Goal: Task Accomplishment & Management: Manage account settings

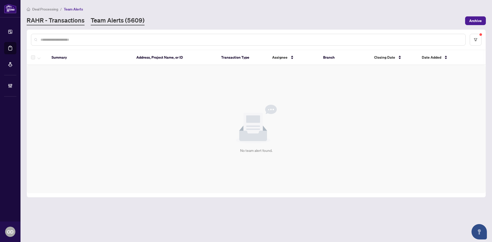
click at [36, 16] on link "RAHR - Transactions" at bounding box center [56, 20] width 58 height 9
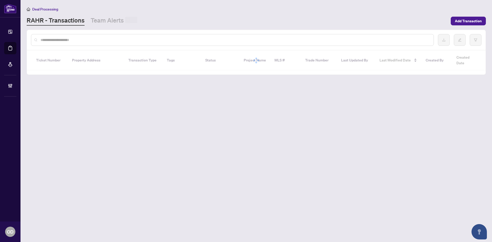
click at [72, 40] on input "text" at bounding box center [235, 40] width 389 height 6
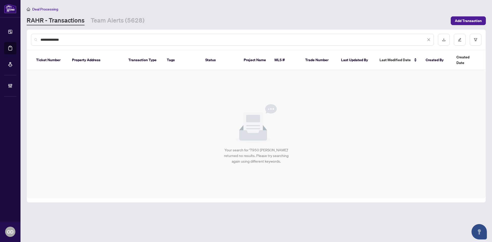
type input "**********"
drag, startPoint x: 72, startPoint y: 40, endPoint x: 57, endPoint y: 31, distance: 17.6
click at [69, 39] on input "**********" at bounding box center [234, 40] width 386 height 6
click at [57, 31] on div "**********" at bounding box center [256, 40] width 459 height 20
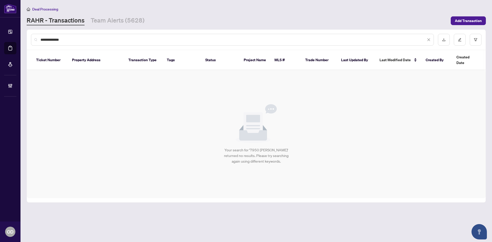
click at [57, 31] on div "**********" at bounding box center [256, 40] width 459 height 20
click at [65, 41] on input "**********" at bounding box center [234, 40] width 386 height 6
click at [66, 39] on input "**********" at bounding box center [234, 40] width 386 height 6
click at [67, 39] on input "**********" at bounding box center [234, 40] width 386 height 6
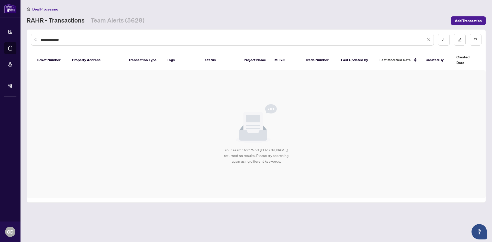
click at [67, 39] on input "**********" at bounding box center [234, 40] width 386 height 6
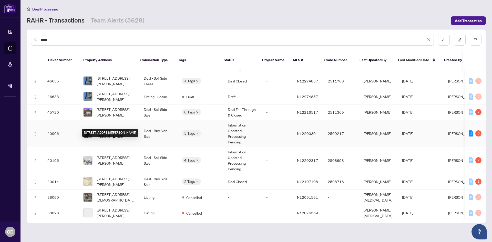
scroll to position [26, 0]
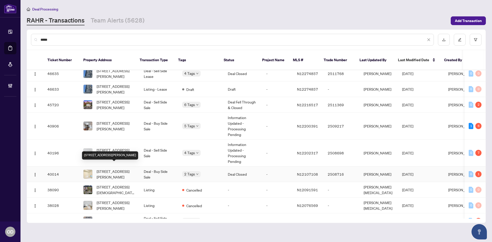
type input "*****"
click at [126, 170] on span "[STREET_ADDRESS][PERSON_NAME]" at bounding box center [116, 174] width 39 height 11
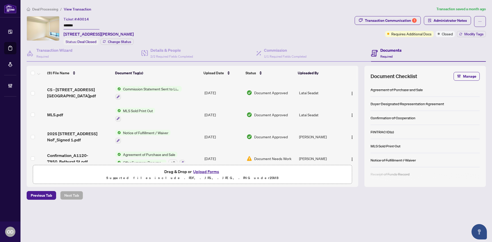
scroll to position [116, 0]
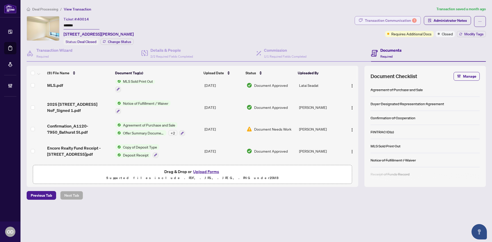
click at [414, 18] on div "1" at bounding box center [414, 20] width 5 height 5
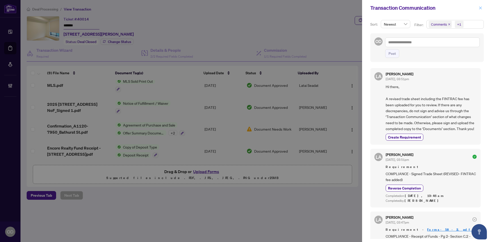
click at [483, 6] on button "button" at bounding box center [480, 8] width 7 height 6
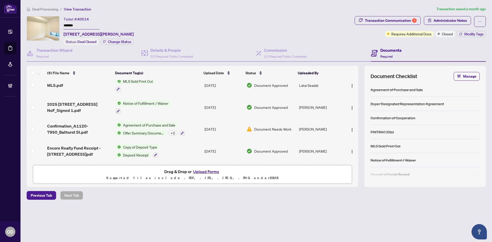
click at [219, 123] on td "[DATE]" at bounding box center [224, 129] width 42 height 22
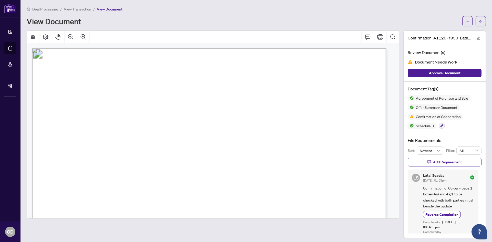
click at [477, 13] on div "Deal Processing / View Transaction / View Document View Document" at bounding box center [256, 16] width 459 height 20
click at [479, 17] on span "button" at bounding box center [481, 21] width 4 height 8
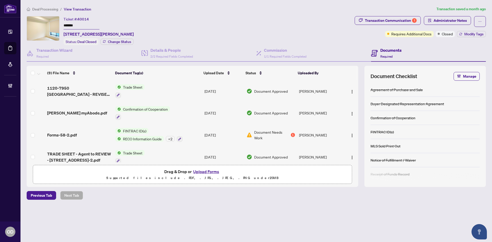
click at [220, 137] on td "Jul/09/2025" at bounding box center [224, 135] width 42 height 22
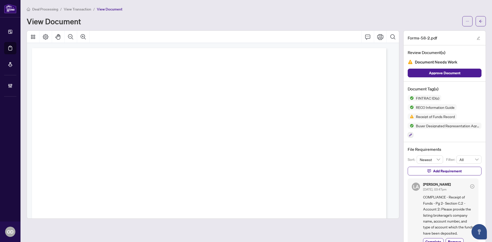
scroll to position [11, 0]
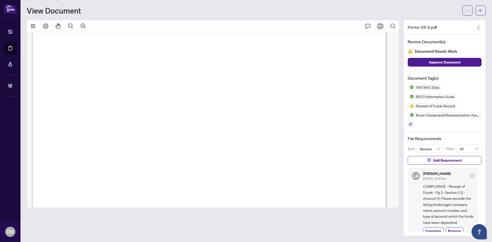
drag, startPoint x: 140, startPoint y: 166, endPoint x: 76, endPoint y: 210, distance: 77.6
drag, startPoint x: 61, startPoint y: 122, endPoint x: 114, endPoint y: 122, distance: 53.3
click at [112, 121] on span "Account 2: Number of account:" at bounding box center [86, 121] width 63 height 4
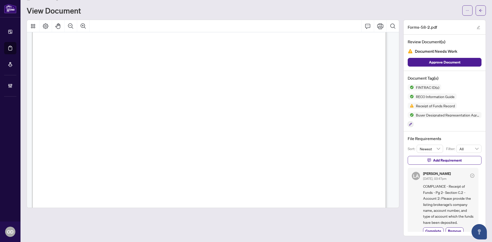
scroll to position [8515, 0]
drag, startPoint x: 61, startPoint y: 101, endPoint x: 99, endPoint y: 101, distance: 37.7
click at [99, 101] on span "Account 1: Number of account: . . . . . . . . . . . . . . . . . . . . . . . . .…" at bounding box center [137, 102] width 165 height 4
click at [81, 103] on span "Account 1: Number of account: . . . . . . . . . . . . . . . . . . . . . . . . .…" at bounding box center [137, 102] width 165 height 4
drag, startPoint x: 87, startPoint y: 109, endPoint x: 109, endPoint y: 118, distance: 23.9
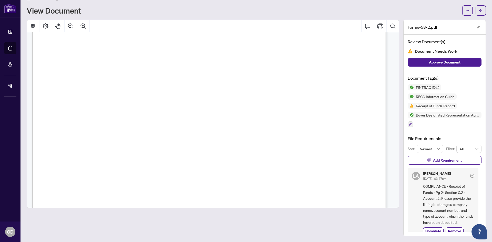
click at [110, 118] on span "Account 2: Number of account:" at bounding box center [86, 118] width 63 height 4
click at [128, 116] on span ". . . . . . . . . . . . . . . . . . . . . . . . . . . . . . . . . . . . . . . .…" at bounding box center [172, 118] width 98 height 4
drag, startPoint x: 100, startPoint y: 118, endPoint x: 142, endPoint y: 118, distance: 42.3
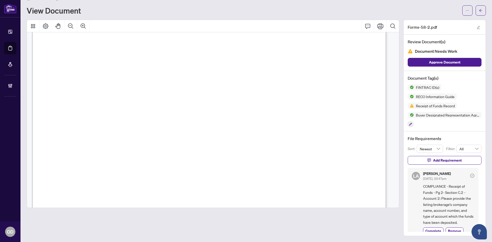
click at [142, 118] on span ". . . . . . . . . . . . . . . . . . . . . . . . . . . . . . . . . . . . . . . .…" at bounding box center [172, 118] width 98 height 4
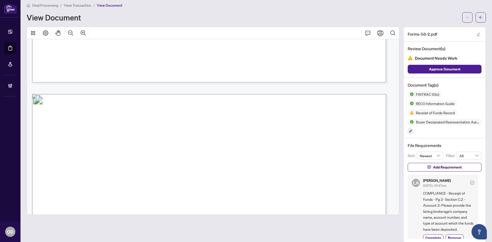
scroll to position [0, 0]
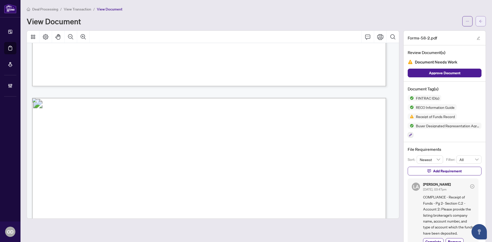
click at [480, 21] on button "button" at bounding box center [481, 21] width 10 height 10
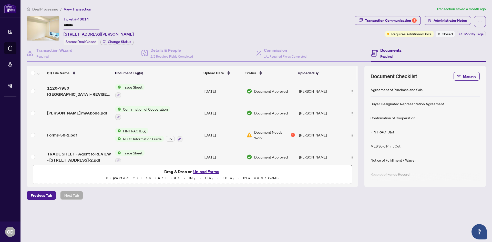
click at [399, 52] on h4 "Documents" at bounding box center [390, 50] width 21 height 6
click at [204, 134] on td "Jul/09/2025" at bounding box center [224, 135] width 42 height 22
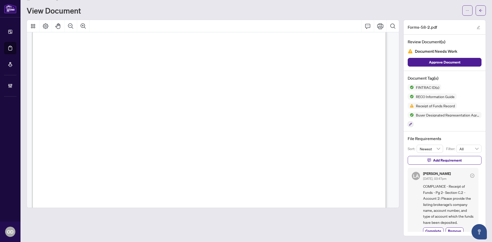
scroll to position [8538, 0]
drag, startPoint x: 64, startPoint y: 93, endPoint x: 274, endPoint y: 103, distance: 210.7
click at [276, 102] on span "Other, explain: . . . . . . . . . . . . . . . . . . . . . . . . . . . . . . . .…" at bounding box center [263, 102] width 190 height 4
click at [471, 12] on div at bounding box center [475, 10] width 24 height 10
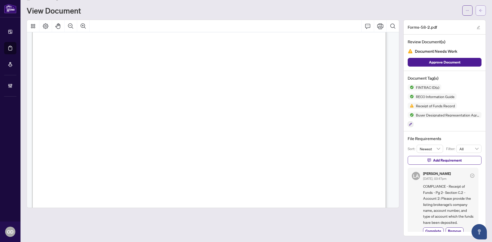
click at [476, 10] on button "button" at bounding box center [481, 10] width 10 height 10
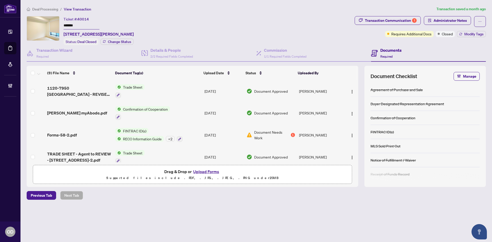
click at [52, 9] on span "Deal Processing" at bounding box center [45, 9] width 26 height 5
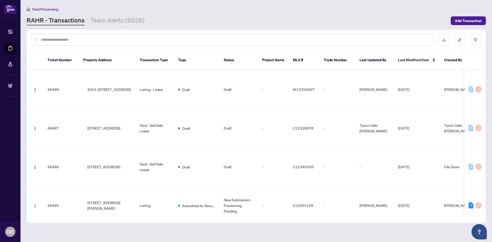
click at [96, 41] on input "text" at bounding box center [235, 40] width 389 height 6
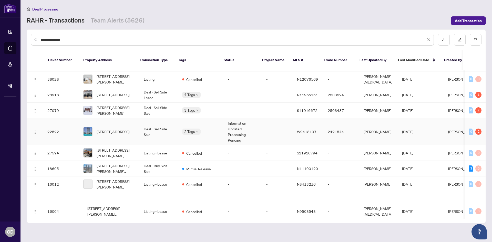
scroll to position [154, 0]
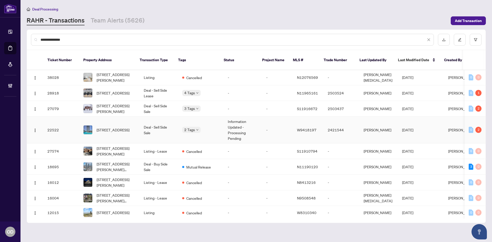
type input "**********"
click at [144, 126] on td "Deal - Sell Side Sale" at bounding box center [159, 130] width 38 height 27
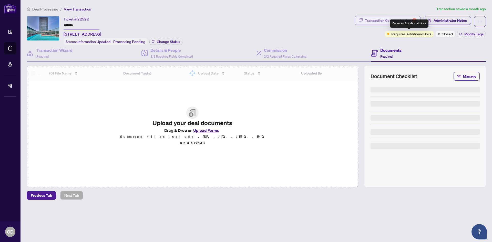
click at [401, 23] on div "Transaction Communication 2" at bounding box center [391, 20] width 52 height 8
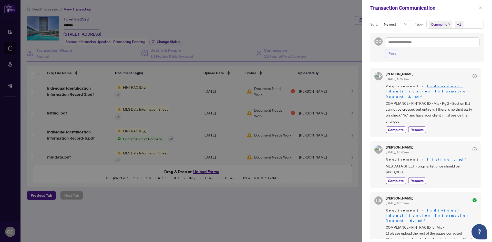
click at [475, 24] on span "Comments +1" at bounding box center [455, 24] width 57 height 8
click at [447, 43] on span "Comments" at bounding box center [457, 46] width 45 height 6
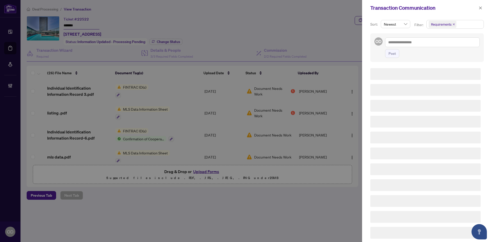
click at [456, 11] on div "Transaction Communication" at bounding box center [423, 8] width 107 height 8
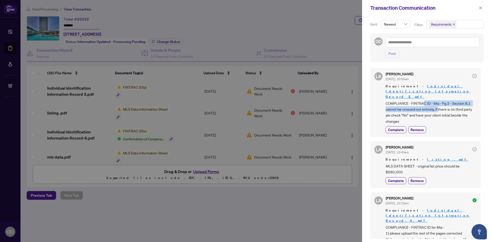
drag, startPoint x: 438, startPoint y: 102, endPoint x: 446, endPoint y: 105, distance: 9.0
click at [444, 104] on span "COMPLIANCE - FINTRAC ID - Mia - Pg 2 - Section B.1 cannot be crossed out entire…" at bounding box center [431, 113] width 91 height 24
drag, startPoint x: 446, startPoint y: 105, endPoint x: 447, endPoint y: 108, distance: 3.4
click at [446, 105] on span "COMPLIANCE - FINTRAC ID - Mia - Pg 2 - Section B.1 cannot be crossed out entire…" at bounding box center [431, 113] width 91 height 24
drag, startPoint x: 431, startPoint y: 164, endPoint x: 435, endPoint y: 162, distance: 3.9
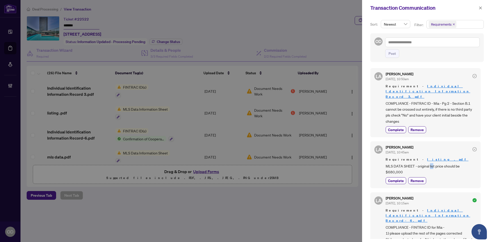
click at [435, 163] on span "MLS DATA SHEET - original list price should be $680,000" at bounding box center [431, 169] width 91 height 12
click at [480, 3] on div "Transaction Communication" at bounding box center [427, 8] width 130 height 16
drag, startPoint x: 480, startPoint y: 7, endPoint x: 273, endPoint y: 84, distance: 221.0
click at [480, 7] on icon "close" at bounding box center [481, 8] width 4 height 4
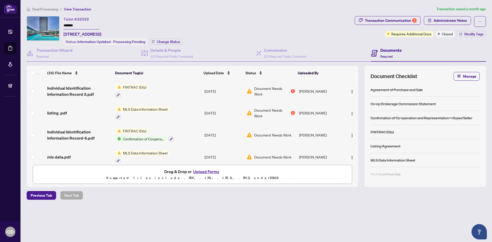
click at [181, 116] on td "MLS Data Information Sheet" at bounding box center [157, 113] width 89 height 22
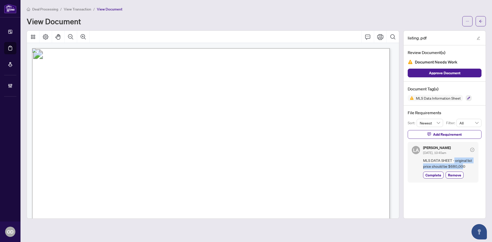
drag, startPoint x: 454, startPoint y: 158, endPoint x: 462, endPoint y: 164, distance: 9.6
click at [462, 164] on span "MLS DATA SHEET - original list price should be $680,000" at bounding box center [448, 164] width 51 height 12
click at [463, 164] on span "MLS DATA SHEET - original list price should be $680,000" at bounding box center [448, 164] width 51 height 12
click at [480, 18] on span "button" at bounding box center [481, 21] width 4 height 8
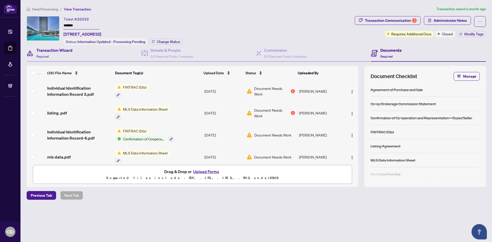
click at [99, 52] on div "Transaction Wizard Required" at bounding box center [84, 53] width 115 height 17
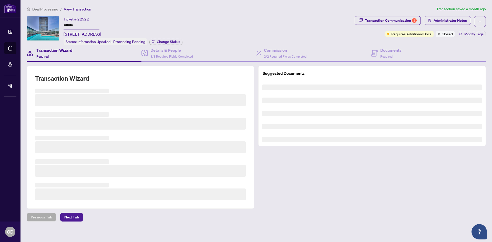
click at [92, 120] on h3 at bounding box center [140, 124] width 211 height 12
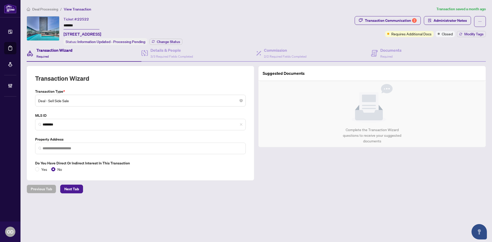
type input "**********"
click at [92, 132] on div "**********" at bounding box center [140, 131] width 215 height 84
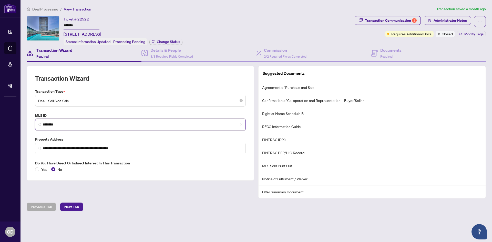
click at [91, 123] on input "********" at bounding box center [143, 124] width 200 height 5
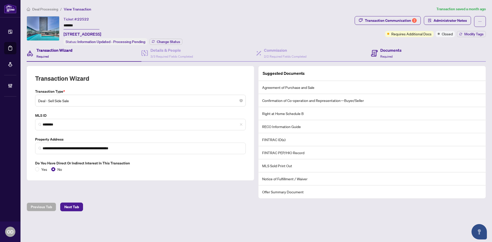
click at [423, 52] on div "Documents Required" at bounding box center [428, 53] width 115 height 17
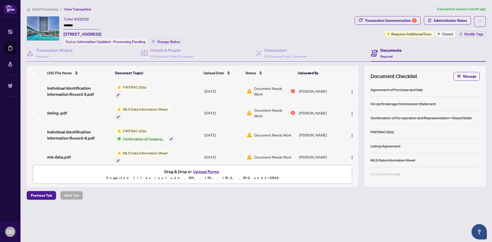
click at [233, 110] on td "Jul/16/2025" at bounding box center [224, 113] width 42 height 22
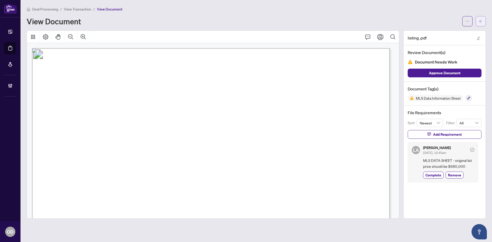
click at [479, 20] on icon "arrow-left" at bounding box center [481, 21] width 4 height 4
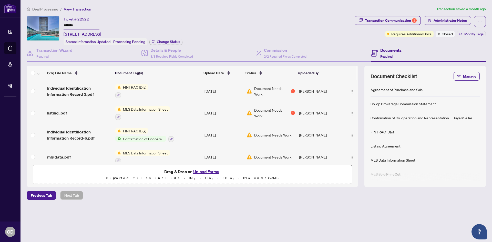
click at [73, 26] on input "*******" at bounding box center [82, 25] width 36 height 7
click at [74, 25] on input "*******" at bounding box center [82, 25] width 36 height 7
click at [75, 26] on input "*******" at bounding box center [82, 25] width 36 height 7
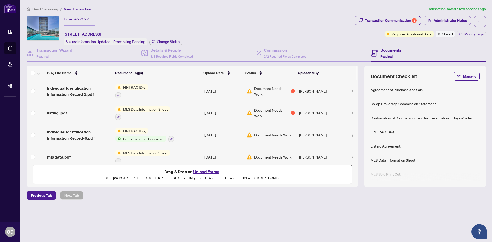
click at [52, 3] on main "Deal Processing / View Transaction Transaction saved a few seconds ago Ticket #…" at bounding box center [257, 121] width 472 height 242
click at [283, 26] on div "Ticket #: 22522 2410-103 The Queensway, Toronto, Ontario M6S 5B3, Canada Status…" at bounding box center [190, 30] width 326 height 29
click at [68, 56] on div "Transaction Wizard Required" at bounding box center [54, 53] width 36 height 12
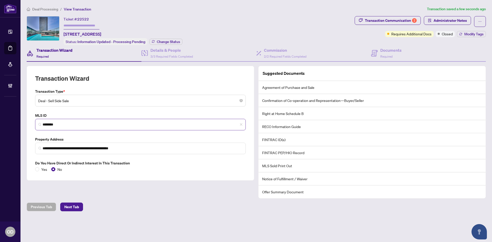
drag, startPoint x: 70, startPoint y: 131, endPoint x: 69, endPoint y: 125, distance: 5.4
click at [69, 130] on div "**********" at bounding box center [140, 131] width 215 height 84
click at [69, 124] on input "********" at bounding box center [143, 124] width 200 height 5
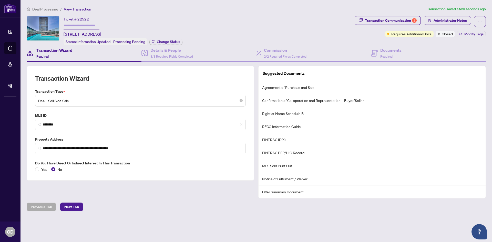
drag, startPoint x: 53, startPoint y: 6, endPoint x: 51, endPoint y: 9, distance: 4.2
click at [53, 6] on main "**********" at bounding box center [257, 121] width 472 height 242
click at [51, 9] on span "Deal Processing" at bounding box center [45, 9] width 26 height 5
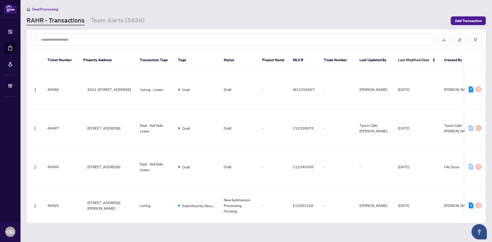
click at [93, 40] on input "text" at bounding box center [235, 40] width 389 height 6
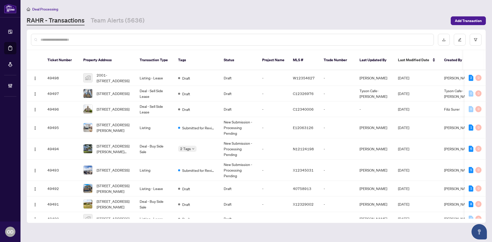
paste input "********"
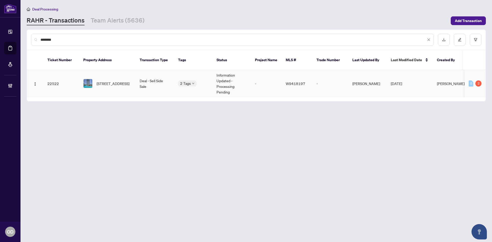
type input "********"
click at [138, 78] on td "Deal - Sell Side Sale" at bounding box center [155, 83] width 38 height 27
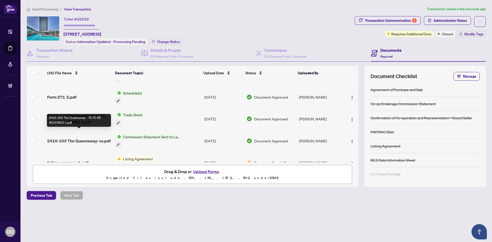
scroll to position [308, 0]
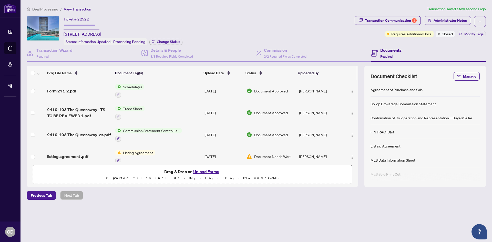
click at [186, 102] on td "Trade Sheet" at bounding box center [157, 113] width 89 height 22
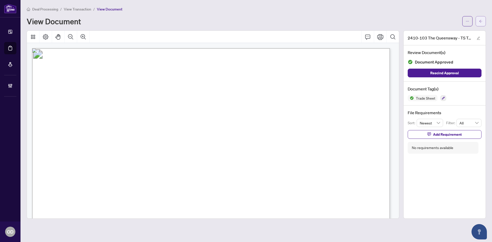
drag, startPoint x: 483, startPoint y: 26, endPoint x: 483, endPoint y: 19, distance: 7.7
click at [483, 26] on div "Deal Processing / View Transaction / View Document View Document 2410-103 The Q…" at bounding box center [256, 112] width 459 height 213
drag, startPoint x: 483, startPoint y: 19, endPoint x: 2, endPoint y: 89, distance: 486.4
click at [482, 18] on button "button" at bounding box center [481, 21] width 10 height 10
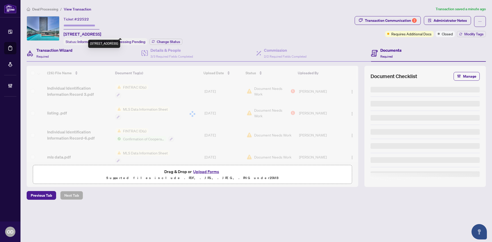
click at [62, 59] on div "Transaction Wizard Required" at bounding box center [84, 53] width 115 height 17
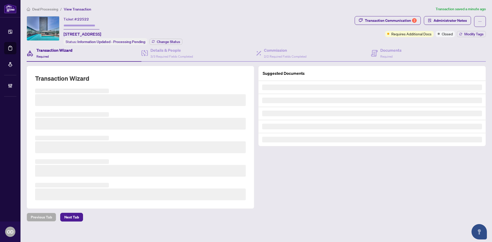
click at [83, 26] on input "text" at bounding box center [82, 25] width 36 height 7
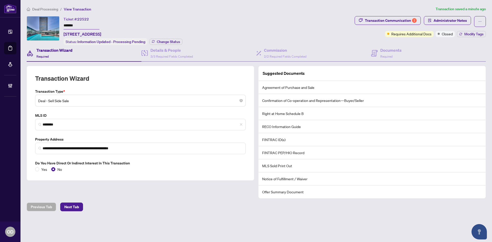
type input "*******"
click at [82, 54] on div "Transaction Wizard Required" at bounding box center [84, 53] width 115 height 17
click at [189, 56] on span "3/3 Required Fields Completed" at bounding box center [171, 57] width 43 height 4
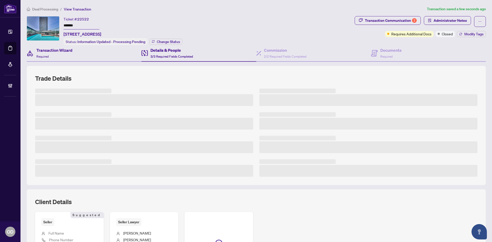
click at [82, 49] on div "Transaction Wizard Required" at bounding box center [84, 53] width 115 height 17
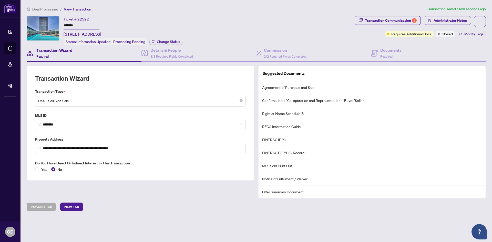
click at [78, 54] on div "Transaction Wizard Required" at bounding box center [84, 53] width 115 height 17
click at [42, 9] on span "Deal Processing" at bounding box center [45, 9] width 26 height 5
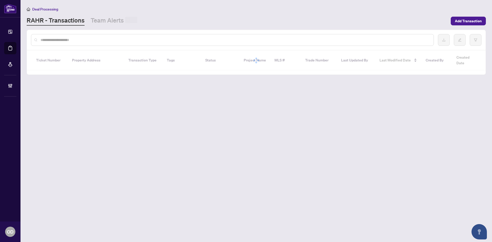
click at [86, 40] on input "text" at bounding box center [235, 40] width 389 height 6
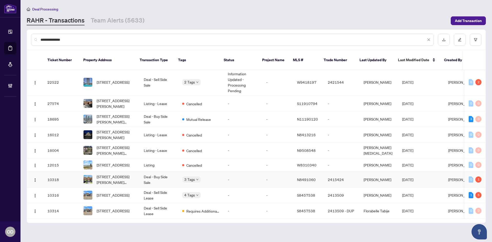
scroll to position [205, 0]
type input "**********"
click at [144, 159] on td "Listing" at bounding box center [159, 165] width 38 height 14
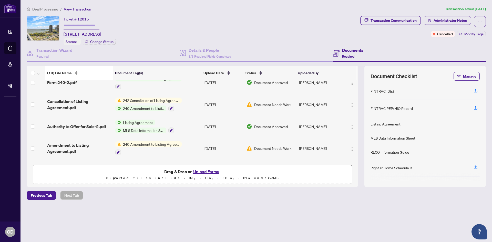
scroll to position [61, 0]
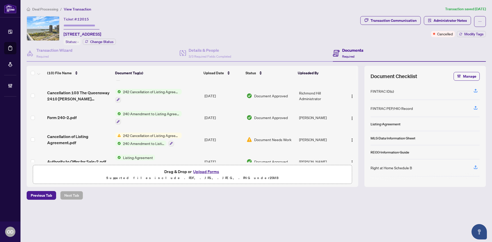
click at [55, 8] on span "Deal Processing" at bounding box center [45, 9] width 26 height 5
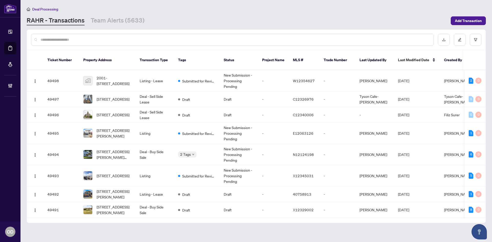
drag, startPoint x: 116, startPoint y: 40, endPoint x: 113, endPoint y: 41, distance: 3.4
click at [116, 40] on input "text" at bounding box center [235, 40] width 389 height 6
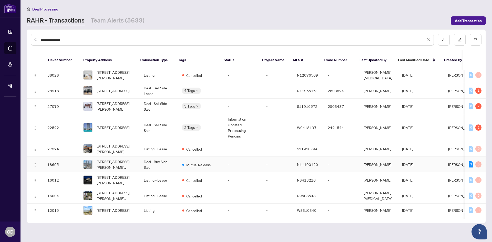
scroll to position [179, 0]
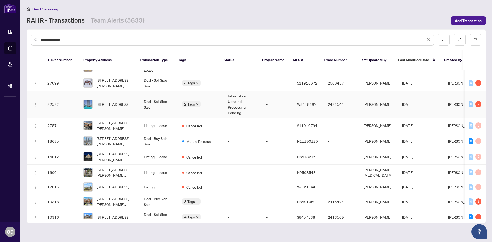
type input "**********"
click at [109, 105] on td "[STREET_ADDRESS]" at bounding box center [109, 104] width 61 height 27
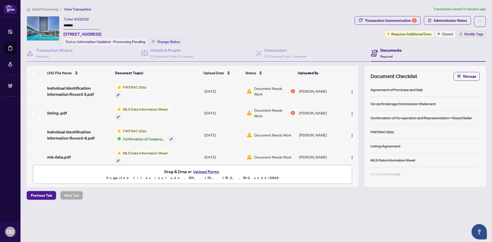
click at [203, 109] on td "Jul/16/2025" at bounding box center [224, 113] width 42 height 22
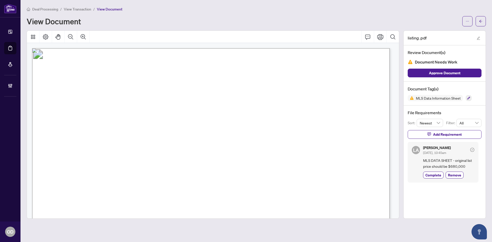
drag, startPoint x: 128, startPoint y: 105, endPoint x: 186, endPoint y: 104, distance: 58.5
click at [163, 104] on span "For Sale - $650,000 - Sold" at bounding box center [133, 102] width 62 height 7
drag, startPoint x: 122, startPoint y: 99, endPoint x: 170, endPoint y: 101, distance: 49.0
click at [157, 101] on span "For Sale - $650,000 - Sold" at bounding box center [133, 102] width 62 height 7
click at [129, 103] on span "For Sale - $650,000 - Sold" at bounding box center [133, 102] width 62 height 7
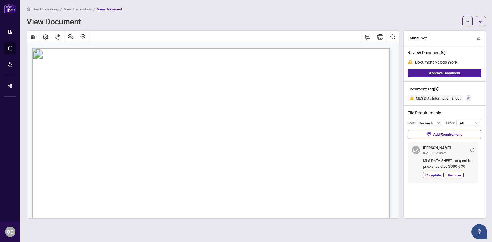
click at [126, 103] on span "For Sale - $650,000 - Sold" at bounding box center [133, 102] width 62 height 7
drag, startPoint x: 126, startPoint y: 100, endPoint x: 198, endPoint y: 101, distance: 72.3
click at [163, 101] on span "For Sale - $650,000 - Sold" at bounding box center [133, 102] width 62 height 7
drag, startPoint x: 179, startPoint y: 104, endPoint x: 212, endPoint y: 104, distance: 32.6
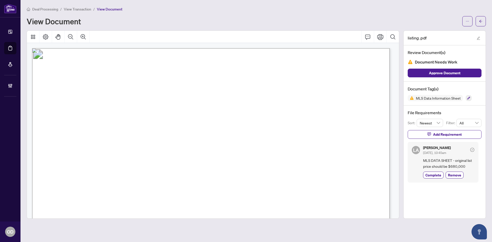
click at [163, 104] on span "For Sale - $650,000 - Sold" at bounding box center [133, 102] width 62 height 7
drag, startPoint x: 133, startPoint y: 110, endPoint x: 228, endPoint y: 111, distance: 94.4
click at [66, 112] on span "Sold" at bounding box center [60, 112] width 12 height 8
drag, startPoint x: 445, startPoint y: 162, endPoint x: 472, endPoint y: 162, distance: 26.9
click at [472, 162] on span "MLS DATA SHEET - original list price should be $680,000" at bounding box center [448, 164] width 51 height 12
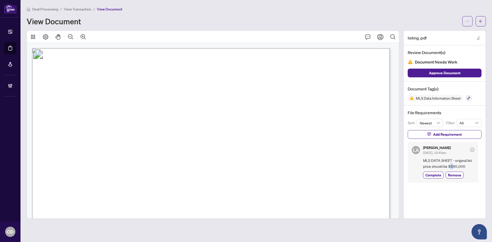
drag, startPoint x: 450, startPoint y: 167, endPoint x: 453, endPoint y: 166, distance: 3.2
click at [453, 166] on span "MLS DATA SHEET - original list price should be $680,000" at bounding box center [448, 164] width 51 height 12
drag, startPoint x: 472, startPoint y: 167, endPoint x: 481, endPoint y: 169, distance: 9.4
click at [481, 169] on div "LA Luna Almuhanna Jul/17/2025, 10:45am MLS DATA SHEET - original list price sho…" at bounding box center [445, 162] width 74 height 41
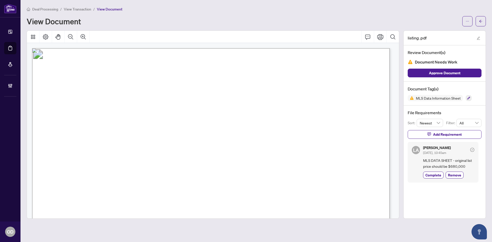
drag, startPoint x: 126, startPoint y: 100, endPoint x: 195, endPoint y: 100, distance: 69.2
click at [163, 100] on span "For Sale - $650,000 - Sold" at bounding box center [133, 102] width 62 height 7
click at [479, 23] on button "button" at bounding box center [481, 21] width 10 height 10
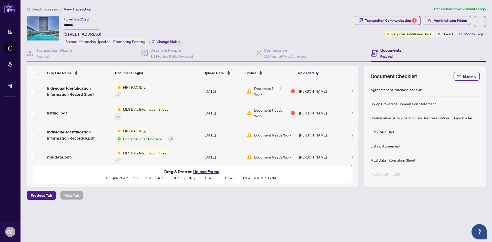
click at [93, 112] on div "listing .pdf" at bounding box center [79, 113] width 64 height 6
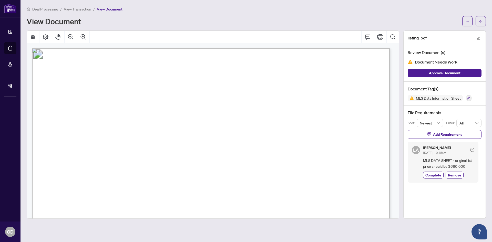
drag, startPoint x: 121, startPoint y: 101, endPoint x: 208, endPoint y: 105, distance: 87.5
click at [163, 105] on span "For Sale - $650,000 - Sold" at bounding box center [133, 102] width 62 height 7
drag, startPoint x: 124, startPoint y: 103, endPoint x: 167, endPoint y: 105, distance: 42.9
click at [163, 105] on span "For Sale - $650,000 - Sold" at bounding box center [133, 102] width 62 height 7
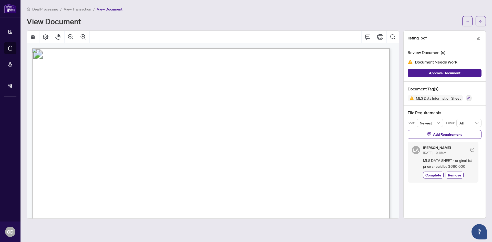
click at [163, 105] on span "For Sale - $650,000 - Sold" at bounding box center [133, 102] width 62 height 7
drag, startPoint x: 127, startPoint y: 101, endPoint x: 181, endPoint y: 101, distance: 53.8
click at [163, 101] on span "For Sale - $650,000 - Sold" at bounding box center [133, 102] width 62 height 7
drag, startPoint x: 112, startPoint y: 101, endPoint x: 180, endPoint y: 101, distance: 68.5
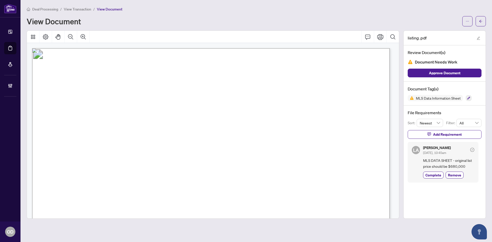
click at [163, 101] on span "For Sale - $650,000 - Sold" at bounding box center [133, 102] width 62 height 7
drag, startPoint x: 126, startPoint y: 105, endPoint x: 168, endPoint y: 103, distance: 42.1
click at [163, 104] on span "For Sale - $650,000 - Sold" at bounding box center [133, 102] width 62 height 7
click at [163, 103] on span "For Sale - $650,000 - Sold" at bounding box center [133, 102] width 62 height 7
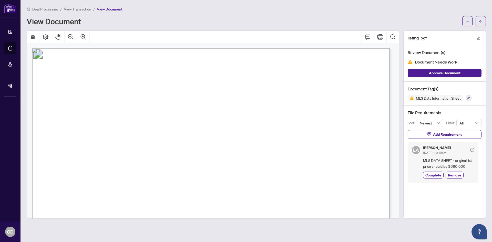
drag, startPoint x: 121, startPoint y: 103, endPoint x: 179, endPoint y: 103, distance: 58.5
click at [163, 103] on span "For Sale - $650,000 - Sold" at bounding box center [133, 102] width 62 height 7
drag, startPoint x: 179, startPoint y: 105, endPoint x: 486, endPoint y: 26, distance: 317.1
click at [486, 26] on main "Deal Processing / View Transaction / View Document View Document listing .pdf R…" at bounding box center [257, 121] width 472 height 242
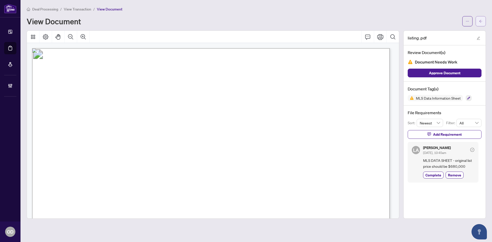
click at [485, 23] on button "button" at bounding box center [481, 21] width 10 height 10
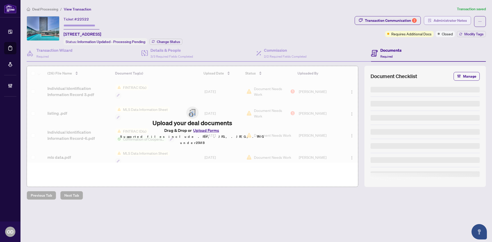
type input "*******"
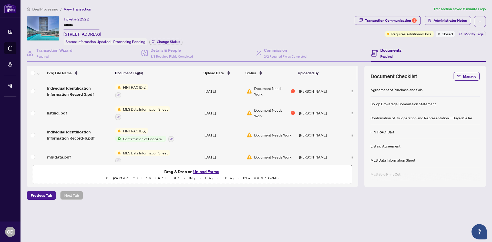
drag, startPoint x: 32, startPoint y: 6, endPoint x: 36, endPoint y: 7, distance: 4.1
click at [32, 6] on main "Deal Processing / View Transaction Transaction saved 5 minutes ago Ticket #: 22…" at bounding box center [257, 121] width 472 height 242
click at [37, 8] on span "Deal Processing" at bounding box center [45, 9] width 26 height 5
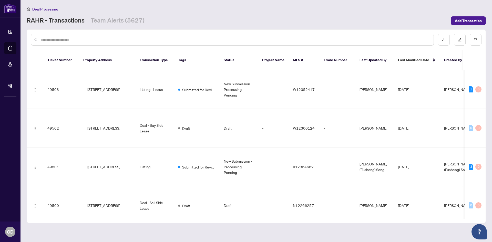
click at [92, 39] on input "text" at bounding box center [235, 40] width 389 height 6
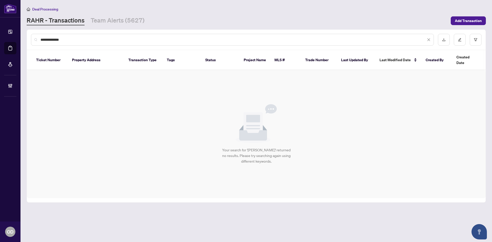
click at [42, 38] on input "**********" at bounding box center [234, 40] width 386 height 6
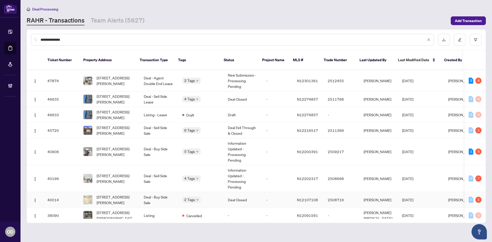
type input "**********"
click at [155, 197] on td "Deal - Buy Side Sale" at bounding box center [159, 200] width 38 height 16
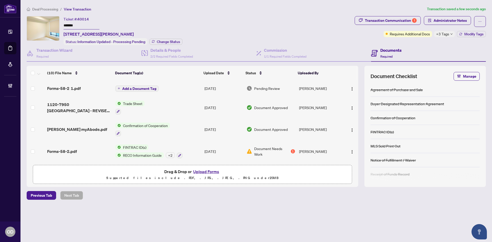
click at [91, 89] on div "Forms-58-2 1.pdf" at bounding box center [79, 88] width 64 height 6
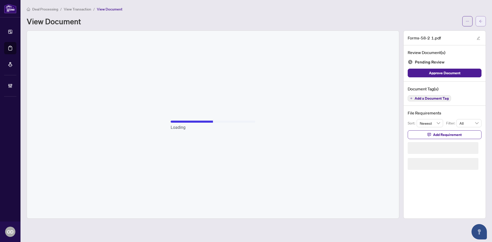
click at [481, 21] on icon "arrow-left" at bounding box center [481, 21] width 4 height 4
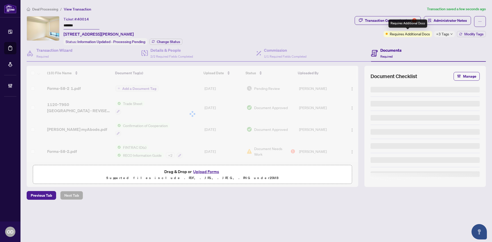
click at [411, 16] on div "Deal Processing / View Transaction Transaction saved a few seconds ago Ticket #…" at bounding box center [257, 112] width 464 height 212
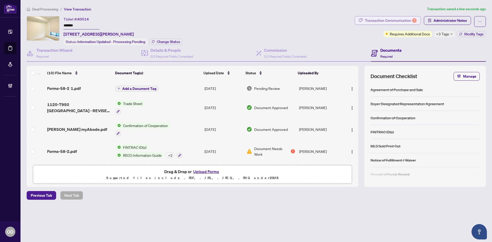
click at [412, 19] on div "Transaction Communication 1" at bounding box center [391, 20] width 52 height 8
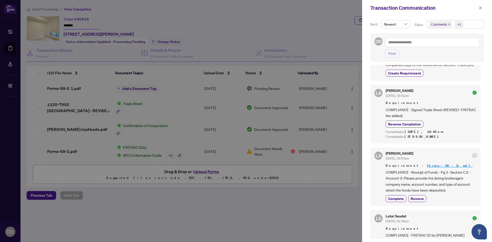
scroll to position [103, 0]
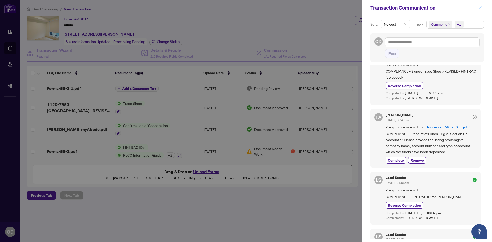
click at [480, 9] on icon "close" at bounding box center [481, 8] width 4 height 4
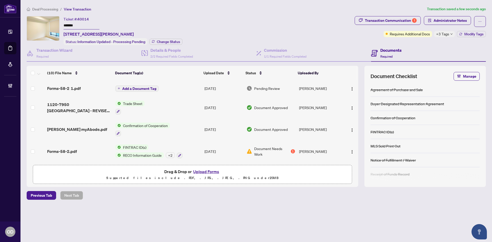
click at [74, 87] on span "Forms-58-2 1.pdf" at bounding box center [64, 88] width 34 height 6
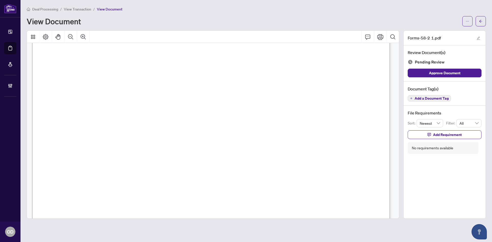
scroll to position [8614, 0]
click at [479, 18] on button "button" at bounding box center [481, 21] width 10 height 10
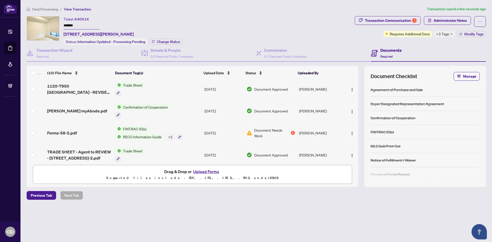
scroll to position [26, 0]
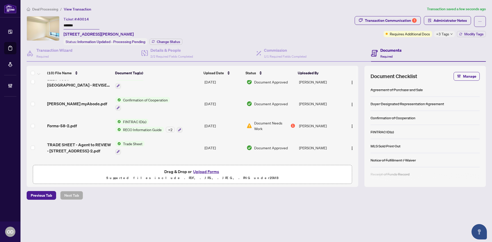
click at [219, 134] on td "Jul/09/2025" at bounding box center [224, 126] width 42 height 22
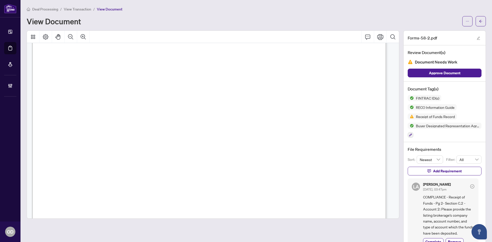
scroll to position [8512, 0]
click at [479, 21] on icon "arrow-left" at bounding box center [481, 21] width 4 height 4
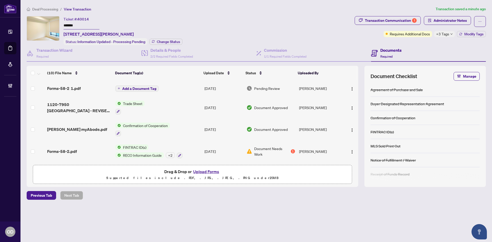
click at [84, 85] on div "Forms-58-2 1.pdf" at bounding box center [79, 88] width 64 height 6
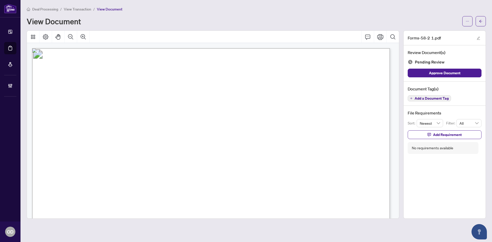
click at [481, 15] on div "Deal Processing / View Transaction / View Document View Document" at bounding box center [256, 16] width 459 height 20
click at [481, 21] on icon "arrow-left" at bounding box center [481, 21] width 4 height 4
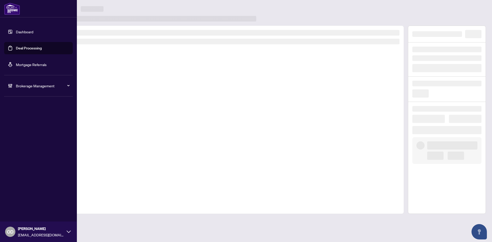
click at [16, 32] on link "Dashboard" at bounding box center [24, 31] width 17 height 5
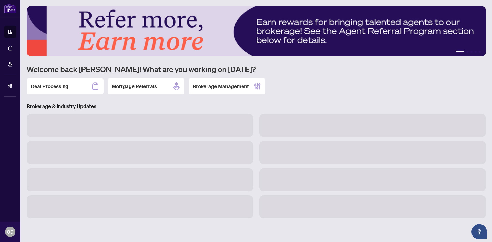
click at [94, 86] on icon at bounding box center [95, 86] width 8 height 8
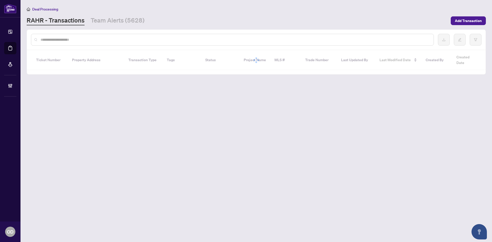
click at [96, 34] on div at bounding box center [232, 40] width 403 height 12
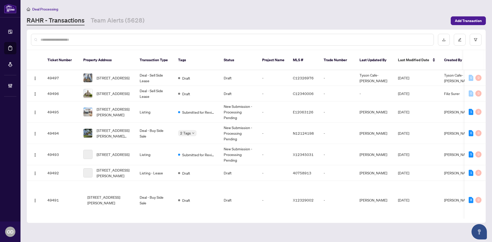
click at [95, 38] on input "text" at bounding box center [235, 40] width 389 height 6
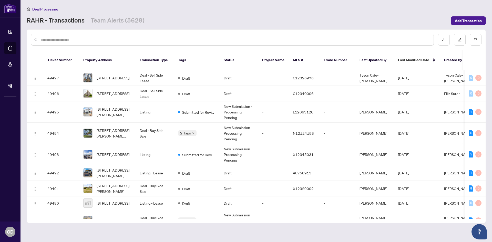
click at [95, 38] on input "text" at bounding box center [235, 40] width 389 height 6
type input "*"
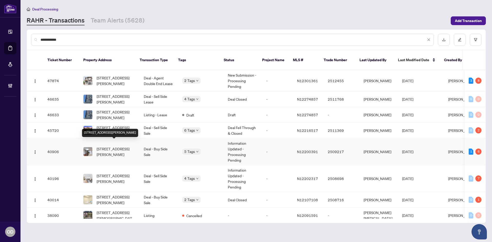
type input "**********"
click at [118, 146] on span "[STREET_ADDRESS][PERSON_NAME]" at bounding box center [116, 151] width 39 height 11
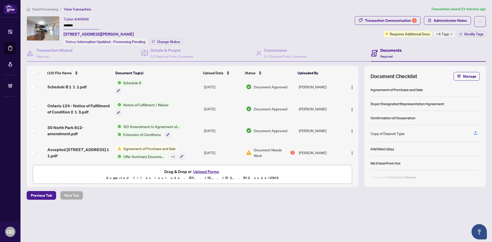
scroll to position [133, 0]
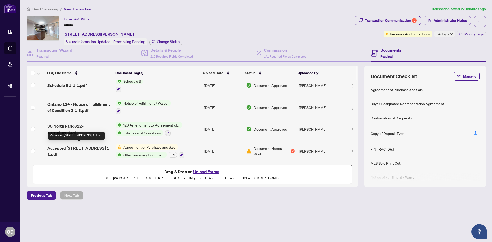
click at [85, 145] on span "Accepted [STREET_ADDRESS] 1 1.pdf" at bounding box center [79, 151] width 64 height 12
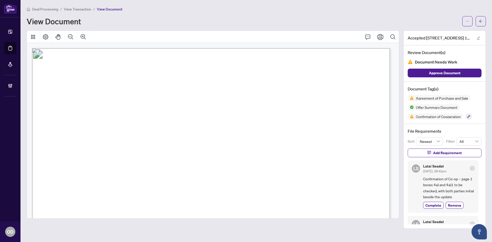
click at [478, 28] on div "Deal Processing / View Transaction / View Document View Document Accepted [STRE…" at bounding box center [256, 117] width 459 height 223
click at [483, 21] on button "button" at bounding box center [481, 21] width 10 height 10
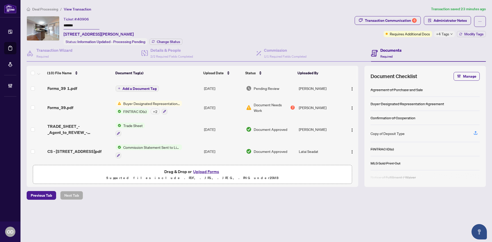
click at [91, 106] on div "Forms_39.pdf" at bounding box center [79, 108] width 64 height 6
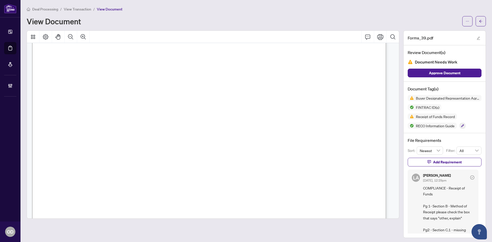
scroll to position [154, 0]
drag, startPoint x: 484, startPoint y: 16, endPoint x: 477, endPoint y: 21, distance: 9.1
click at [485, 16] on main "Deal Processing / View Transaction / View Document View Document Forms_39.pdf R…" at bounding box center [257, 121] width 472 height 242
click at [476, 22] on button "button" at bounding box center [481, 21] width 10 height 10
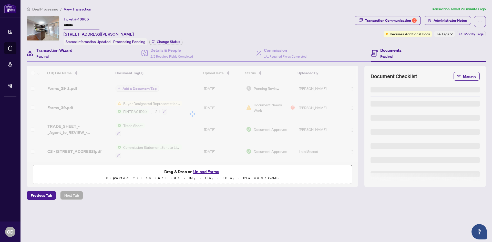
click at [77, 56] on div "Transaction Wizard Required" at bounding box center [84, 53] width 115 height 17
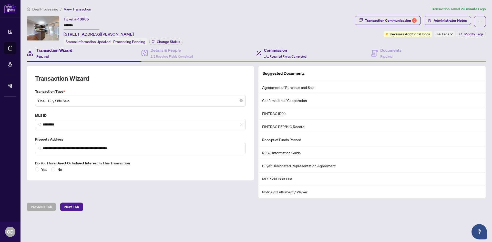
click at [367, 49] on div "Commission 1/1 Required Fields Completed" at bounding box center [313, 53] width 115 height 17
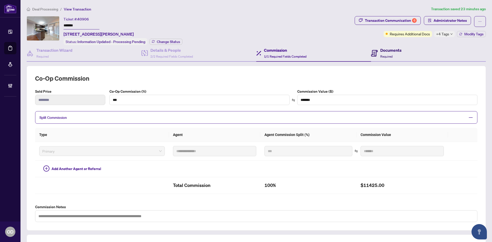
click at [384, 49] on h4 "Documents" at bounding box center [390, 50] width 21 height 6
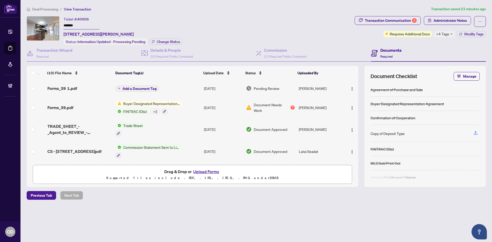
click at [95, 112] on td "Forms_39.pdf" at bounding box center [79, 108] width 68 height 22
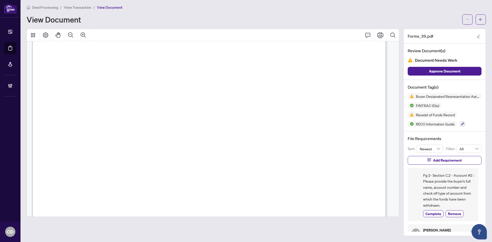
scroll to position [4717, 0]
drag, startPoint x: 78, startPoint y: 149, endPoint x: 189, endPoint y: 157, distance: 111.1
drag, startPoint x: 67, startPoint y: 164, endPoint x: 178, endPoint y: 167, distance: 111.1
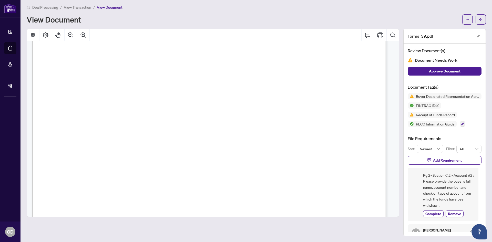
click at [178, 30] on p "Receipt of Funds Record Form 635 for use in the Province of Ontario This docume…" at bounding box center [432, 30] width 800 height 0
click at [149, 154] on span "✘" at bounding box center [147, 153] width 4 height 6
drag, startPoint x: 241, startPoint y: 106, endPoint x: 253, endPoint y: 106, distance: 11.5
click at [176, 106] on span "transaction and that functions as an account for the Funds:" at bounding box center [115, 108] width 120 height 5
click at [68, 102] on span "C.1. List any reference number(s) of the brokerage that received the Funds that…" at bounding box center [172, 101] width 235 height 5
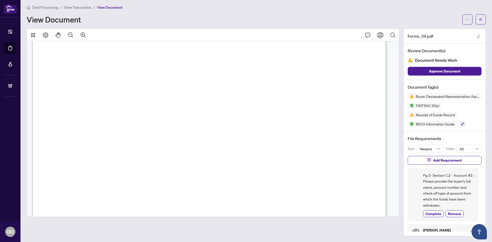
click at [167, 101] on span "C.1. List any reference number(s) of the brokerage that received the Funds that…" at bounding box center [172, 101] width 235 height 5
drag, startPoint x: 188, startPoint y: 162, endPoint x: 283, endPoint y: 168, distance: 94.6
click at [281, 30] on p "Receipt of Funds Record Form 635 for use in the Province of Ontario This docume…" at bounding box center [432, 30] width 800 height 0
click at [283, 168] on span "Other, explain: . . . . . . . . . . . . . . . . . . . . . . . . . . . . . . . .…" at bounding box center [263, 170] width 190 height 4
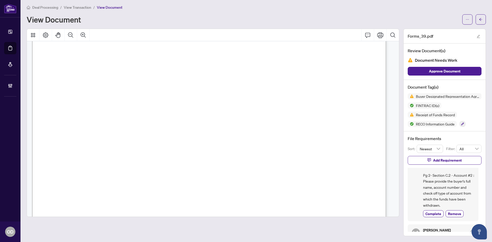
drag, startPoint x: 137, startPoint y: 82, endPoint x: 156, endPoint y: 82, distance: 19.0
click at [156, 82] on span "transaction and that functions as an account for the Funds:" at bounding box center [115, 82] width 120 height 5
click at [96, 74] on span "C.1. List any reference number(s) of the brokerage that received the Funds that…" at bounding box center [172, 76] width 235 height 5
drag, startPoint x: 210, startPoint y: 80, endPoint x: 326, endPoint y: 77, distance: 116.2
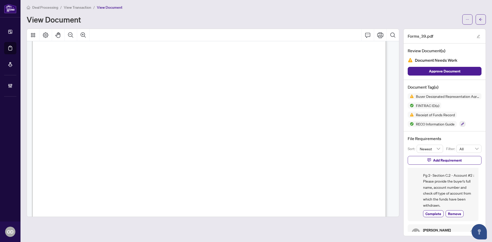
click at [291, 77] on span "C.1. List any reference number(s) of the brokerage that received the Funds that…" at bounding box center [172, 76] width 235 height 5
drag, startPoint x: 338, startPoint y: 78, endPoint x: 254, endPoint y: 86, distance: 84.7
click at [117, 138] on span "Account 2: Number of account:" at bounding box center [86, 138] width 63 height 4
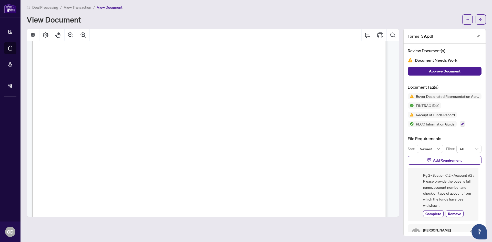
drag, startPoint x: 176, startPoint y: 76, endPoint x: 271, endPoint y: 69, distance: 95.3
drag, startPoint x: 224, startPoint y: 84, endPoint x: 266, endPoint y: 80, distance: 41.7
click at [265, 4] on p "Receipt of Funds Record Form 635 for use in the Province of Ontario This docume…" at bounding box center [432, 4] width 800 height 0
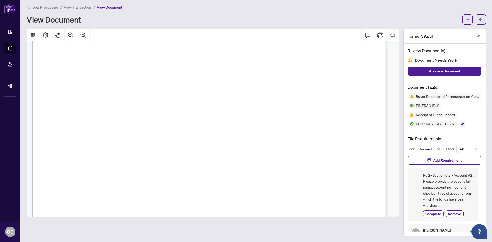
click at [176, 80] on span "transaction and that functions as an account for the Funds:" at bounding box center [115, 82] width 120 height 5
click at [480, 20] on button "button" at bounding box center [481, 19] width 10 height 10
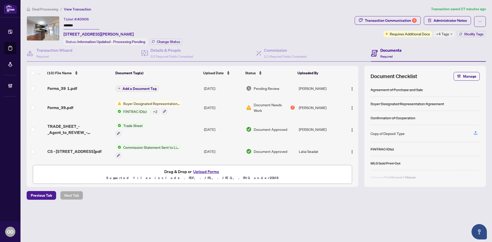
click at [79, 91] on td "Forms_39 1.pdf" at bounding box center [79, 88] width 68 height 16
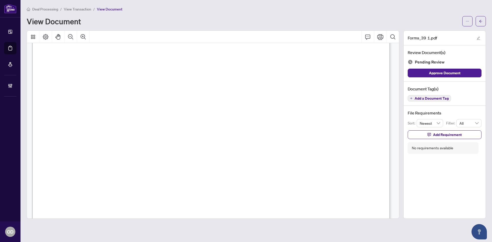
scroll to position [4769, 0]
drag, startPoint x: 103, startPoint y: 166, endPoint x: 164, endPoint y: 167, distance: 60.8
click at [164, 32] on p "Receipt of Funds Record Form 635 for use in the Province of Ontario This docume…" at bounding box center [441, 32] width 818 height 0
click at [164, 167] on span ". . . . . . . . . . . . . . . . . . . . . . . . . . . . . . . . . . . . . . . .…" at bounding box center [172, 167] width 99 height 4
drag, startPoint x: 120, startPoint y: 166, endPoint x: 366, endPoint y: 160, distance: 245.7
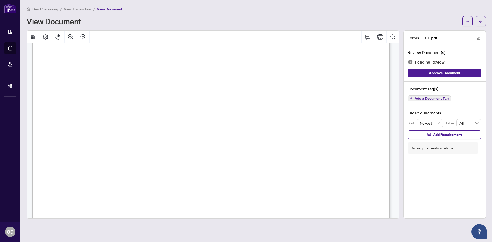
click at [366, 32] on p "Receipt of Funds Record Form 635 for use in the Province of Ontario This docume…" at bounding box center [441, 32] width 818 height 0
click at [98, 160] on span "X" at bounding box center [95, 158] width 3 height 6
drag, startPoint x: 124, startPoint y: 166, endPoint x: 312, endPoint y: 162, distance: 188.0
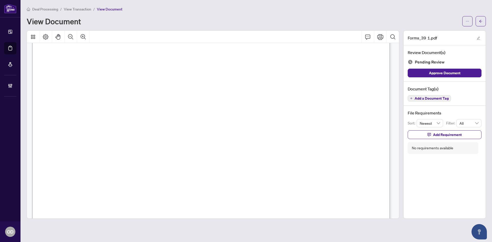
drag, startPoint x: 85, startPoint y: 166, endPoint x: 135, endPoint y: 174, distance: 50.3
click at [135, 32] on p "Receipt of Funds Record Form 635 for use in the Province of Ontario This docume…" at bounding box center [441, 32] width 818 height 0
drag, startPoint x: 136, startPoint y: 174, endPoint x: 167, endPoint y: 170, distance: 31.7
click at [138, 174] on span "Saving" at bounding box center [134, 174] width 14 height 4
drag, startPoint x: 233, startPoint y: 174, endPoint x: 317, endPoint y: 169, distance: 84.0
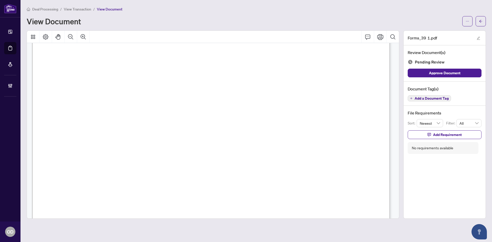
click at [485, 20] on button "button" at bounding box center [481, 21] width 10 height 10
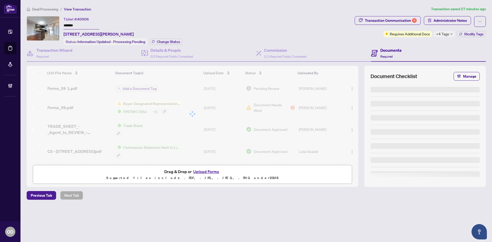
click at [42, 9] on span "Deal Processing" at bounding box center [45, 9] width 26 height 5
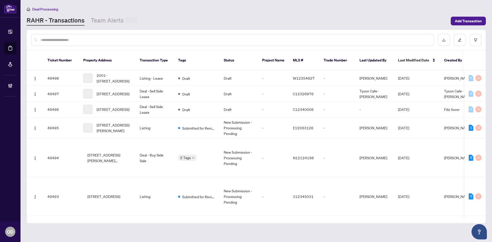
click at [95, 36] on div at bounding box center [232, 40] width 403 height 12
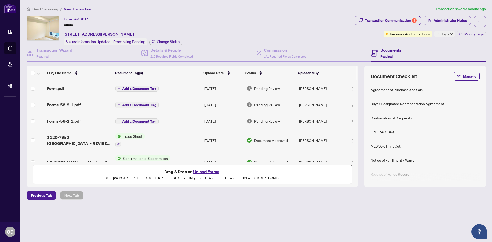
click at [93, 85] on div "Form.pdf" at bounding box center [79, 88] width 64 height 6
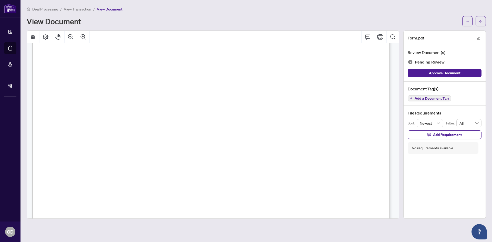
scroll to position [8614, 0]
click at [485, 21] on button "button" at bounding box center [481, 21] width 10 height 10
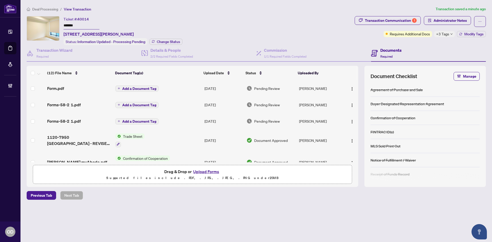
click at [55, 9] on span "Deal Processing" at bounding box center [45, 9] width 26 height 5
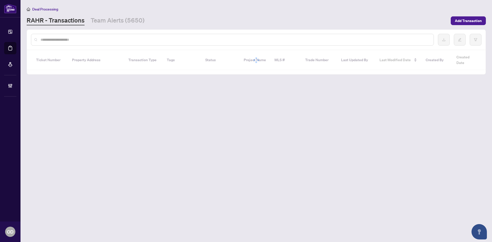
click at [81, 42] on div at bounding box center [232, 40] width 403 height 12
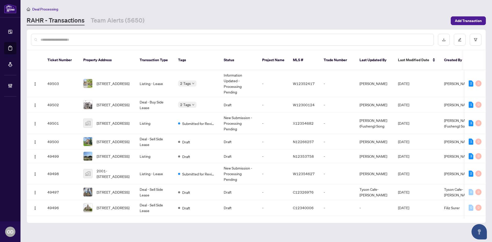
click at [99, 40] on input "text" at bounding box center [235, 40] width 389 height 6
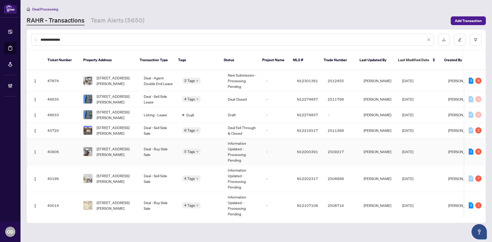
type input "**********"
click at [140, 143] on td "Deal - Buy Side Sale" at bounding box center [159, 151] width 38 height 27
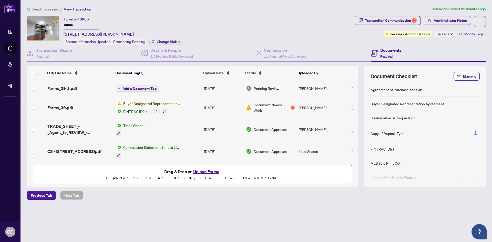
click at [198, 91] on td "Add a Document Tag" at bounding box center [158, 88] width 88 height 16
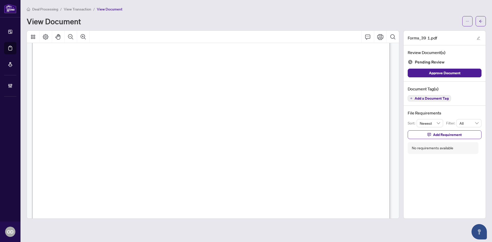
scroll to position [744, 0]
click at [399, 59] on div at bounding box center [213, 125] width 373 height 188
click at [479, 20] on button "button" at bounding box center [481, 21] width 10 height 10
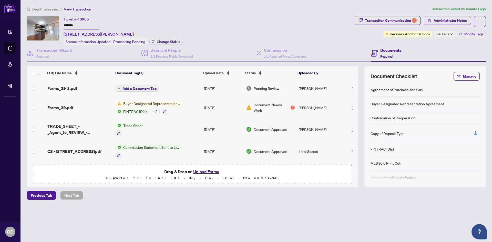
click at [261, 86] on span "Pending Review" at bounding box center [267, 89] width 26 height 6
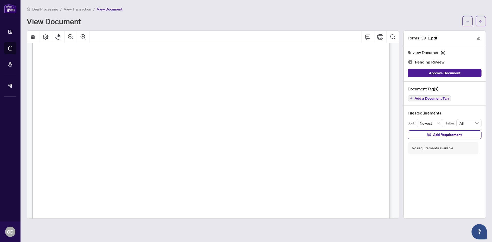
scroll to position [4816, 0]
drag, startPoint x: 53, startPoint y: 119, endPoint x: 171, endPoint y: 121, distance: 117.4
click at [174, 119] on span ". . . . . . . . . . . . . . . . . . . . . . . . . . . . . . . . . . . . . . . .…" at bounding box center [172, 119] width 99 height 4
drag, startPoint x: 114, startPoint y: 122, endPoint x: 195, endPoint y: 123, distance: 81.0
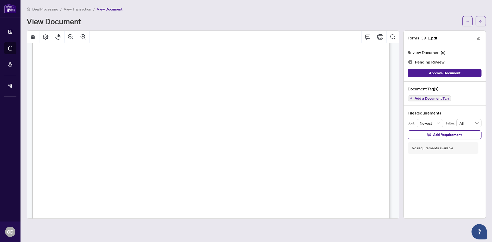
click at [169, 124] on span "�" at bounding box center [167, 126] width 5 height 5
drag, startPoint x: 118, startPoint y: 120, endPoint x: 204, endPoint y: 123, distance: 85.9
click at [205, 124] on span "Other, explain: . . . . . . . . . . . . . . . . . . . . . . . . . . . . . . . .…" at bounding box center [265, 126] width 192 height 4
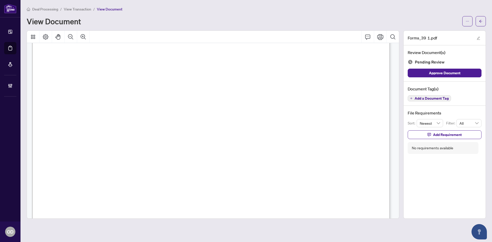
drag, startPoint x: 140, startPoint y: 125, endPoint x: 194, endPoint y: 125, distance: 54.4
click at [195, 125] on span "Other, explain: . . . . . . . . . . . . . . . . . . . . . . . . . . . . . . . .…" at bounding box center [265, 126] width 192 height 4
drag, startPoint x: 280, startPoint y: 102, endPoint x: 347, endPoint y: 100, distance: 67.0
click at [159, 100] on span "38562002" at bounding box center [147, 102] width 23 height 6
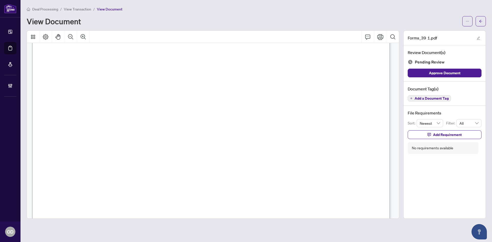
click at [159, 100] on span "38562002" at bounding box center [147, 102] width 23 height 6
drag, startPoint x: 111, startPoint y: 120, endPoint x: 234, endPoint y: 121, distance: 122.8
click at [295, 98] on span "[PERSON_NAME]" at bounding box center [310, 96] width 43 height 6
drag, startPoint x: 131, startPoint y: 123, endPoint x: 280, endPoint y: 123, distance: 149.2
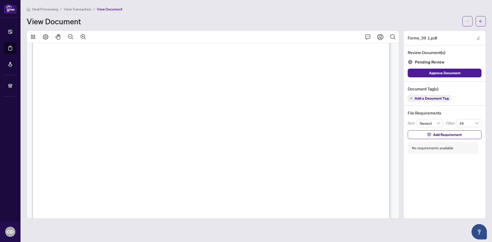
drag, startPoint x: 288, startPoint y: 122, endPoint x: 219, endPoint y: 122, distance: 69.2
drag, startPoint x: 192, startPoint y: 121, endPoint x: 261, endPoint y: 119, distance: 69.0
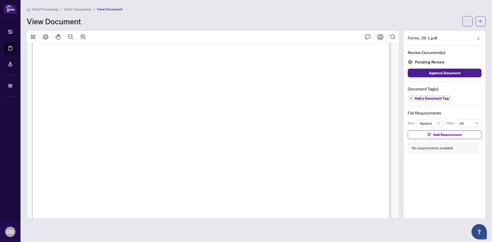
click at [261, 119] on span "Name of account holder: . . . . . . . . . . . . . . . . . . . . . . . . . . . .…" at bounding box center [294, 119] width 133 height 4
drag, startPoint x: 246, startPoint y: 122, endPoint x: 273, endPoint y: 122, distance: 26.7
drag, startPoint x: 222, startPoint y: 62, endPoint x: 252, endPoint y: 63, distance: 30.5
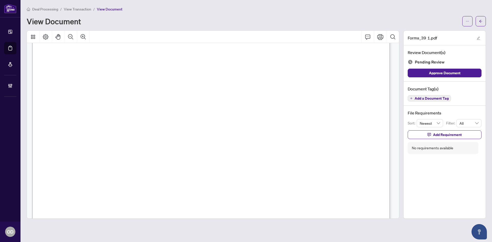
click at [241, 63] on span "5315446" at bounding box center [231, 62] width 20 height 6
drag, startPoint x: 252, startPoint y: 63, endPoint x: 89, endPoint y: 63, distance: 163.3
click at [241, 63] on span "5315446" at bounding box center [231, 62] width 20 height 6
click at [484, 20] on button "button" at bounding box center [481, 21] width 10 height 10
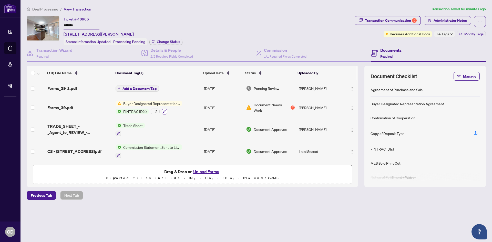
click at [165, 111] on button "button" at bounding box center [165, 112] width 6 height 6
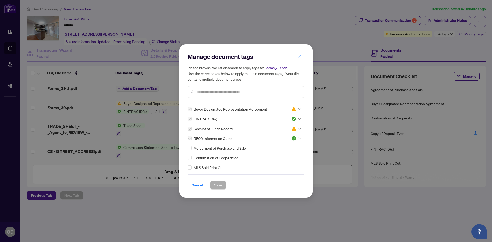
click at [302, 57] on button "button" at bounding box center [300, 56] width 10 height 9
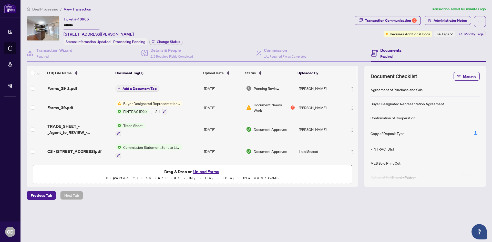
click at [208, 108] on td "[DATE]" at bounding box center [223, 108] width 42 height 22
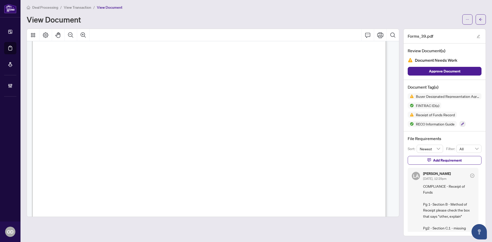
scroll to position [4769, 0]
drag, startPoint x: 92, startPoint y: 107, endPoint x: 144, endPoint y: 109, distance: 51.8
drag, startPoint x: 105, startPoint y: 109, endPoint x: 179, endPoint y: 114, distance: 73.7
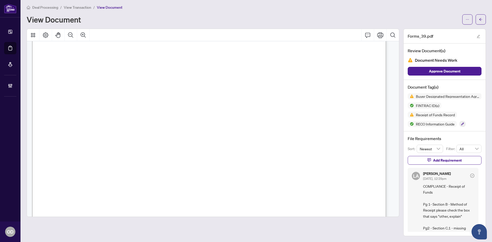
click at [179, 114] on span ". . . . . . . . . . . . . . . . . . . . . . . . . . . . . . . . . . . . . . . .…" at bounding box center [172, 113] width 98 height 4
drag, startPoint x: 95, startPoint y: 135, endPoint x: 189, endPoint y: 132, distance: 94.2
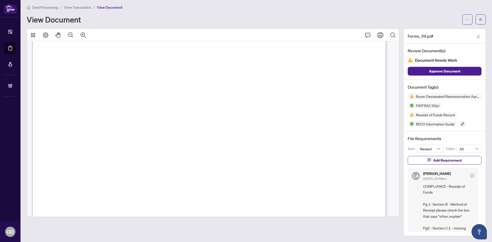
click at [166, 139] on span ". . . . . . . . . . . . . . . . . . . . . . . . . . . . . . . . . . . . . . . .…" at bounding box center [172, 138] width 98 height 4
drag, startPoint x: 176, startPoint y: 139, endPoint x: 246, endPoint y: 144, distance: 69.6
click at [245, 4] on p "Receipt of Funds Record Form 635 for use in the Province of [GEOGRAPHIC_DATA] T…" at bounding box center [432, 4] width 800 height 0
click at [246, 143] on span "Other, explain: . . . . . . . . . . . . . . . . . . . . . . . . . . . . . . . .…" at bounding box center [263, 145] width 190 height 4
drag, startPoint x: 225, startPoint y: 80, endPoint x: 293, endPoint y: 79, distance: 67.7
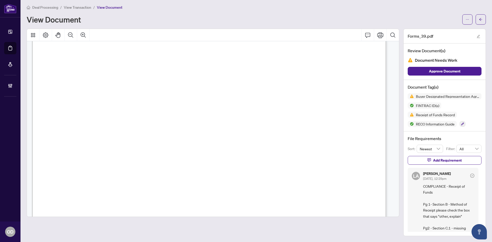
click at [176, 80] on span "transaction and that functions as an account for the Funds:" at bounding box center [115, 82] width 120 height 5
click at [476, 21] on button "button" at bounding box center [481, 19] width 10 height 10
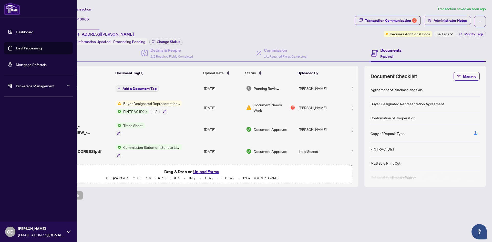
click at [13, 11] on img at bounding box center [12, 9] width 16 height 12
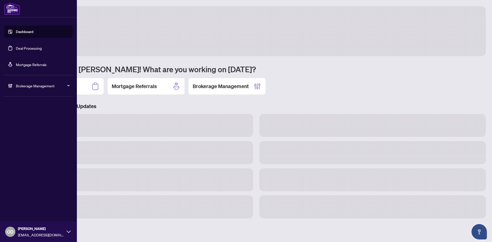
click at [21, 34] on link "Dashboard" at bounding box center [24, 31] width 17 height 5
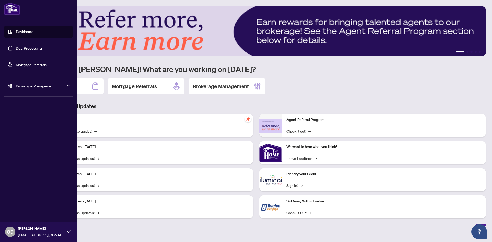
click at [29, 89] on div "Brokerage Management" at bounding box center [38, 86] width 69 height 12
click at [18, 125] on link "Manage Agents" at bounding box center [23, 122] width 25 height 5
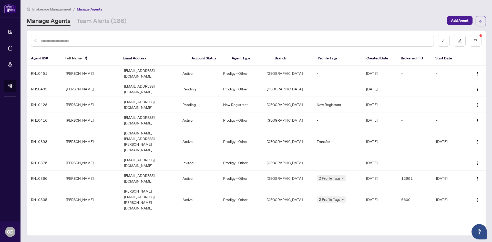
click at [93, 42] on input "text" at bounding box center [235, 41] width 389 height 6
click at [91, 128] on td "George Yue" at bounding box center [91, 141] width 58 height 27
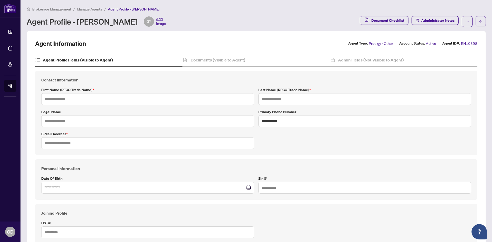
type input "******"
type input "***"
type input "*********"
type input "**********"
type input "*********"
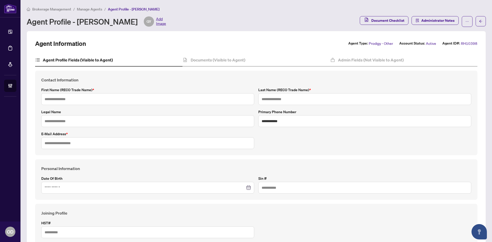
type input "*******"
type input "**********"
drag, startPoint x: 229, startPoint y: 59, endPoint x: 238, endPoint y: 61, distance: 8.9
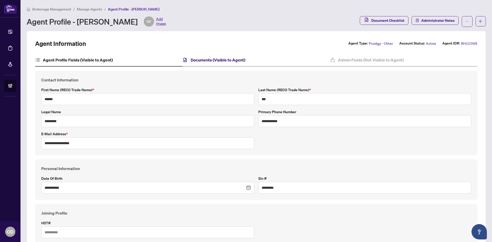
click at [229, 59] on h4 "Documents (Visible to Agent)" at bounding box center [218, 60] width 55 height 6
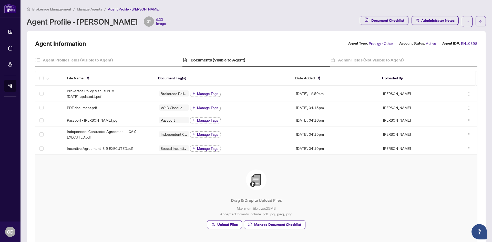
click at [140, 184] on div "Drag & Drop to Upload Files Maximum file size: 25 MB Accepted formats include .…" at bounding box center [256, 199] width 421 height 59
click at [63, 9] on span "Brokerage Management" at bounding box center [51, 9] width 39 height 5
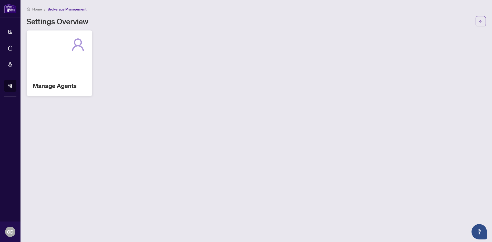
click at [76, 50] on icon at bounding box center [78, 45] width 16 height 16
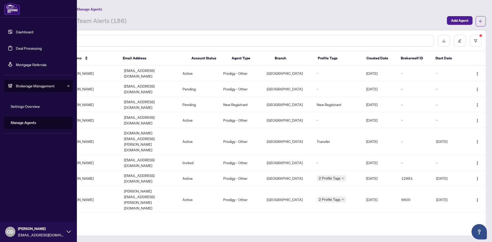
click at [33, 34] on link "Dashboard" at bounding box center [24, 31] width 17 height 5
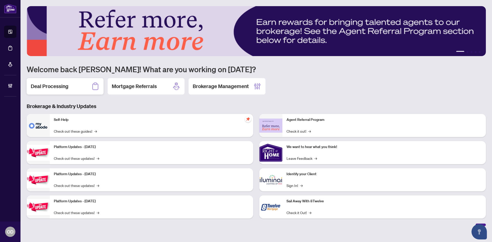
click at [88, 83] on div "Deal Processing" at bounding box center [65, 86] width 77 height 16
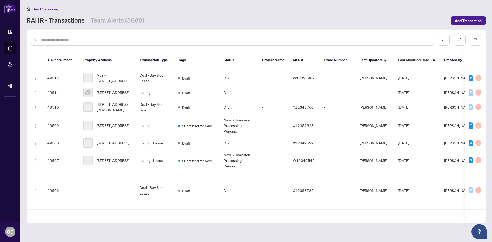
drag, startPoint x: 102, startPoint y: 35, endPoint x: 101, endPoint y: 45, distance: 10.0
click at [102, 36] on div at bounding box center [232, 40] width 403 height 12
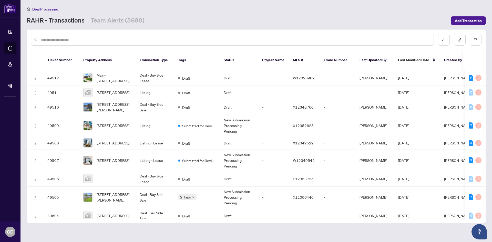
click at [101, 39] on input "text" at bounding box center [235, 40] width 389 height 6
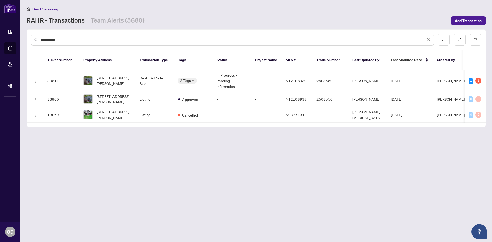
type input "**********"
click at [131, 64] on th "Property Address" at bounding box center [107, 60] width 56 height 20
click at [135, 70] on td "875 Srigley St, Newmarket, Ontario L3Y 1Y2, Canada" at bounding box center [107, 80] width 56 height 21
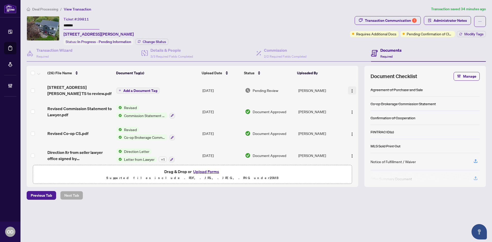
click at [354, 92] on button "button" at bounding box center [352, 90] width 8 height 8
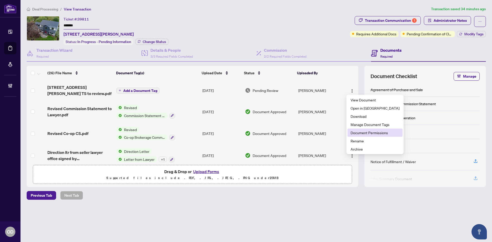
click at [351, 135] on span "Document Permissions" at bounding box center [375, 133] width 49 height 6
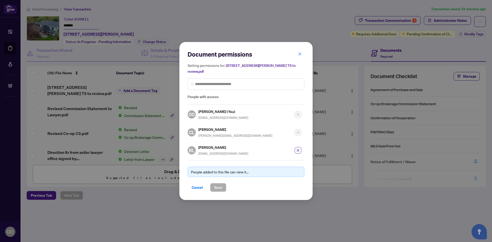
drag, startPoint x: 196, startPoint y: 186, endPoint x: 81, endPoint y: 57, distance: 172.7
click at [196, 185] on span "Cancel" at bounding box center [197, 188] width 11 height 8
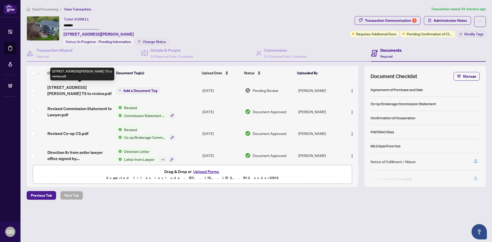
click at [79, 93] on span "875 Srigley St - Revised TS to review.pdf" at bounding box center [79, 90] width 65 height 12
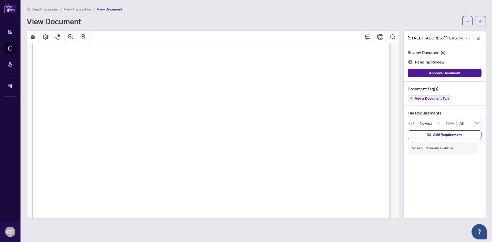
scroll to position [231, 0]
drag, startPoint x: 109, startPoint y: 94, endPoint x: 136, endPoint y: 98, distance: 27.0
drag, startPoint x: 113, startPoint y: 97, endPoint x: 136, endPoint y: 103, distance: 23.4
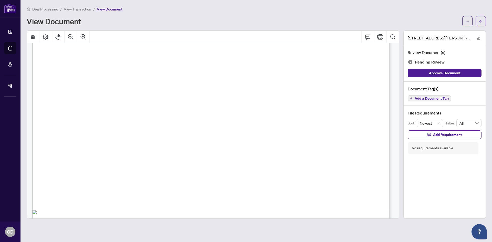
click at [468, 22] on icon "ellipsis" at bounding box center [468, 21] width 4 height 4
click at [451, 31] on span "Download" at bounding box center [449, 32] width 39 height 6
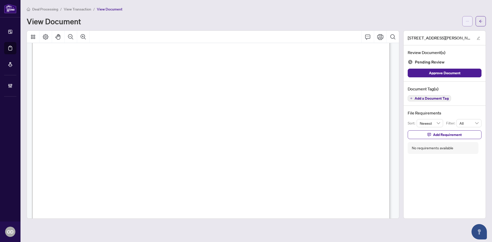
click at [470, 20] on button "button" at bounding box center [468, 21] width 10 height 10
click at [457, 35] on span "Download" at bounding box center [449, 32] width 39 height 6
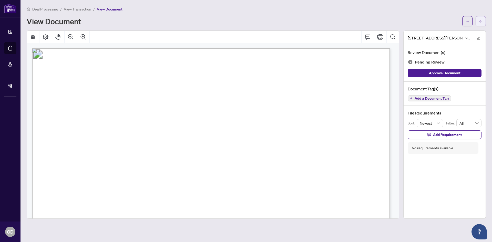
click at [483, 22] on button "button" at bounding box center [481, 21] width 10 height 10
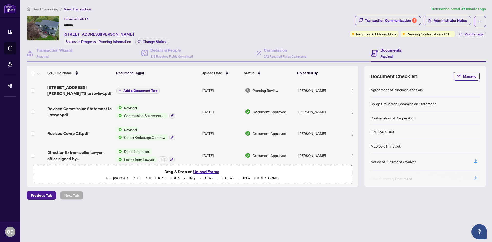
drag, startPoint x: 354, startPoint y: 91, endPoint x: 351, endPoint y: 96, distance: 6.2
click at [353, 91] on button "button" at bounding box center [352, 90] width 8 height 8
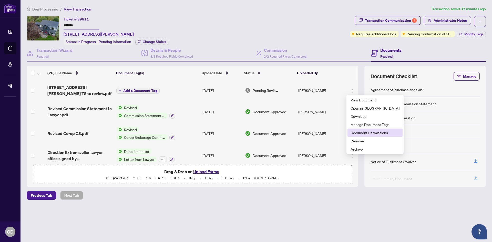
click at [362, 129] on li "Document Permissions" at bounding box center [375, 133] width 55 height 8
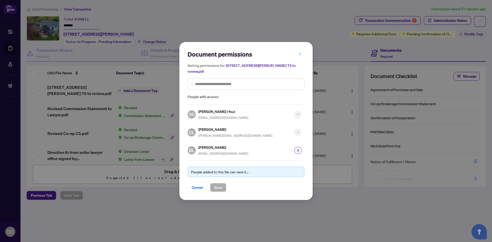
click at [301, 56] on icon "close" at bounding box center [300, 54] width 4 height 4
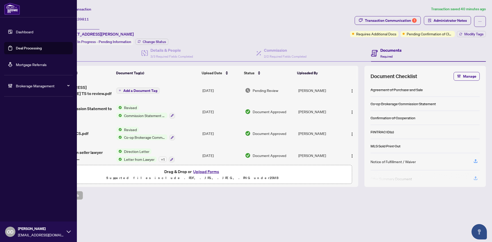
click at [17, 87] on span "Brokerage Management" at bounding box center [42, 86] width 53 height 6
click at [18, 123] on link "Manage Agents" at bounding box center [23, 122] width 25 height 5
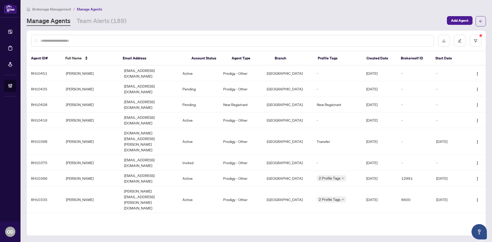
click at [123, 46] on div at bounding box center [256, 41] width 459 height 20
click at [97, 128] on td "George Yue" at bounding box center [91, 141] width 58 height 27
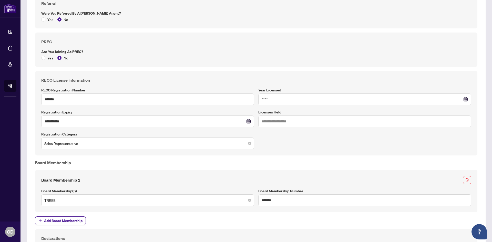
scroll to position [308, 0]
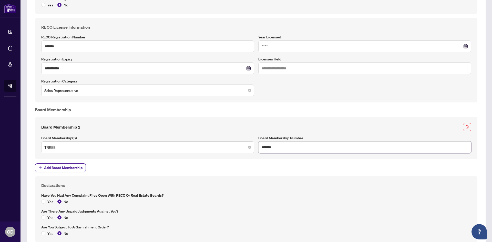
drag, startPoint x: 283, startPoint y: 148, endPoint x: 136, endPoint y: 152, distance: 147.2
click at [224, 149] on div "Board Membership 1 Board Membership(s) TRREB Board Membership Number *******" at bounding box center [256, 138] width 434 height 30
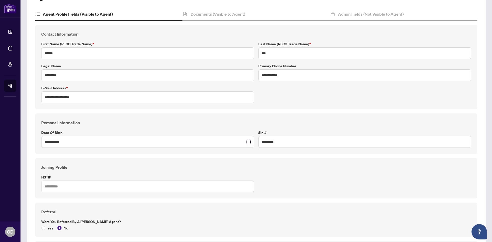
scroll to position [0, 0]
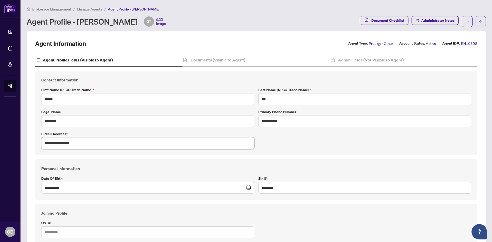
drag, startPoint x: 91, startPoint y: 144, endPoint x: 5, endPoint y: 144, distance: 85.4
click at [17, 143] on div "**********" at bounding box center [246, 121] width 492 height 242
drag, startPoint x: 288, startPoint y: 123, endPoint x: 245, endPoint y: 122, distance: 42.6
click at [245, 122] on div "**********" at bounding box center [256, 113] width 434 height 72
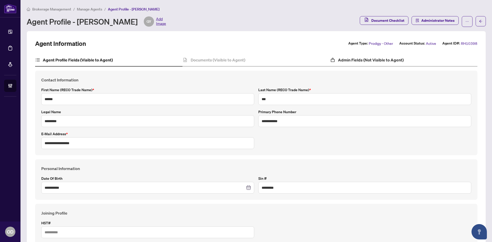
click at [383, 64] on div "Admin Fields (Not Visible to Agent)" at bounding box center [403, 60] width 147 height 13
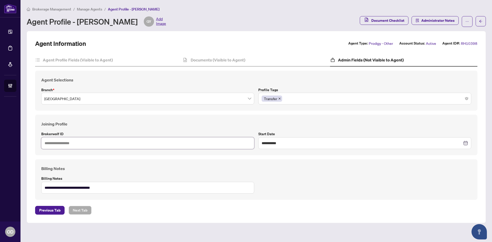
click at [91, 143] on input "text" at bounding box center [147, 143] width 213 height 12
type input "*****"
click at [204, 174] on div "**********" at bounding box center [256, 180] width 434 height 28
click at [92, 63] on div "Agent Profile Fields (Visible to Agent)" at bounding box center [108, 60] width 147 height 13
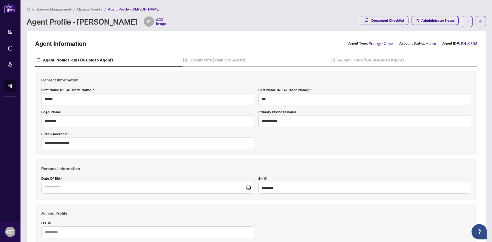
type input "**********"
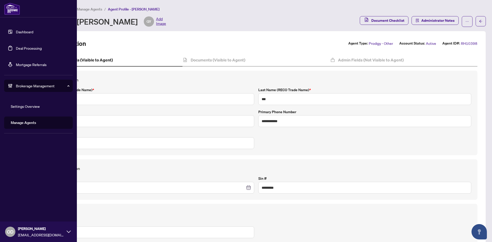
click at [23, 123] on link "Manage Agents" at bounding box center [23, 122] width 25 height 5
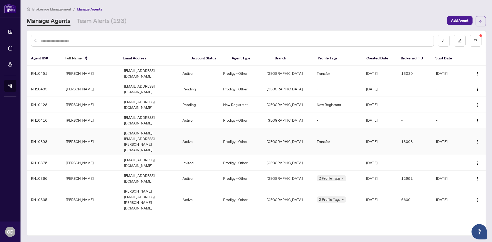
click at [94, 128] on td "George Yue" at bounding box center [91, 141] width 58 height 27
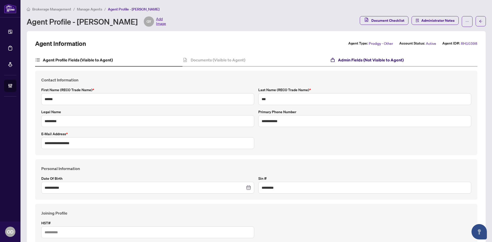
click at [330, 60] on icon at bounding box center [332, 59] width 5 height 5
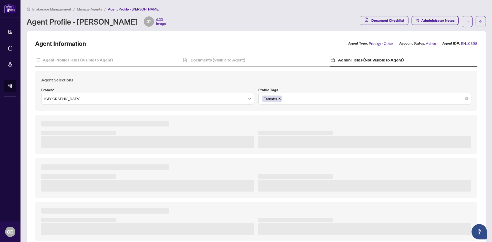
click at [210, 67] on div "Agent Profile Fields (Visible to Agent) Documents (Visible to Agent) Admin Fiel…" at bounding box center [256, 148] width 443 height 188
type textarea "**********"
click at [213, 61] on h4 "Documents (Visible to Agent)" at bounding box center [218, 60] width 55 height 6
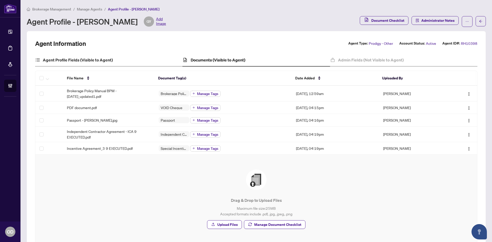
click at [88, 56] on div "Agent Profile Fields (Visible to Agent)" at bounding box center [108, 60] width 147 height 13
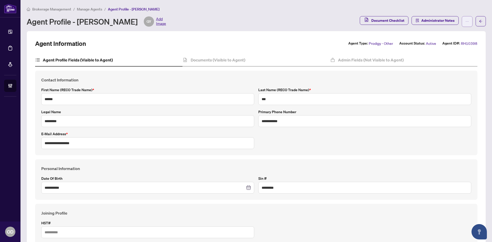
click at [462, 19] on button "button" at bounding box center [467, 21] width 11 height 11
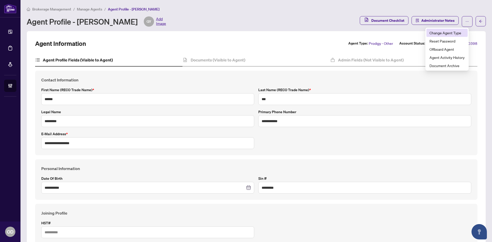
click at [453, 33] on span "Change Agent Type" at bounding box center [447, 33] width 35 height 6
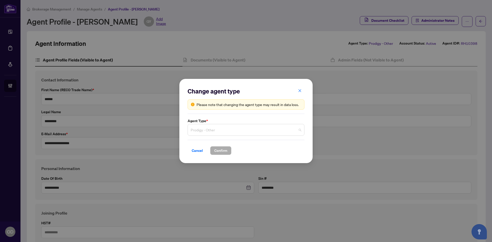
drag, startPoint x: 215, startPoint y: 128, endPoint x: 214, endPoint y: 138, distance: 9.4
click at [215, 129] on span "Prodigy - Other" at bounding box center [246, 130] width 111 height 10
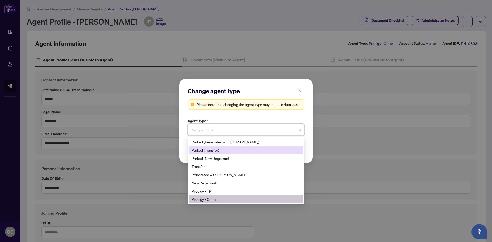
click at [233, 149] on div "Parked (Transfer)" at bounding box center [246, 150] width 109 height 6
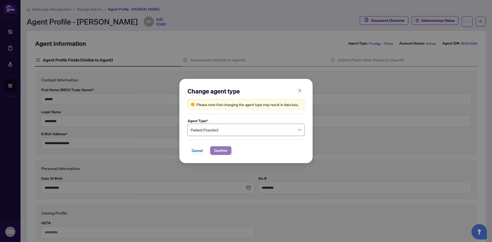
click at [221, 147] on span "Confirm" at bounding box center [220, 151] width 13 height 8
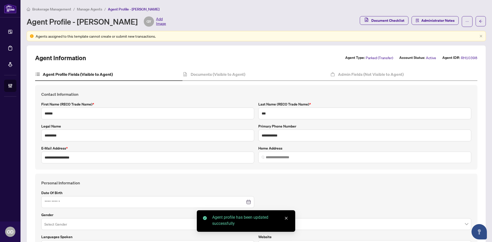
type input "**********"
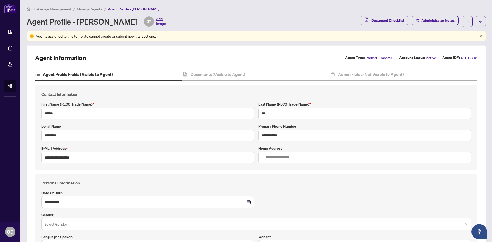
click at [242, 74] on h4 "Documents (Visible to Agent)" at bounding box center [218, 74] width 55 height 6
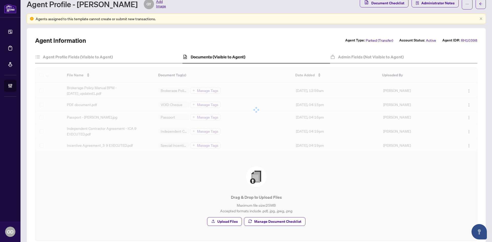
scroll to position [46, 0]
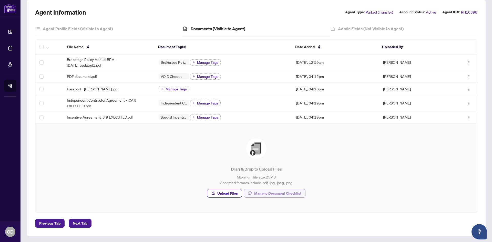
click at [281, 195] on span "Manage Document Checklist" at bounding box center [277, 193] width 47 height 8
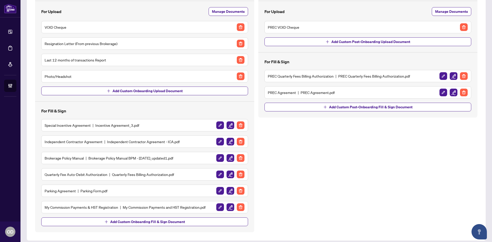
scroll to position [61, 0]
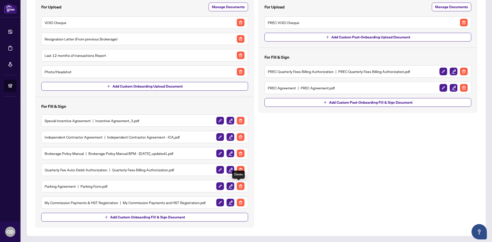
click at [243, 188] on img "button" at bounding box center [241, 187] width 8 height 8
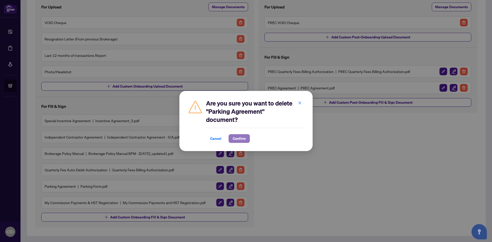
click at [236, 140] on span "Confirm" at bounding box center [239, 139] width 13 height 8
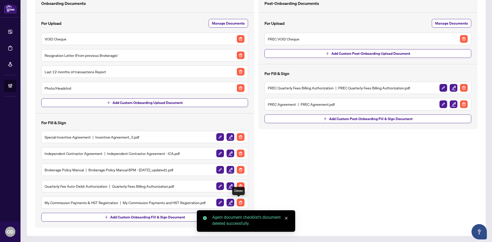
click at [237, 201] on img "button" at bounding box center [241, 203] width 8 height 8
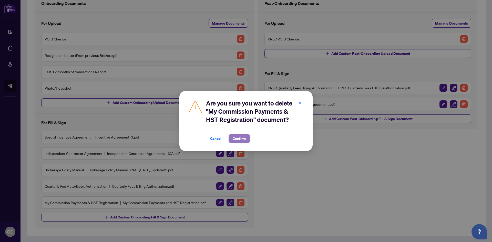
click at [243, 138] on span "Confirm" at bounding box center [239, 139] width 13 height 8
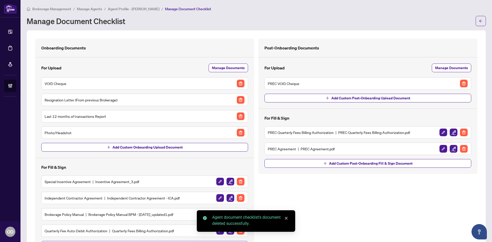
scroll to position [0, 0]
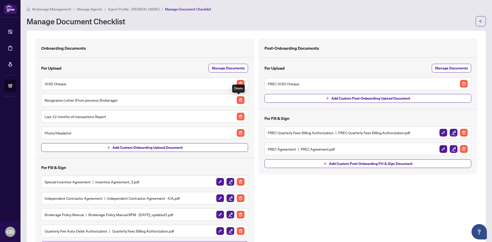
click at [242, 101] on img "button" at bounding box center [241, 100] width 8 height 8
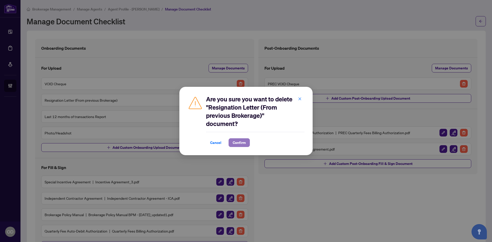
click at [231, 141] on button "Confirm" at bounding box center [239, 142] width 21 height 9
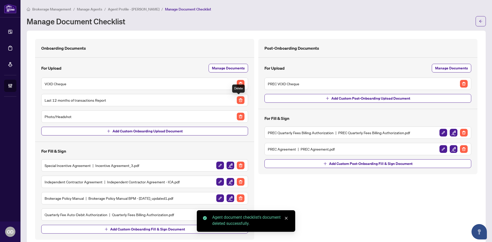
click at [238, 103] on img "button" at bounding box center [241, 100] width 8 height 8
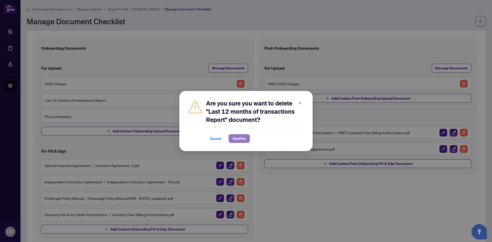
click at [239, 135] on span "Confirm" at bounding box center [239, 139] width 13 height 8
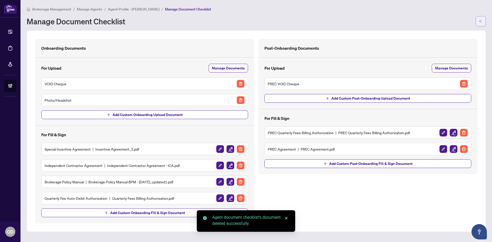
click at [482, 19] on icon "arrow-left" at bounding box center [481, 21] width 4 height 4
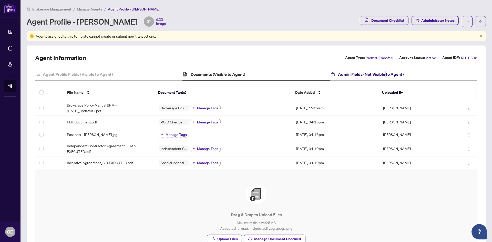
drag, startPoint x: 383, startPoint y: 76, endPoint x: 309, endPoint y: 83, distance: 74.2
click at [382, 76] on h4 "Admin Fields (Not Visible to Agent)" at bounding box center [371, 74] width 66 height 6
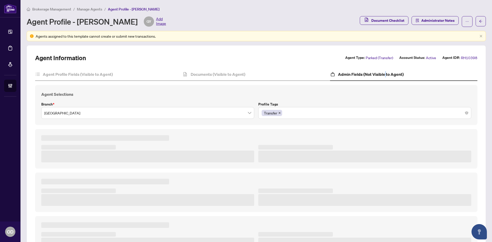
type textarea "**********"
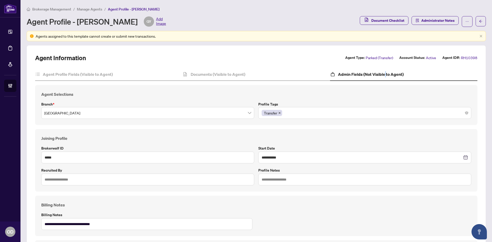
click at [307, 111] on div "Transfer" at bounding box center [365, 112] width 206 height 9
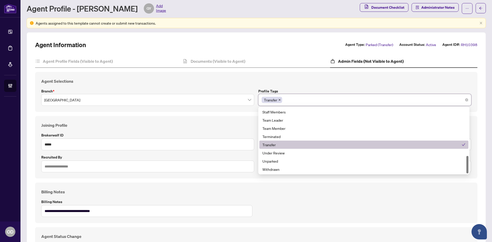
scroll to position [26, 0]
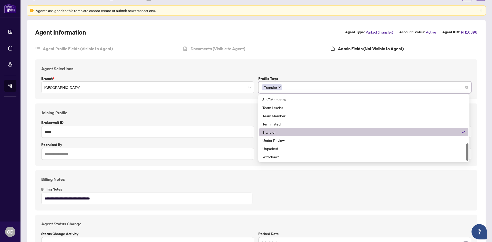
click at [274, 133] on div "Transfer" at bounding box center [362, 132] width 199 height 6
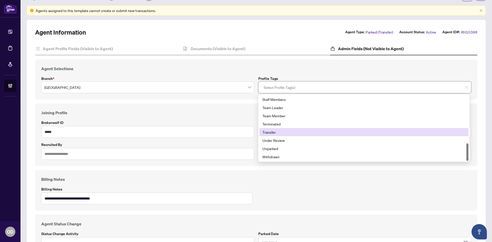
click at [277, 132] on div "Transfer" at bounding box center [364, 132] width 203 height 6
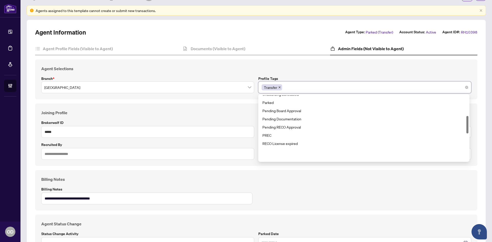
scroll to position [78, 0]
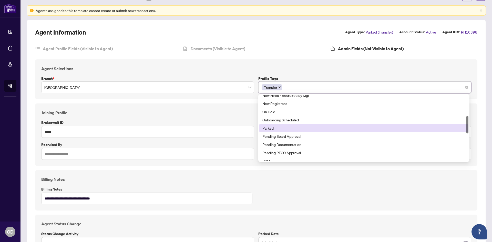
click at [279, 127] on div "Parked" at bounding box center [364, 128] width 203 height 6
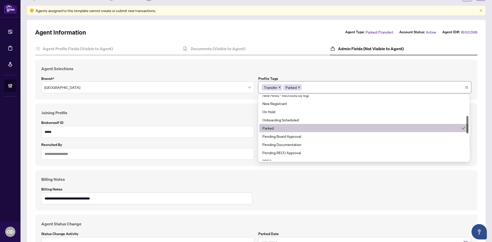
click at [231, 112] on h4 "Joining Profile" at bounding box center [256, 113] width 430 height 6
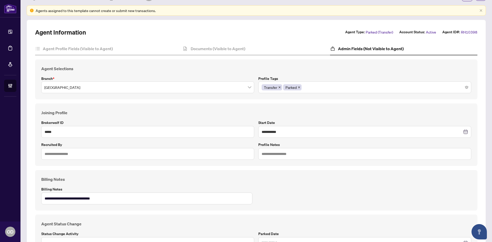
scroll to position [68, 0]
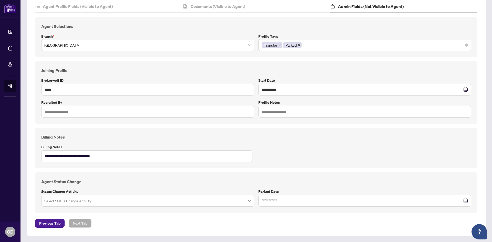
drag, startPoint x: 78, startPoint y: 203, endPoint x: 81, endPoint y: 203, distance: 2.8
click at [78, 203] on input "search" at bounding box center [145, 201] width 202 height 11
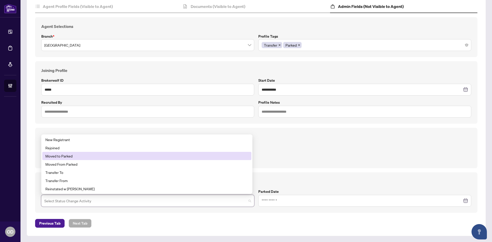
click at [77, 158] on div "Moved to Parked" at bounding box center [146, 156] width 203 height 6
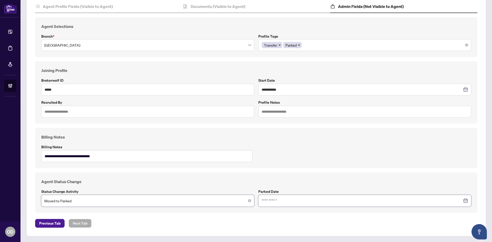
click at [329, 201] on input at bounding box center [362, 201] width 201 height 6
type input "**********"
drag, startPoint x: 294, startPoint y: 160, endPoint x: 251, endPoint y: 177, distance: 46.4
click at [294, 160] on div "20" at bounding box center [295, 159] width 6 height 6
click at [193, 189] on label "Status Change Activity" at bounding box center [147, 192] width 213 height 6
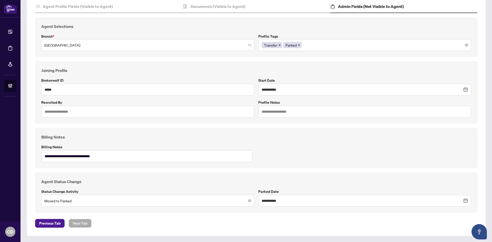
click at [239, 146] on label "Billing Notes" at bounding box center [147, 147] width 213 height 6
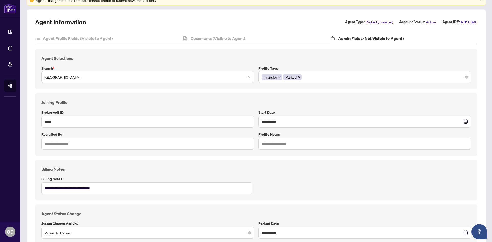
scroll to position [0, 0]
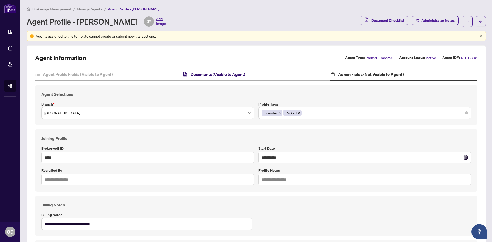
click at [217, 75] on h4 "Documents (Visible to Agent)" at bounding box center [218, 74] width 55 height 6
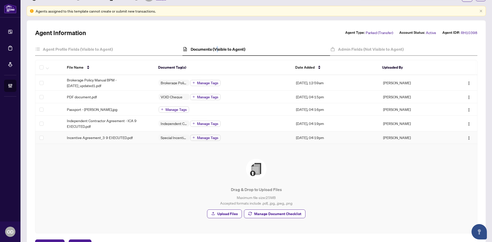
scroll to position [46, 0]
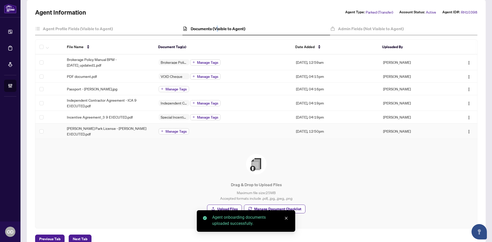
click at [180, 130] on span "Manage Tags" at bounding box center [176, 132] width 21 height 4
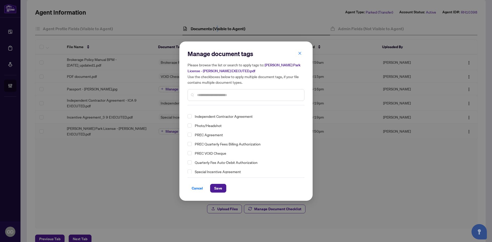
scroll to position [0, 0]
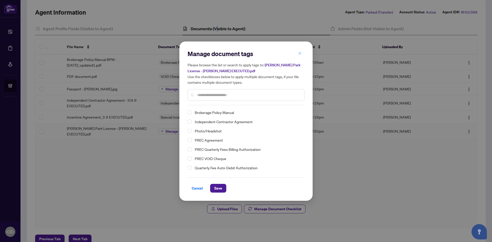
click at [297, 54] on button "button" at bounding box center [300, 53] width 10 height 9
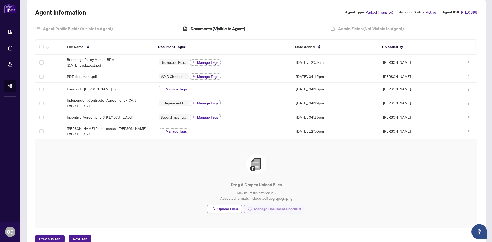
click at [280, 205] on span "Manage Document Checklist" at bounding box center [277, 209] width 47 height 8
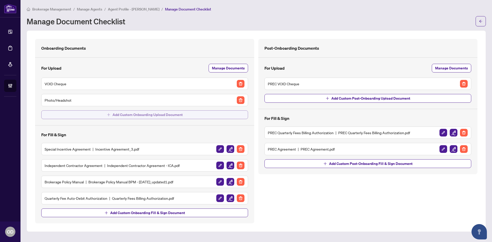
click at [111, 112] on button "Add Custom Onboarding Upload Document" at bounding box center [144, 115] width 207 height 9
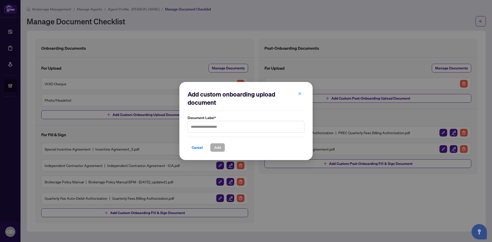
click at [218, 121] on div "Document Label *" at bounding box center [246, 124] width 117 height 18
click at [218, 127] on input "text" at bounding box center [246, 127] width 117 height 12
type input "**********"
click at [218, 146] on span "Add" at bounding box center [217, 148] width 7 height 8
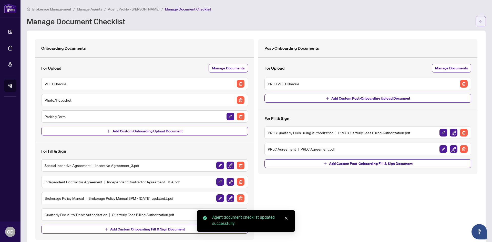
click at [476, 22] on button "button" at bounding box center [481, 21] width 10 height 10
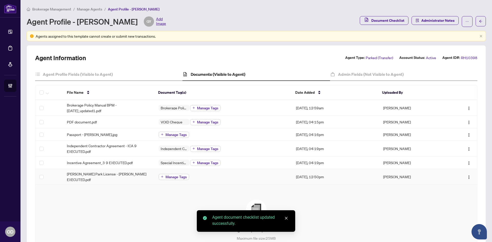
click at [180, 176] on span "Manage Tags" at bounding box center [176, 177] width 21 height 4
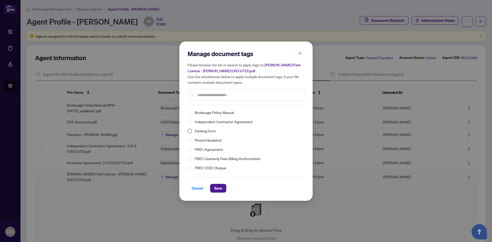
click at [192, 130] on span "Select Parking Form" at bounding box center [190, 131] width 4 height 4
click at [223, 188] on button "Save" at bounding box center [218, 188] width 16 height 9
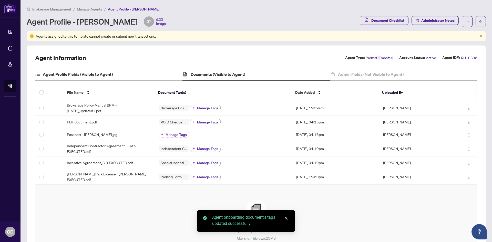
click at [102, 70] on div "Agent Profile Fields (Visible to Agent)" at bounding box center [108, 74] width 147 height 13
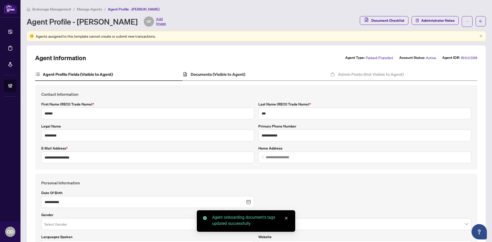
click at [189, 69] on div "Documents (Visible to Agent)" at bounding box center [256, 74] width 147 height 13
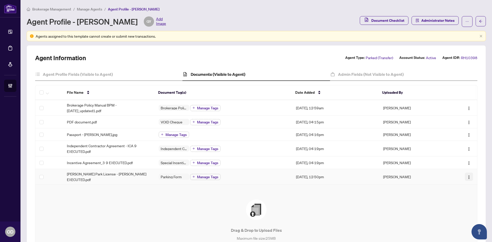
click at [467, 177] on img "button" at bounding box center [469, 177] width 4 height 4
click at [445, 225] on span "Archive" at bounding box center [440, 227] width 49 height 6
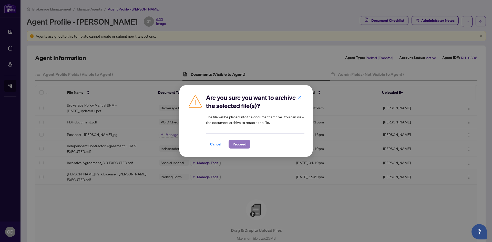
click at [232, 142] on button "Proceed" at bounding box center [240, 144] width 22 height 9
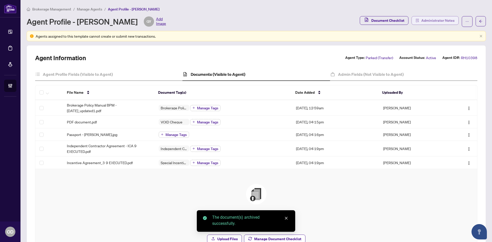
click at [427, 22] on span "Administrator Notes" at bounding box center [437, 20] width 33 height 8
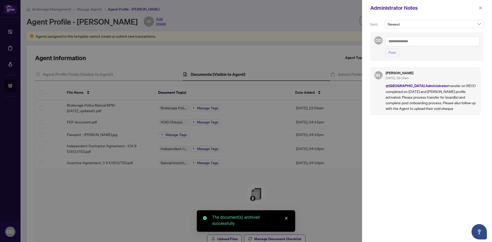
click at [418, 42] on textarea at bounding box center [432, 41] width 95 height 10
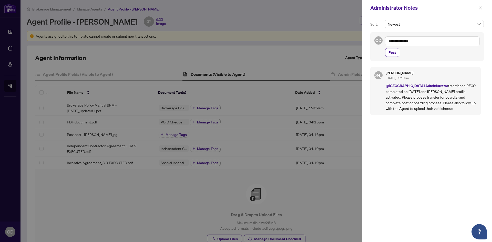
click at [425, 42] on textarea "**********" at bounding box center [432, 41] width 95 height 10
click at [405, 42] on textarea "**********" at bounding box center [432, 41] width 95 height 10
click at [453, 43] on textarea "**********" at bounding box center [432, 41] width 95 height 10
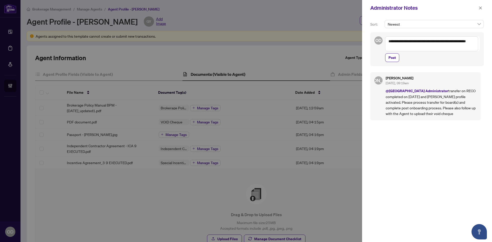
type textarea "**********"
click at [385, 59] on div "**********" at bounding box center [427, 49] width 114 height 34
click at [387, 58] on button "Post" at bounding box center [392, 57] width 14 height 9
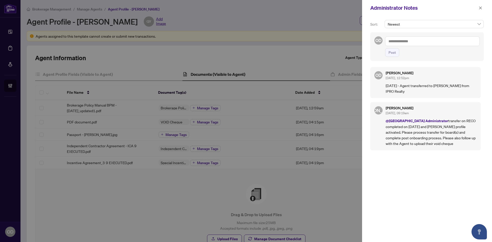
click at [417, 42] on textarea at bounding box center [432, 41] width 95 height 10
type textarea "**********"
click at [397, 48] on button "Post" at bounding box center [392, 52] width 14 height 9
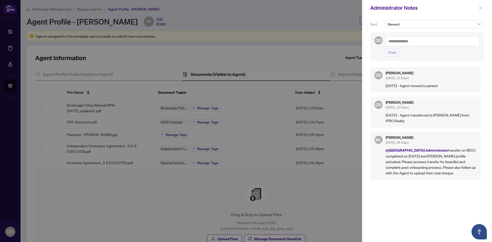
click at [479, 9] on button "button" at bounding box center [480, 8] width 7 height 6
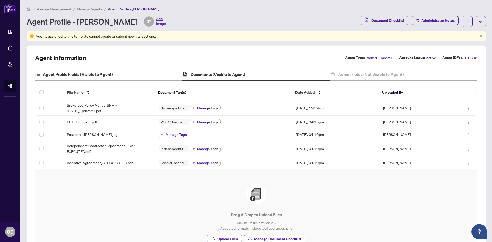
click at [112, 71] on div "Agent Profile Fields (Visible to Agent)" at bounding box center [108, 74] width 147 height 13
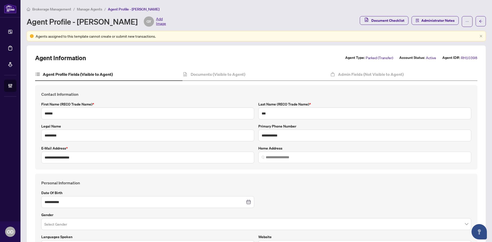
click at [141, 57] on div "Agent Information Agent Type: Parked (Transfer) Account Status: Active Agent ID…" at bounding box center [256, 58] width 443 height 8
click at [199, 72] on h4 "Documents (Visible to Agent)" at bounding box center [218, 74] width 55 height 6
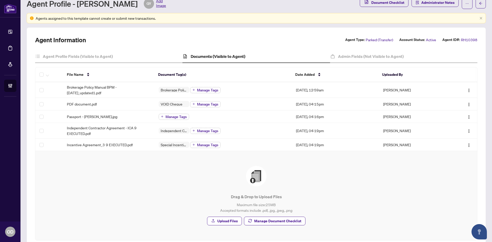
scroll to position [26, 0]
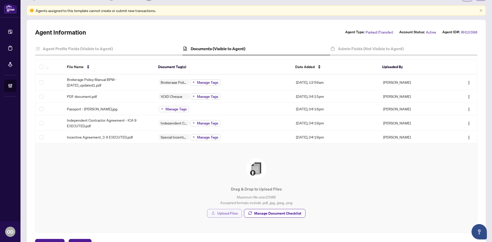
click at [225, 216] on span "Upload Files" at bounding box center [227, 213] width 21 height 8
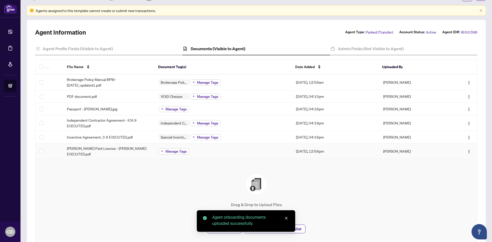
click at [175, 150] on span "Manage Tags" at bounding box center [176, 152] width 21 height 4
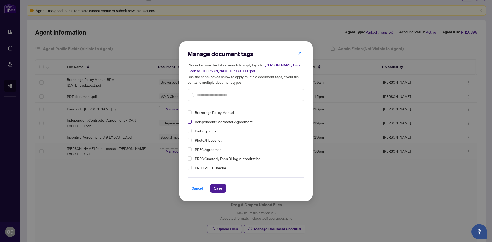
click at [190, 130] on span "Select Parking Form" at bounding box center [190, 131] width 4 height 4
click at [219, 189] on span "Save" at bounding box center [218, 188] width 8 height 8
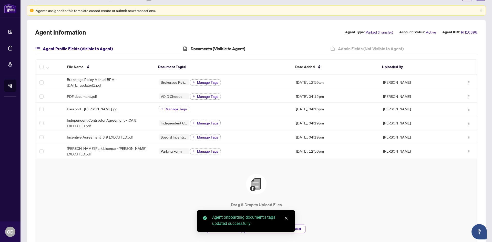
click at [94, 48] on h4 "Agent Profile Fields (Visible to Agent)" at bounding box center [78, 49] width 70 height 6
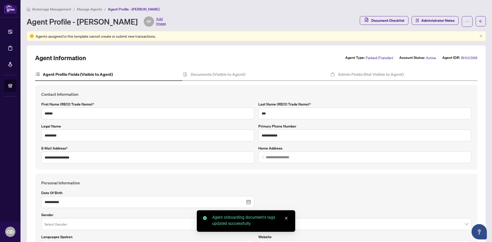
click at [83, 9] on span "Manage Agents" at bounding box center [89, 9] width 25 height 5
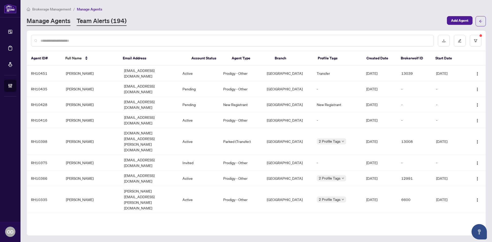
click at [106, 21] on link "Team Alerts (194)" at bounding box center [102, 21] width 50 height 9
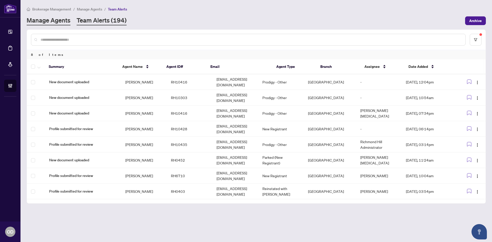
click at [53, 20] on link "Manage Agents" at bounding box center [49, 20] width 44 height 9
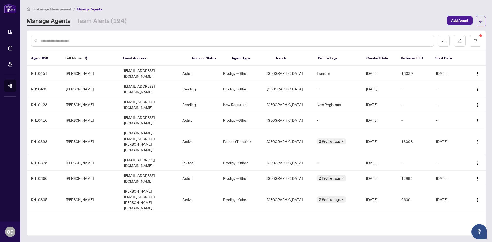
drag, startPoint x: 109, startPoint y: 22, endPoint x: 109, endPoint y: 26, distance: 4.6
click at [109, 22] on link "Team Alerts (194)" at bounding box center [102, 21] width 50 height 9
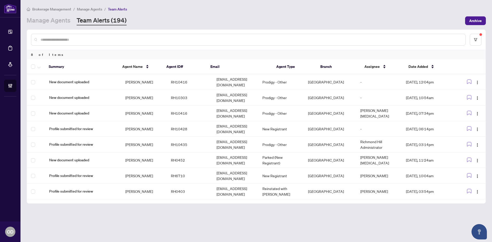
click at [58, 26] on main "Brokerage Management / Manage Agents / Team Alerts Manage Agents Team Alerts (1…" at bounding box center [257, 121] width 472 height 242
click at [58, 19] on link "Manage Agents" at bounding box center [49, 20] width 44 height 9
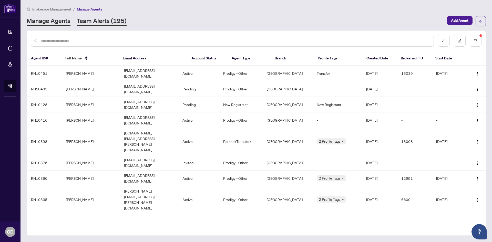
click at [115, 22] on link "Team Alerts (195)" at bounding box center [102, 21] width 50 height 9
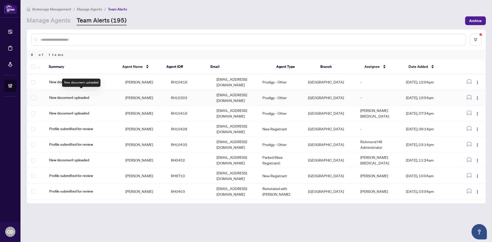
click at [109, 95] on span "New document uploaded" at bounding box center [83, 98] width 68 height 6
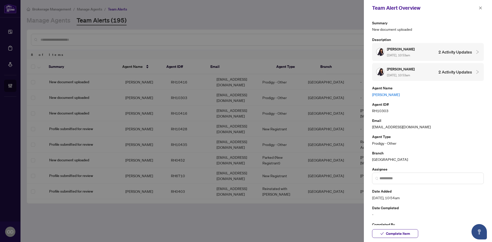
click at [379, 93] on link "Dina Akilov" at bounding box center [428, 95] width 112 height 6
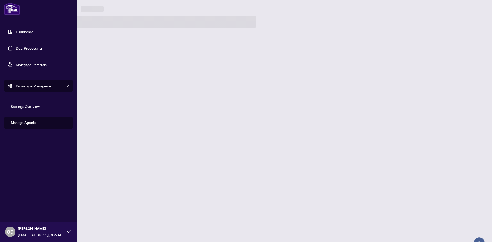
click at [30, 31] on link "Dashboard" at bounding box center [24, 31] width 17 height 5
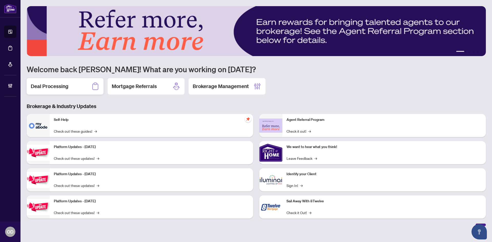
click at [92, 89] on icon at bounding box center [95, 86] width 8 height 8
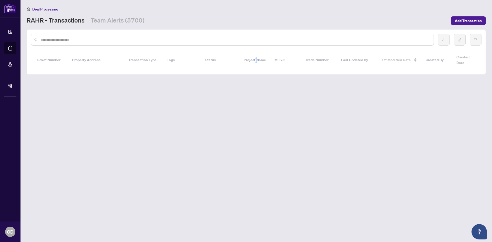
click at [96, 37] on input "text" at bounding box center [235, 40] width 389 height 6
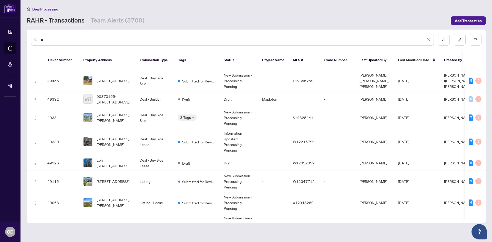
type input "*"
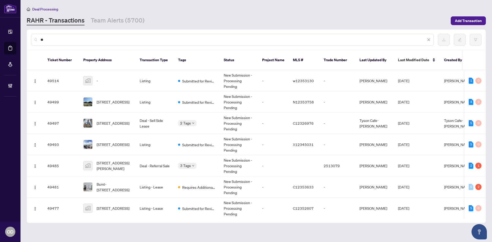
type input "*"
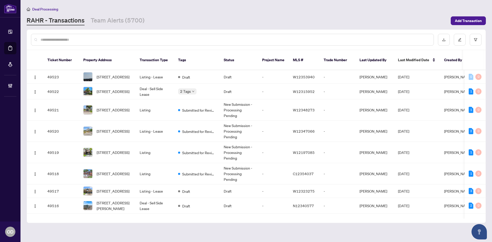
click at [99, 41] on input "text" at bounding box center [235, 40] width 389 height 6
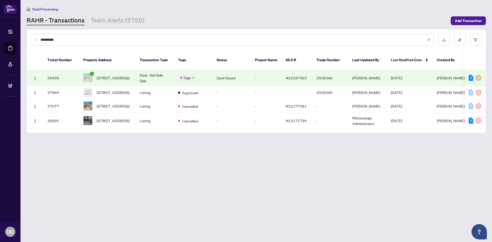
type input "**********"
click at [238, 73] on td "Deal Closed" at bounding box center [232, 78] width 38 height 16
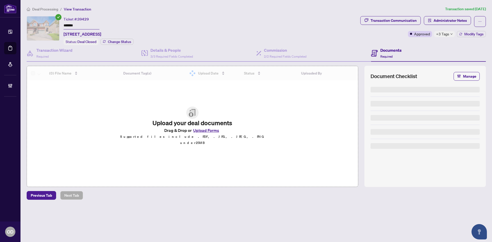
click at [453, 23] on span "Administrator Notes" at bounding box center [450, 20] width 33 height 8
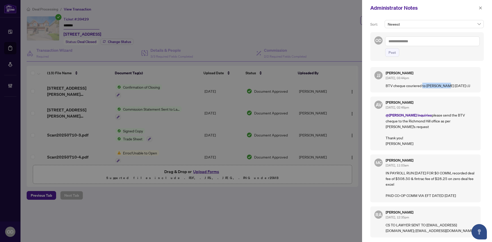
drag, startPoint x: 423, startPoint y: 86, endPoint x: 448, endPoint y: 86, distance: 25.9
click at [447, 86] on p "BTV cheque couriered to [PERSON_NAME] [DATE]-JJ" at bounding box center [431, 86] width 91 height 6
click at [448, 86] on p "BTV cheque couriered to RH branch August 19-JJ" at bounding box center [431, 86] width 91 height 6
drag, startPoint x: 407, startPoint y: 84, endPoint x: 435, endPoint y: 85, distance: 27.7
click at [435, 85] on p "BTV cheque couriered to RH branch August 19-JJ" at bounding box center [431, 86] width 91 height 6
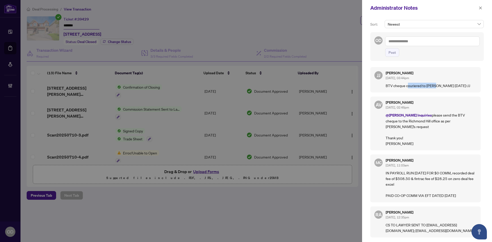
click at [435, 85] on p "BTV cheque couriered to RH branch August 19-JJ" at bounding box center [431, 86] width 91 height 6
drag, startPoint x: 447, startPoint y: 87, endPoint x: 450, endPoint y: 88, distance: 3.4
click at [450, 88] on div "Jamila Johnson Aug/18/2025, 03:44pm BTV cheque couriered to RH branch August 19…" at bounding box center [431, 79] width 91 height 17
click at [451, 88] on p "BTV cheque couriered to RH branch August 19-JJ" at bounding box center [431, 86] width 91 height 6
drag, startPoint x: 447, startPoint y: 86, endPoint x: 464, endPoint y: 86, distance: 16.9
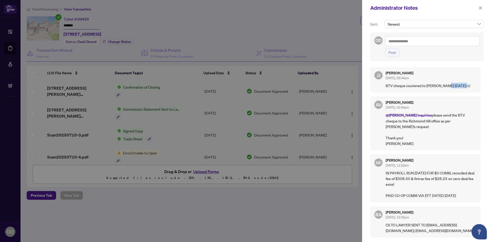
click at [464, 86] on p "BTV cheque couriered to RH branch August 19-JJ" at bounding box center [431, 86] width 91 height 6
click at [480, 8] on icon "close" at bounding box center [481, 8] width 4 height 4
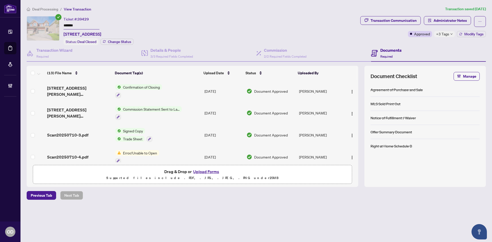
click at [53, 10] on span "Deal Processing" at bounding box center [45, 9] width 26 height 5
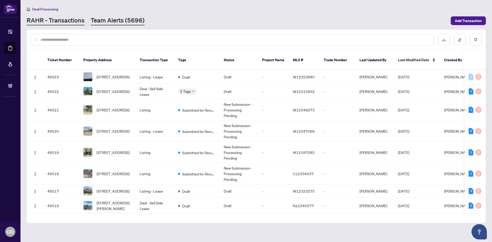
click at [127, 16] on link "Team Alerts (5696)" at bounding box center [118, 20] width 54 height 9
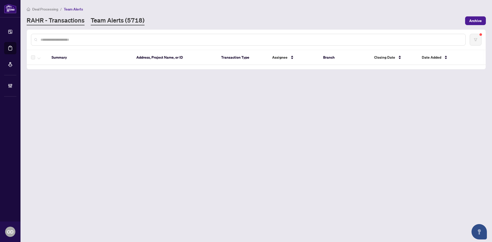
click at [73, 21] on link "RAHR - Transactions" at bounding box center [56, 20] width 58 height 9
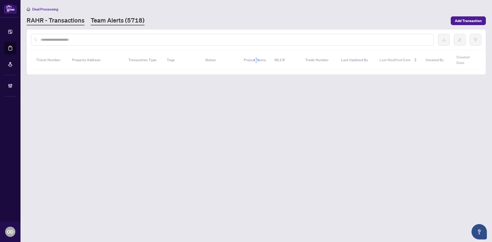
click at [100, 23] on link "Team Alerts (5718)" at bounding box center [118, 20] width 54 height 9
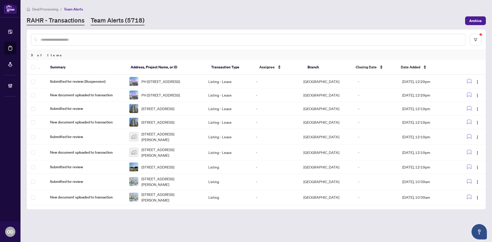
click at [66, 24] on link "RAHR - Transactions" at bounding box center [56, 20] width 58 height 9
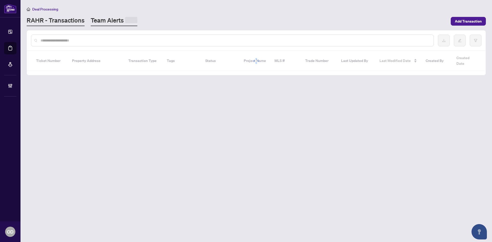
click at [106, 19] on link "Team Alerts" at bounding box center [114, 21] width 47 height 10
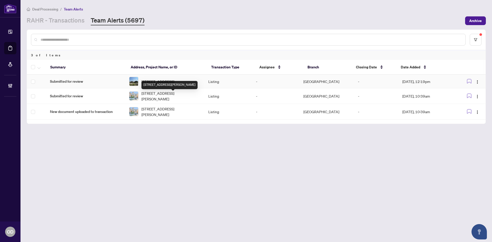
click at [174, 79] on span "[STREET_ADDRESS]" at bounding box center [158, 82] width 33 height 6
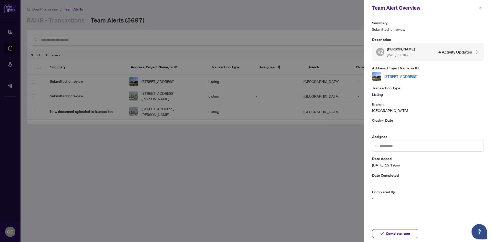
click at [417, 74] on link "[STREET_ADDRESS]" at bounding box center [401, 77] width 33 height 6
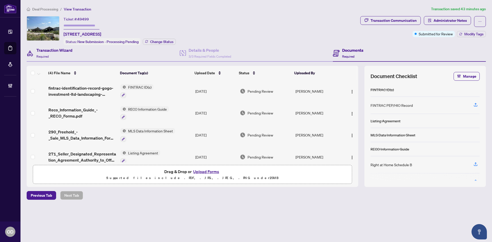
drag, startPoint x: 81, startPoint y: 49, endPoint x: 81, endPoint y: 52, distance: 2.8
click at [81, 51] on div "Transaction Wizard Required" at bounding box center [103, 53] width 153 height 17
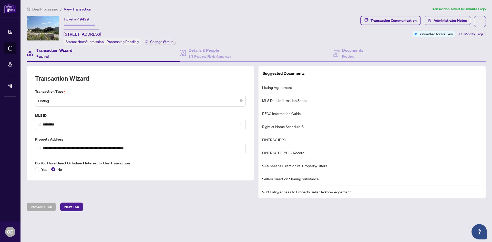
click at [68, 116] on label "MLS ID" at bounding box center [140, 116] width 211 height 6
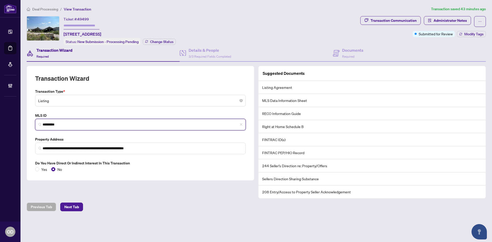
click at [67, 125] on input "*********" at bounding box center [143, 124] width 200 height 5
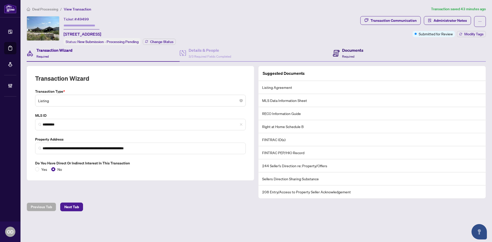
click at [352, 56] on span "Required" at bounding box center [348, 57] width 12 height 4
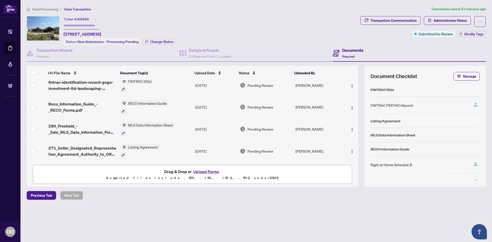
scroll to position [7, 0]
click at [217, 149] on td "[DATE]" at bounding box center [215, 151] width 45 height 22
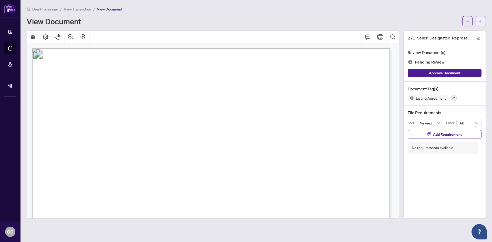
click at [481, 23] on icon "arrow-left" at bounding box center [481, 21] width 4 height 4
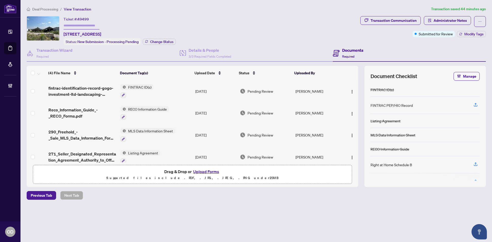
click at [49, 9] on span "Deal Processing" at bounding box center [45, 9] width 26 height 5
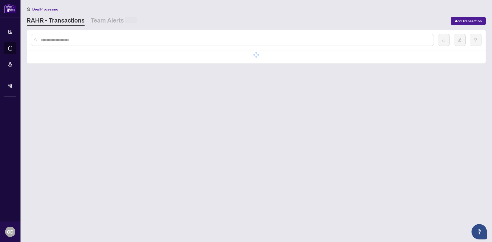
click at [98, 26] on main "Deal Processing [PERSON_NAME] - Transactions Team Alerts Add Transaction No dat…" at bounding box center [257, 121] width 472 height 242
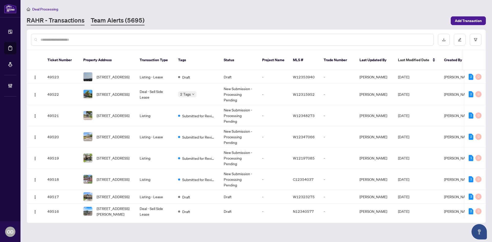
click at [108, 22] on link "Team Alerts (5695)" at bounding box center [118, 20] width 54 height 9
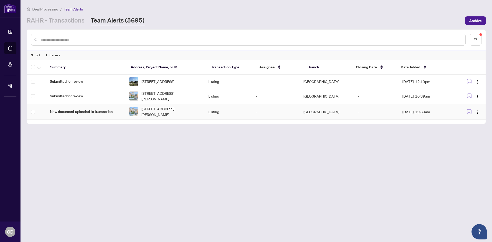
click at [138, 112] on img at bounding box center [133, 111] width 9 height 9
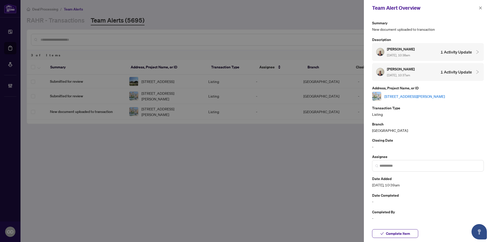
click at [403, 97] on link "[STREET_ADDRESS][PERSON_NAME]" at bounding box center [415, 97] width 61 height 6
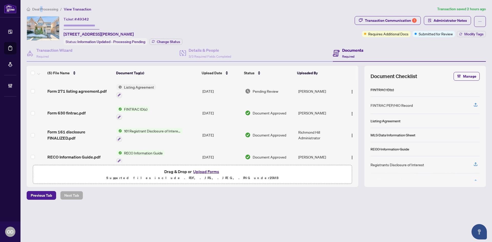
click at [42, 9] on span "Deal Processing" at bounding box center [45, 9] width 26 height 5
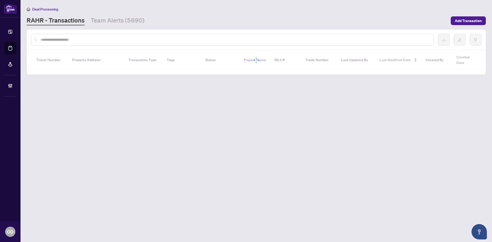
click at [44, 40] on input "text" at bounding box center [235, 40] width 389 height 6
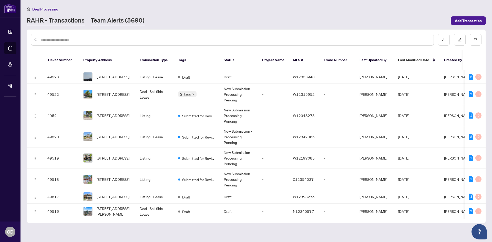
click at [100, 20] on link "Team Alerts (5690)" at bounding box center [118, 20] width 54 height 9
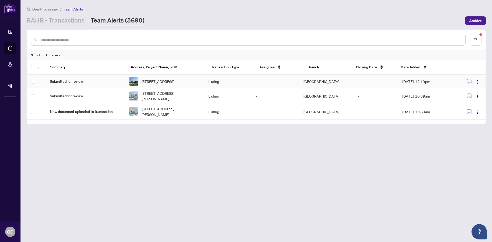
click at [135, 83] on img at bounding box center [133, 81] width 9 height 9
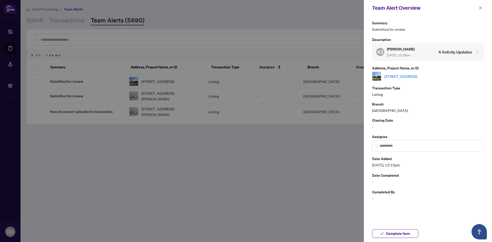
click at [408, 74] on link "[STREET_ADDRESS]" at bounding box center [401, 77] width 33 height 6
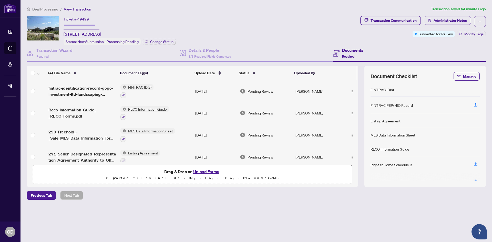
click at [184, 91] on td "FINTRAC ID(s)" at bounding box center [155, 91] width 75 height 22
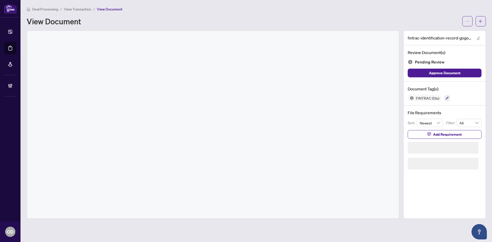
click at [481, 16] on button "button" at bounding box center [481, 21] width 10 height 10
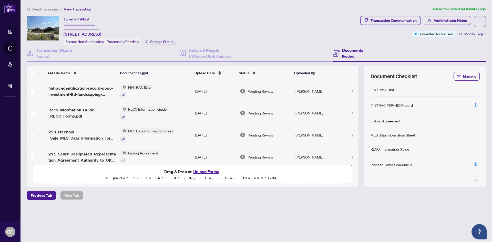
scroll to position [7, 0]
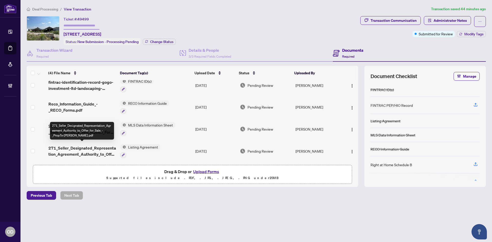
click at [86, 148] on span "271_Seller_Designated_Representation_Agreement_Authority_to_Offer_for_Sale_-_Pr…" at bounding box center [82, 151] width 68 height 12
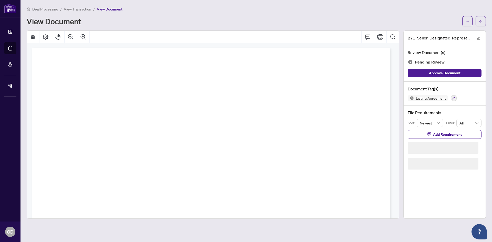
drag, startPoint x: 445, startPoint y: 129, endPoint x: 445, endPoint y: 139, distance: 10.0
click at [445, 135] on div "File Requirements Sort: Newest Filter: All Add Requirement" at bounding box center [445, 140] width 82 height 68
click at [445, 133] on span "Add Requirement" at bounding box center [447, 134] width 29 height 8
click at [445, 142] on textarea at bounding box center [450, 139] width 55 height 10
type textarea "*"
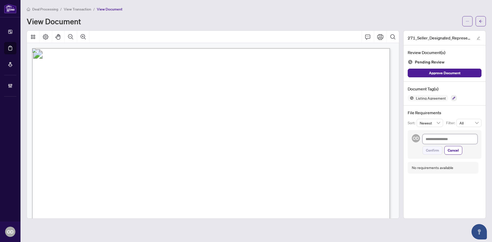
type textarea "*"
type textarea "**"
type textarea "***"
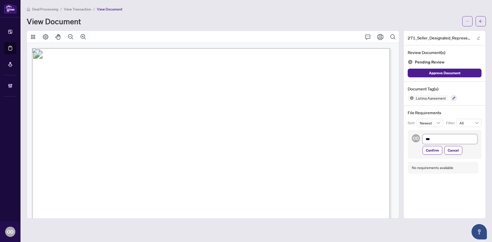
type textarea "***"
type textarea "**** *"
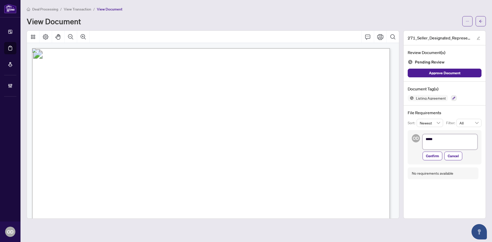
type textarea "**** *"
type textarea "**** **"
type textarea "**** ***"
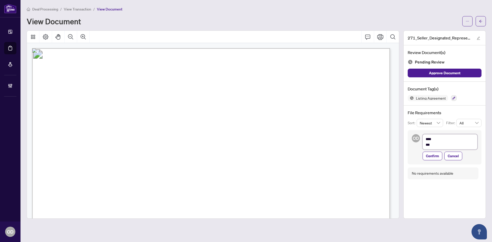
type textarea "**** ****"
type textarea "**** *****"
type textarea "**** ******"
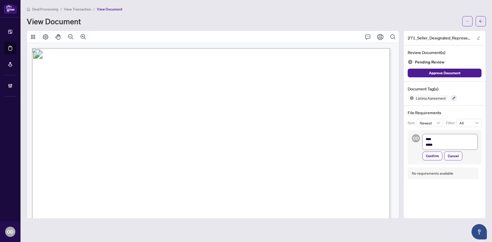
type textarea "**** ******"
type textarea "**** ********"
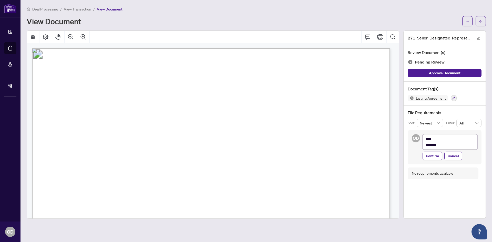
type textarea "**** ******"
type textarea "**** ********"
type textarea "**** *********"
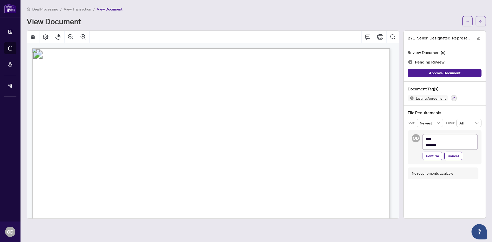
type textarea "**** *********"
type textarea "**** ********"
type textarea "**** ******"
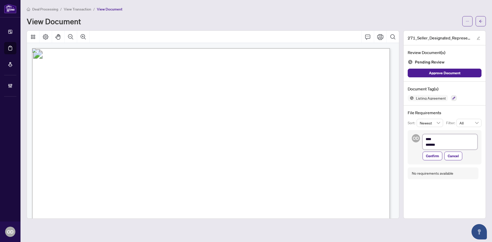
type textarea "**** ********"
type textarea "**** *********"
type textarea "**********"
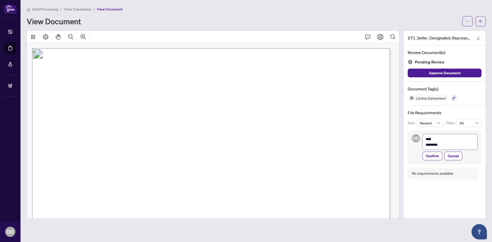
type textarea "**********"
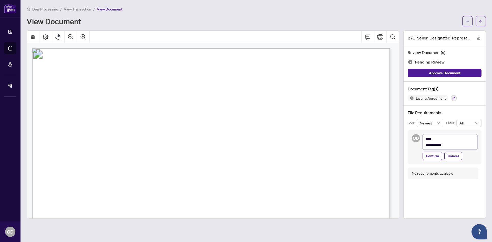
type textarea "**********"
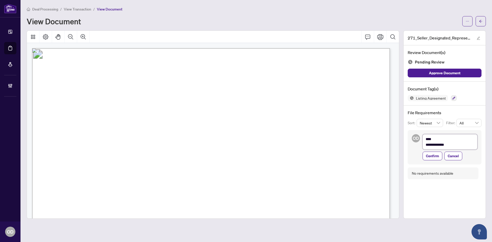
type textarea "**********"
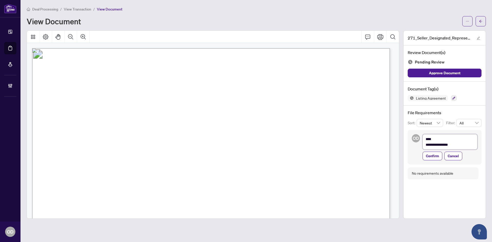
type textarea "**********"
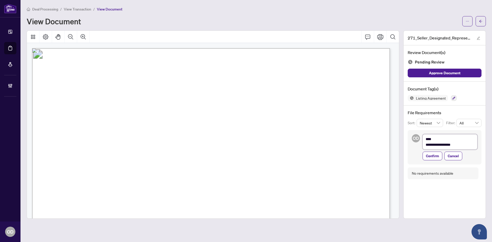
type textarea "**********"
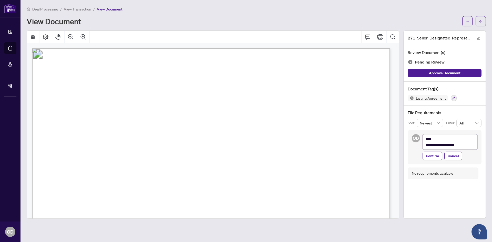
type textarea "**********"
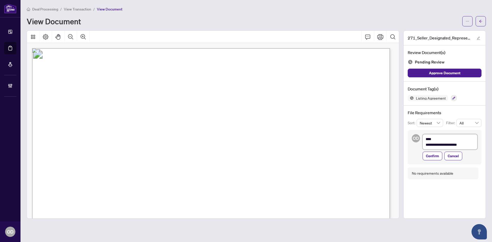
type textarea "**********"
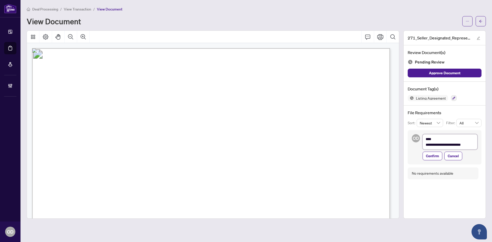
type textarea "**********"
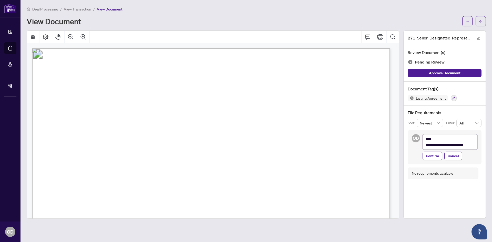
type textarea "**********"
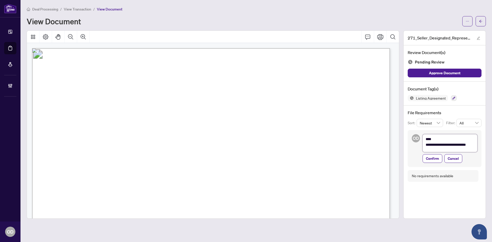
type textarea "**********"
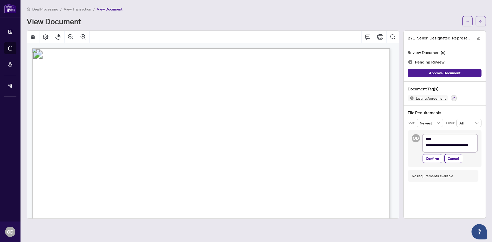
type textarea "**********"
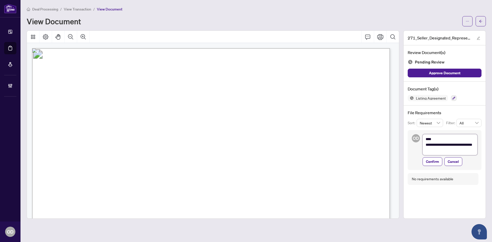
type textarea "**********"
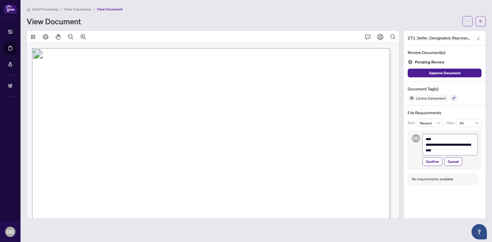
type textarea "**********"
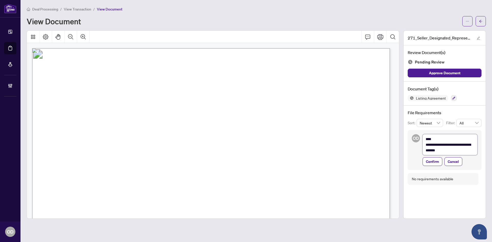
type textarea "**********"
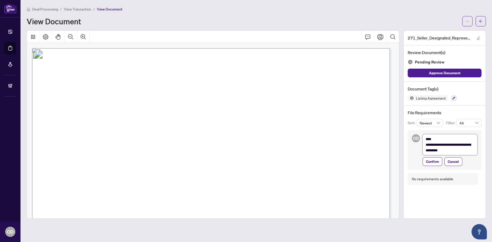
type textarea "**********"
drag, startPoint x: 457, startPoint y: 150, endPoint x: 455, endPoint y: 150, distance: 2.9
click at [457, 150] on textarea "**********" at bounding box center [450, 144] width 55 height 21
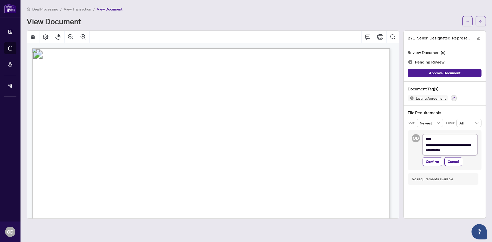
type textarea "**********"
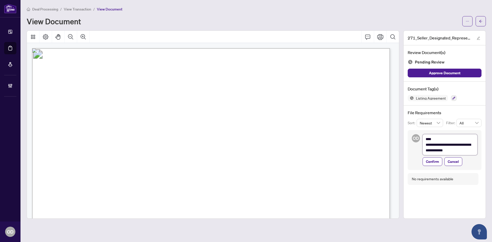
type textarea "**********"
click at [454, 148] on textarea "**********" at bounding box center [450, 144] width 55 height 21
type textarea "**********"
click at [427, 171] on div "**********" at bounding box center [445, 148] width 82 height 84
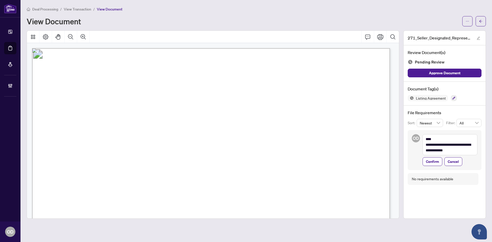
click at [430, 167] on div "**********" at bounding box center [445, 150] width 74 height 40
click at [436, 161] on span "Confirm" at bounding box center [432, 162] width 13 height 8
click at [455, 98] on icon "button" at bounding box center [454, 98] width 3 height 3
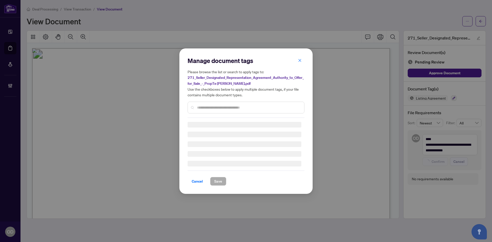
type textarea "**********"
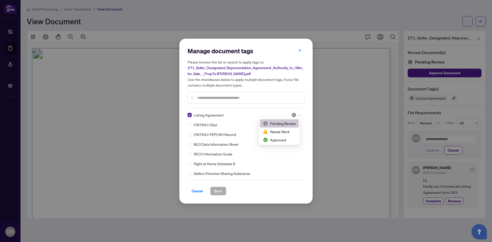
click at [298, 114] on icon at bounding box center [299, 115] width 3 height 2
click at [295, 132] on div "Needs Work" at bounding box center [279, 132] width 33 height 6
click at [293, 117] on img at bounding box center [294, 115] width 5 height 5
drag, startPoint x: 285, startPoint y: 139, endPoint x: 270, endPoint y: 152, distance: 20.0
click at [285, 140] on div "Approved" at bounding box center [279, 140] width 33 height 6
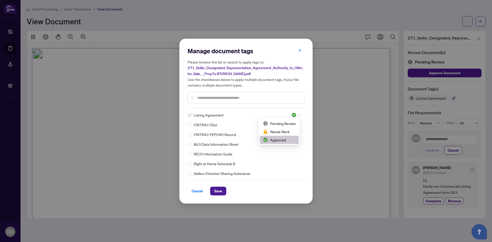
drag, startPoint x: 293, startPoint y: 114, endPoint x: 293, endPoint y: 128, distance: 14.9
click at [294, 114] on img at bounding box center [294, 115] width 5 height 5
click at [292, 130] on div "Needs Work" at bounding box center [279, 132] width 33 height 6
click at [217, 189] on span "Save" at bounding box center [218, 191] width 8 height 8
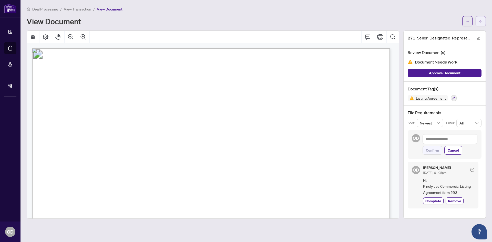
click at [482, 23] on icon "arrow-left" at bounding box center [481, 21] width 4 height 4
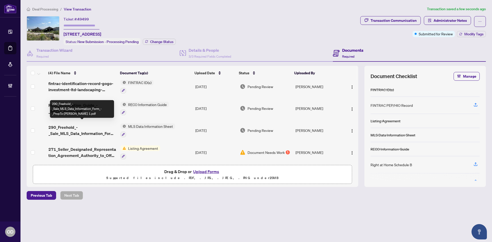
scroll to position [7, 0]
click at [83, 129] on span "290_Freehold_-_Sale_MLS_Data_Information_Form_-_PropTx-OREA 1.pdf" at bounding box center [82, 129] width 68 height 12
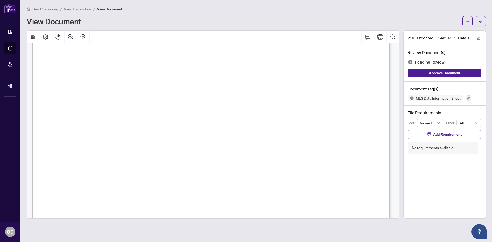
scroll to position [26, 0]
click at [456, 138] on span "Add Requirement" at bounding box center [447, 134] width 29 height 8
click at [456, 138] on textarea at bounding box center [450, 139] width 55 height 10
type textarea "*"
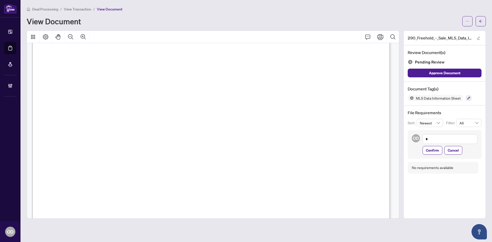
type textarea "**"
type textarea "***"
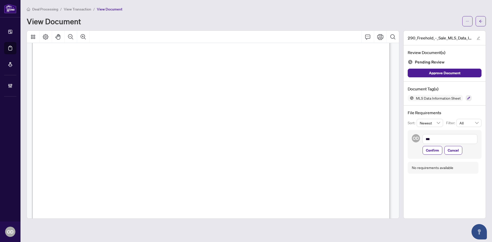
type textarea "***"
type textarea "*****"
type textarea "******"
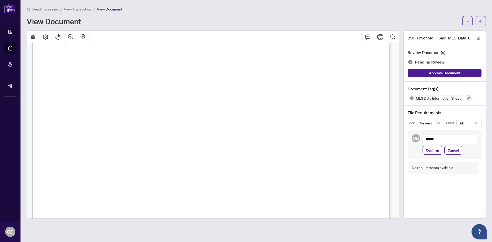
type textarea "*******"
type textarea "********"
type textarea "*********"
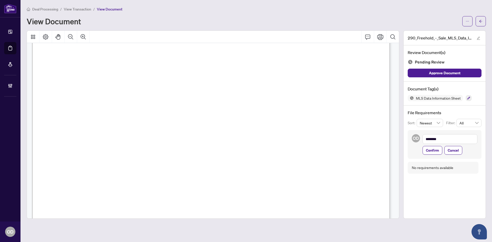
type textarea "*********"
type textarea "**********"
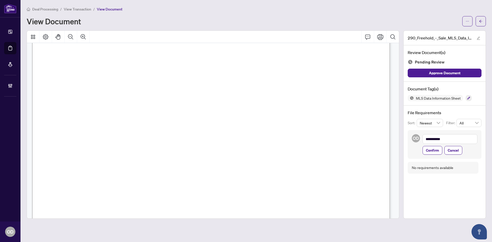
type textarea "**********"
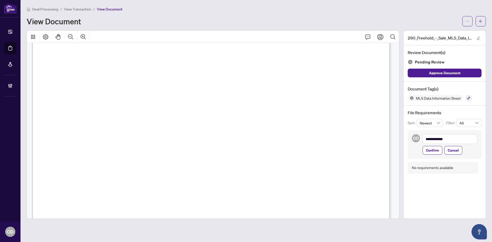
type textarea "**********"
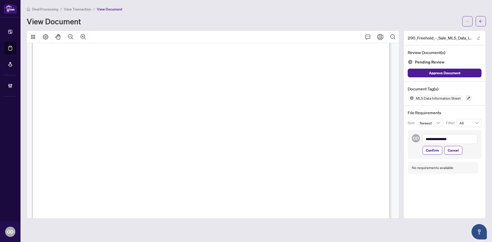
type textarea "**********"
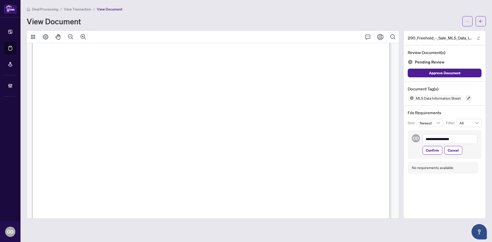
type textarea "**********"
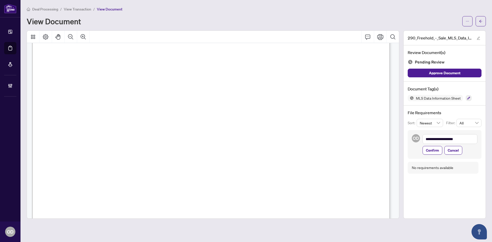
type textarea "**********"
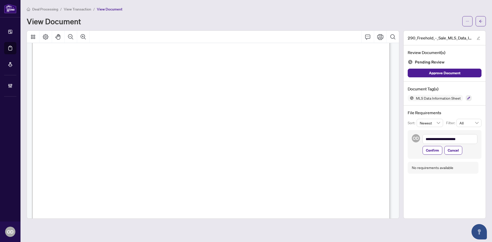
type textarea "**********"
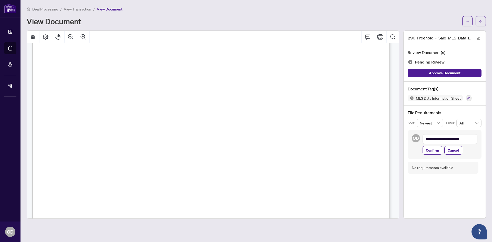
type textarea "**********"
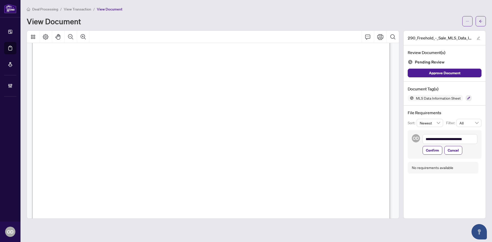
type textarea "**********"
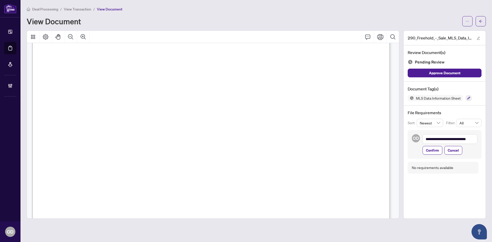
type textarea "**********"
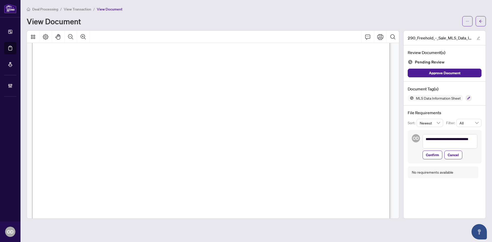
type textarea "**********"
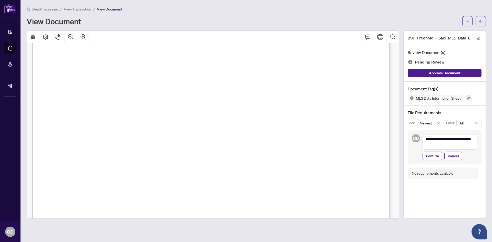
type textarea "**********"
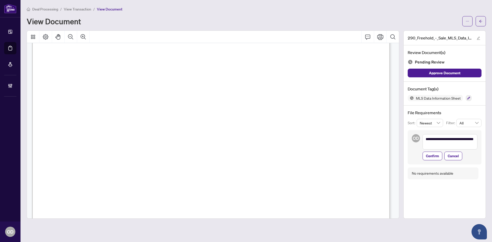
type textarea "**********"
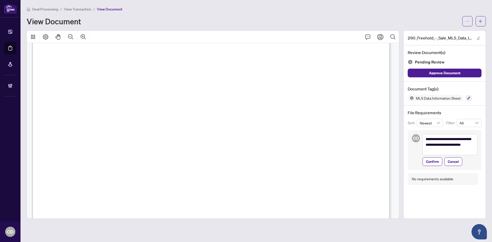
click at [434, 139] on textarea "**********" at bounding box center [450, 144] width 55 height 21
click at [435, 139] on textarea "**********" at bounding box center [450, 144] width 55 height 21
click at [463, 149] on textarea "**********" at bounding box center [450, 144] width 55 height 21
click at [468, 150] on textarea "**********" at bounding box center [450, 144] width 55 height 21
click at [434, 162] on span "Confirm" at bounding box center [432, 162] width 13 height 8
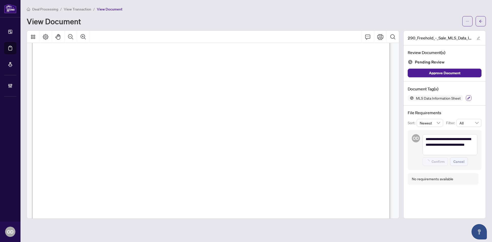
click at [471, 97] on button "button" at bounding box center [469, 98] width 6 height 6
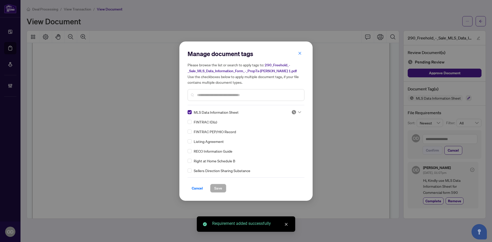
click at [294, 113] on img at bounding box center [294, 112] width 5 height 5
click at [287, 130] on div "Needs Work" at bounding box center [279, 129] width 33 height 6
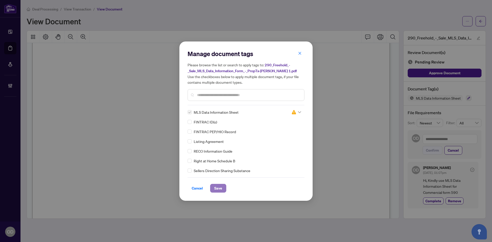
drag, startPoint x: 221, startPoint y: 190, endPoint x: 286, endPoint y: 162, distance: 71.0
click at [221, 190] on span "Save" at bounding box center [218, 188] width 8 height 8
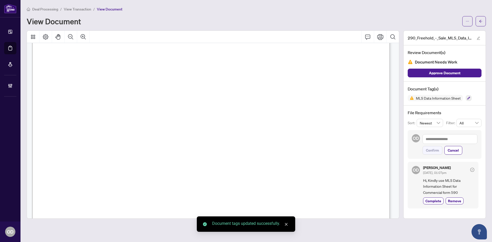
click at [479, 23] on icon "arrow-left" at bounding box center [481, 21] width 4 height 4
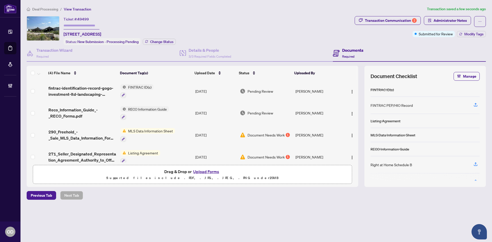
click at [201, 108] on td "Aug/20/2025" at bounding box center [215, 113] width 45 height 22
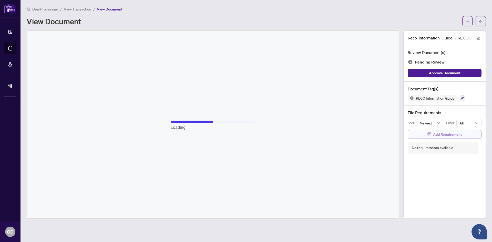
click at [457, 134] on span "Add Requirement" at bounding box center [447, 134] width 29 height 8
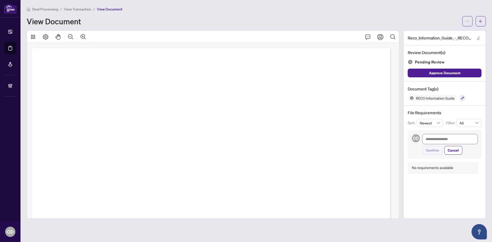
click at [454, 140] on textarea at bounding box center [450, 139] width 55 height 10
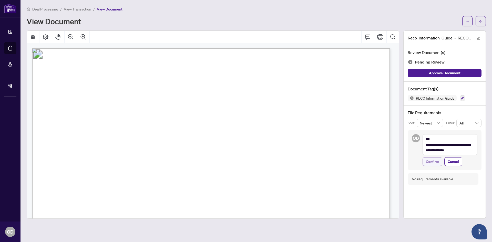
click at [434, 165] on span "Confirm" at bounding box center [432, 162] width 13 height 8
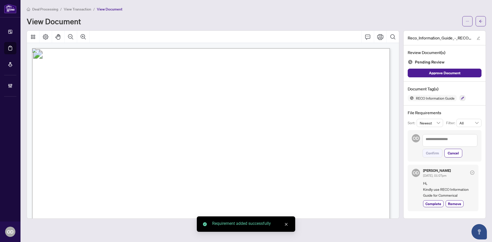
click at [466, 99] on div "RECO Information Guide" at bounding box center [445, 98] width 74 height 6
click at [465, 97] on button "button" at bounding box center [463, 98] width 6 height 6
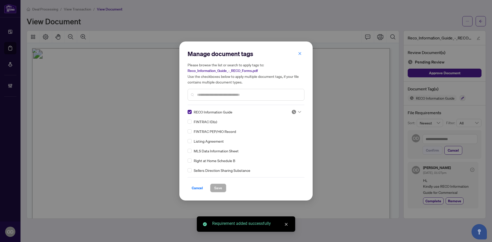
click at [298, 108] on div "Manage document tags Please browse the list or search to apply tags to: Reco_In…" at bounding box center [246, 121] width 117 height 143
drag, startPoint x: 292, startPoint y: 113, endPoint x: 292, endPoint y: 115, distance: 2.8
click at [292, 115] on span at bounding box center [297, 112] width 10 height 8
drag, startPoint x: 288, startPoint y: 129, endPoint x: 268, endPoint y: 141, distance: 23.2
click at [284, 133] on div "Needs Work" at bounding box center [279, 129] width 39 height 8
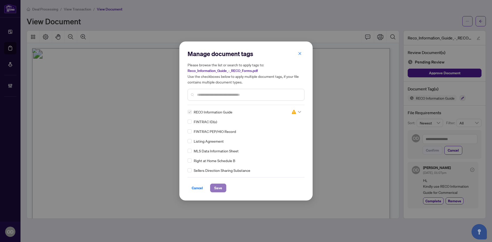
click at [216, 189] on span "Save" at bounding box center [218, 188] width 8 height 8
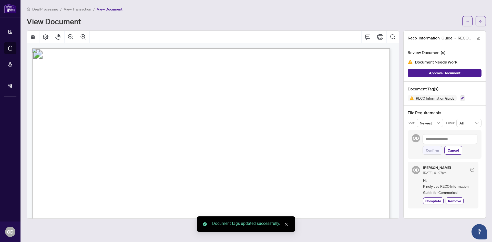
click at [479, 22] on button "button" at bounding box center [481, 21] width 10 height 10
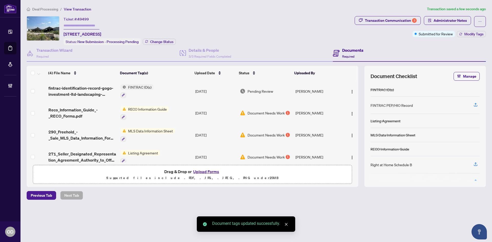
click at [87, 87] on span "fintrac-identification-record-gogo-investment-ltd-landscaping-20250820-091014.p…" at bounding box center [82, 91] width 68 height 12
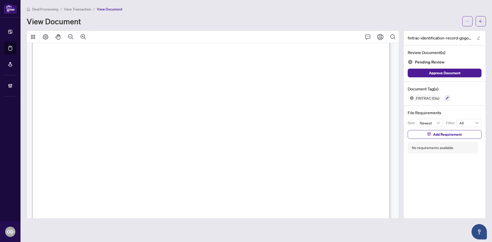
scroll to position [3436, 0]
click at [447, 97] on icon "button" at bounding box center [447, 98] width 3 height 3
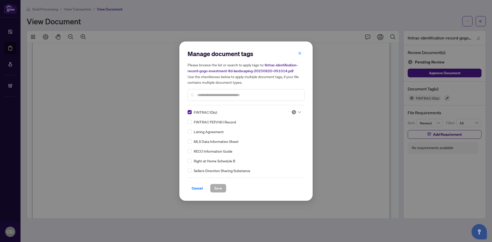
drag, startPoint x: 296, startPoint y: 110, endPoint x: 296, endPoint y: 113, distance: 3.1
click at [296, 110] on div at bounding box center [297, 112] width 10 height 5
click at [292, 136] on div "Approved" at bounding box center [279, 137] width 33 height 6
click at [221, 96] on input "text" at bounding box center [248, 95] width 103 height 6
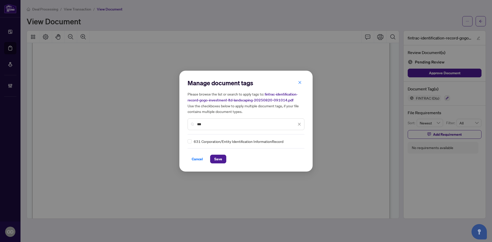
click at [194, 140] on div "631 Corporation/Entity Identification InformationRecord" at bounding box center [245, 142] width 114 height 6
click at [189, 143] on label at bounding box center [190, 142] width 4 height 6
drag, startPoint x: 290, startPoint y: 143, endPoint x: 289, endPoint y: 156, distance: 13.4
click at [292, 143] on img at bounding box center [294, 141] width 5 height 5
drag, startPoint x: 286, startPoint y: 164, endPoint x: 231, endPoint y: 131, distance: 63.6
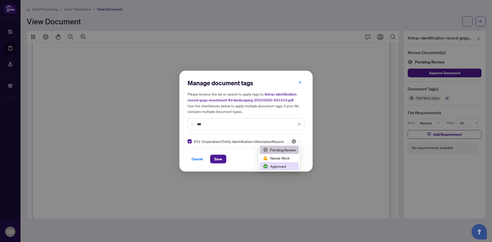
click at [285, 164] on div "Approved" at bounding box center [279, 167] width 33 height 6
click at [225, 125] on input "***" at bounding box center [246, 125] width 99 height 6
click at [297, 141] on div at bounding box center [297, 141] width 10 height 5
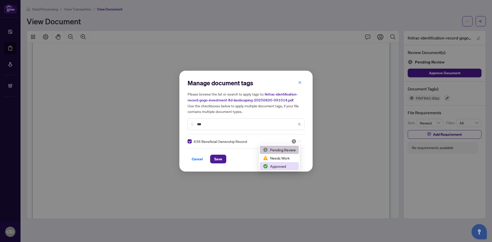
click at [278, 167] on div "Approved" at bounding box center [279, 167] width 33 height 6
drag, startPoint x: 224, startPoint y: 160, endPoint x: 224, endPoint y: 148, distance: 12.0
click at [224, 148] on div "Cancel Save" at bounding box center [246, 155] width 117 height 15
click at [218, 127] on div "***" at bounding box center [246, 124] width 117 height 12
click at [218, 126] on input "***" at bounding box center [246, 125] width 99 height 6
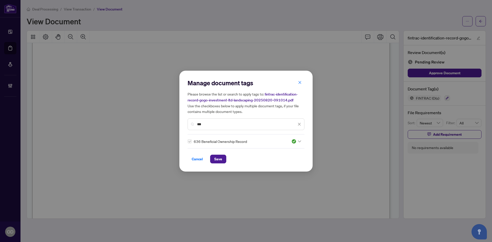
click at [218, 125] on input "***" at bounding box center [246, 125] width 99 height 6
click at [218, 125] on input "**********" at bounding box center [246, 125] width 99 height 6
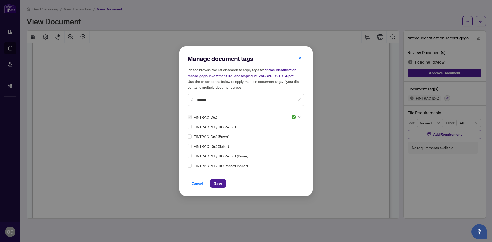
click at [295, 118] on img at bounding box center [294, 117] width 5 height 5
click at [289, 127] on div "Pending Review" at bounding box center [281, 126] width 33 height 6
click at [222, 183] on button "Save" at bounding box center [218, 183] width 16 height 9
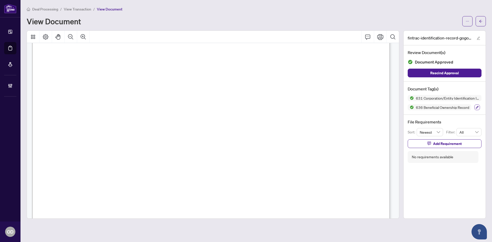
click at [477, 107] on icon "button" at bounding box center [477, 107] width 3 height 3
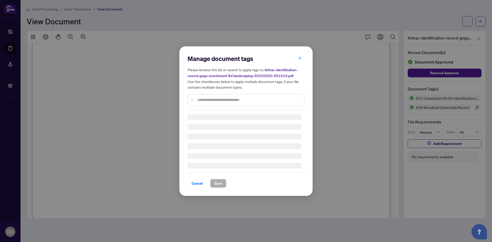
click at [231, 97] on input "text" at bounding box center [248, 100] width 103 height 6
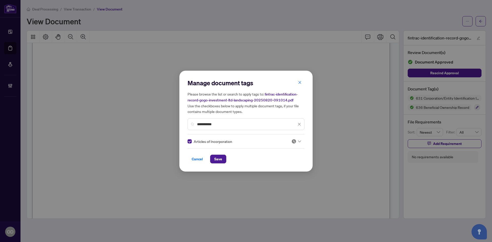
click at [293, 141] on img at bounding box center [294, 141] width 5 height 5
drag, startPoint x: 288, startPoint y: 158, endPoint x: 224, endPoint y: 168, distance: 65.4
click at [288, 158] on div "Needs Work" at bounding box center [279, 158] width 33 height 6
click at [214, 163] on button "Save" at bounding box center [218, 159] width 16 height 9
click at [483, 16] on div "**********" at bounding box center [246, 121] width 492 height 242
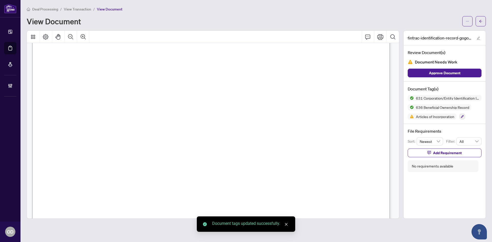
click at [482, 18] on span "button" at bounding box center [481, 21] width 4 height 8
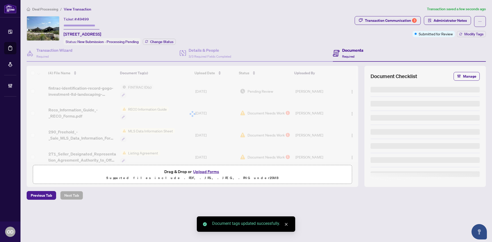
click at [399, 15] on div "Deal Processing / View Transaction Transaction saved a few seconds ago Ticket #…" at bounding box center [257, 112] width 464 height 212
click at [400, 20] on div "Transaction Communication 3" at bounding box center [391, 20] width 52 height 8
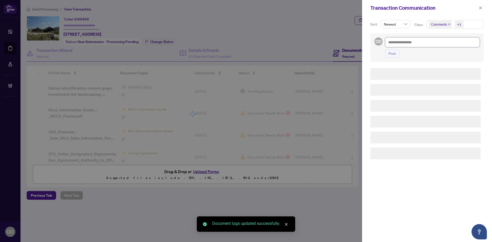
click at [444, 40] on textarea at bounding box center [432, 42] width 95 height 10
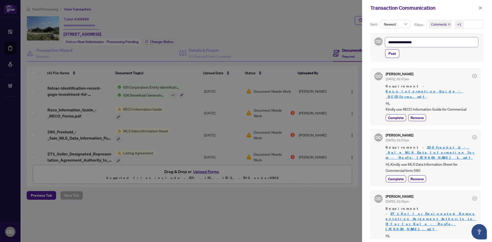
drag, startPoint x: 420, startPoint y: 47, endPoint x: 364, endPoint y: 45, distance: 55.9
click at [364, 45] on div "**********" at bounding box center [427, 129] width 130 height 226
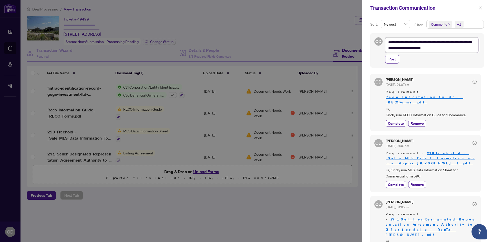
click at [409, 42] on textarea "**********" at bounding box center [431, 44] width 93 height 15
click at [395, 57] on span "Post" at bounding box center [392, 59] width 7 height 8
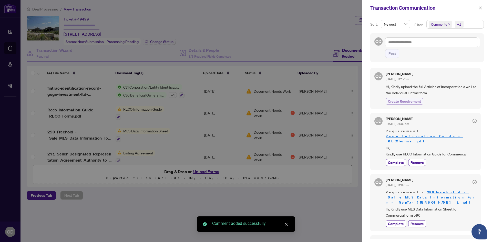
click at [406, 99] on span "Create Requirement" at bounding box center [404, 101] width 33 height 5
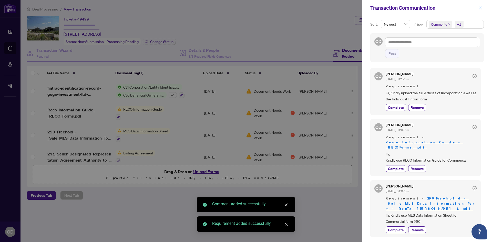
click at [481, 9] on icon "close" at bounding box center [481, 8] width 4 height 4
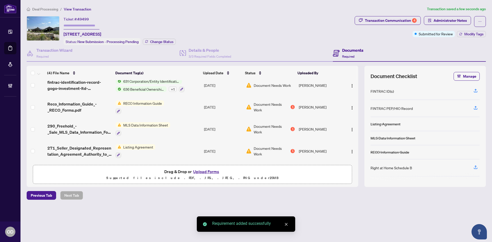
scroll to position [7, 0]
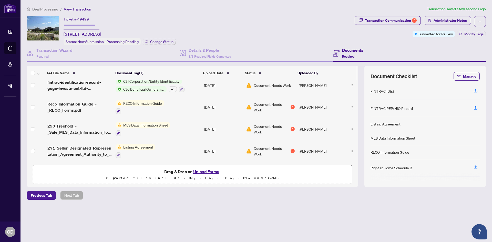
drag, startPoint x: 104, startPoint y: 59, endPoint x: 102, endPoint y: 63, distance: 3.9
click at [103, 59] on div "Transaction Wizard Required" at bounding box center [103, 53] width 153 height 17
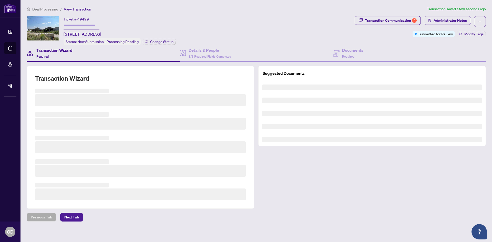
click at [76, 123] on h3 at bounding box center [140, 124] width 211 height 12
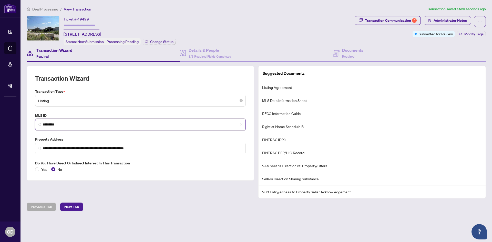
click at [69, 126] on input "*********" at bounding box center [143, 124] width 200 height 5
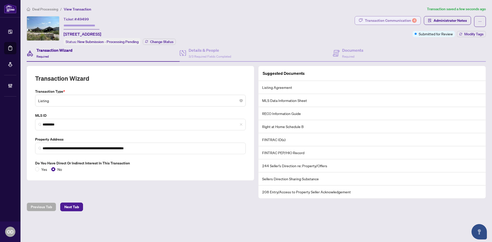
click at [394, 18] on div "Transaction Communication 4" at bounding box center [391, 20] width 52 height 8
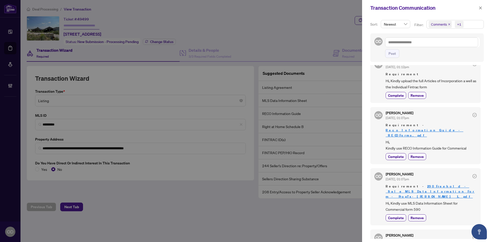
scroll to position [44, 0]
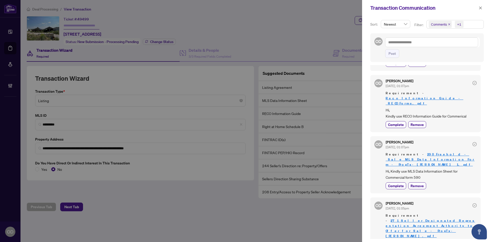
click at [426, 240] on span "Hi, Kindly use Commercial Listing Agreement form 593" at bounding box center [431, 246] width 91 height 12
copy span "Kindly use Commercial Listing Agreement form 593"
click at [481, 9] on icon "close" at bounding box center [480, 7] width 3 height 3
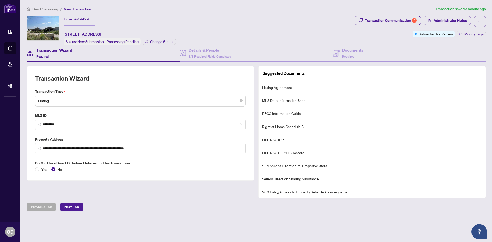
click at [450, 34] on span "Submitted for Review" at bounding box center [436, 34] width 34 height 6
click at [469, 34] on span "Modify Tags" at bounding box center [474, 34] width 19 height 4
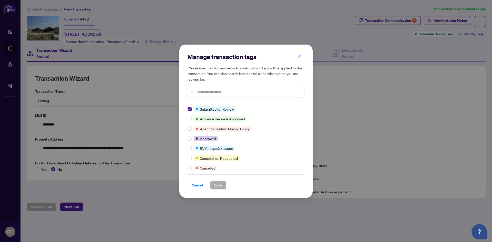
scroll to position [0, 0]
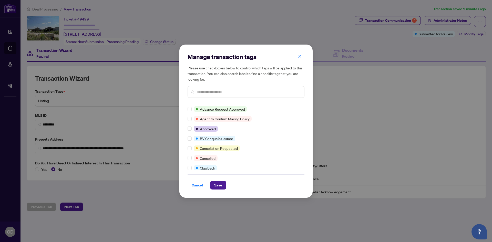
click at [218, 92] on input "text" at bounding box center [248, 92] width 103 height 6
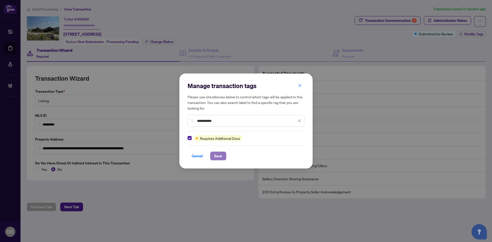
click at [221, 158] on span "Save" at bounding box center [218, 156] width 8 height 8
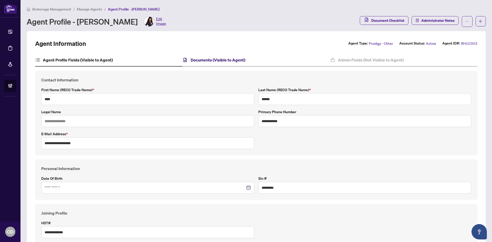
click at [223, 61] on h4 "Documents (Visible to Agent)" at bounding box center [218, 60] width 55 height 6
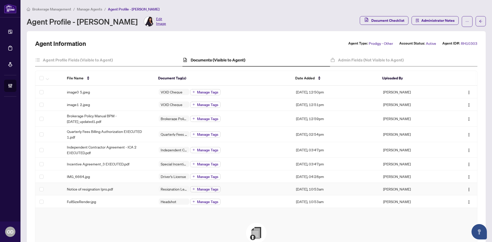
click at [132, 192] on td "Notice of resignation Ipro.pdf" at bounding box center [109, 189] width 92 height 13
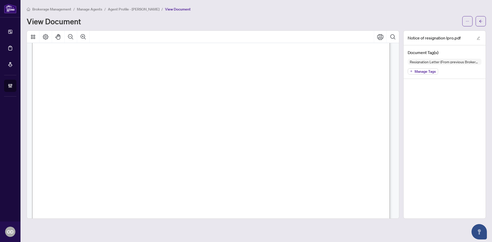
scroll to position [179, 0]
click at [478, 19] on button "button" at bounding box center [481, 21] width 10 height 10
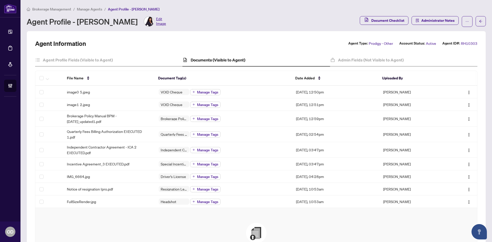
scroll to position [77, 0]
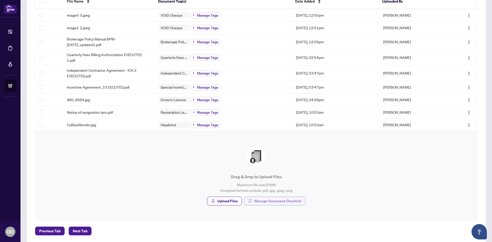
click at [286, 198] on span "Manage Document Checklist" at bounding box center [277, 201] width 47 height 8
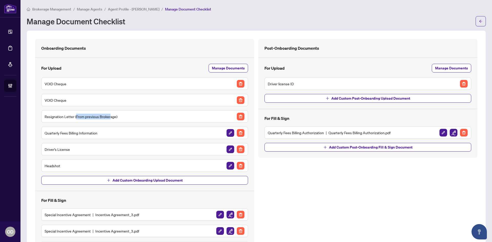
drag, startPoint x: 76, startPoint y: 120, endPoint x: 115, endPoint y: 123, distance: 39.3
click at [115, 123] on div "VOID Cheque VOID Cheque Resignation Letter (From previous Brokerage) Quarterly …" at bounding box center [144, 125] width 207 height 94
click at [116, 122] on div "Resignation Letter (From previous Brokerage)" at bounding box center [144, 117] width 207 height 12
drag, startPoint x: 63, startPoint y: 116, endPoint x: 119, endPoint y: 118, distance: 55.4
click at [119, 118] on div "Resignation Letter (From previous Brokerage)" at bounding box center [145, 117] width 200 height 8
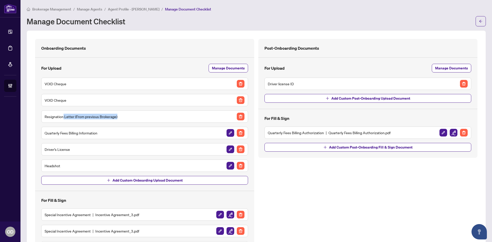
drag, startPoint x: 113, startPoint y: 124, endPoint x: 112, endPoint y: 126, distance: 2.8
click at [113, 124] on div "VOID Cheque VOID Cheque Resignation Letter (From previous Brokerage) Quarterly …" at bounding box center [144, 125] width 207 height 94
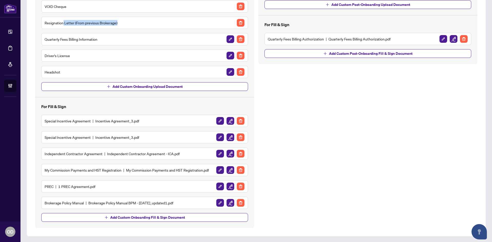
scroll to position [94, 0]
drag, startPoint x: 241, startPoint y: 174, endPoint x: 241, endPoint y: 177, distance: 3.6
click at [241, 174] on div "My Commission Payments and HST Registration My Commission Payments and HST Regi…" at bounding box center [144, 170] width 207 height 12
click at [240, 171] on img "button" at bounding box center [241, 170] width 8 height 8
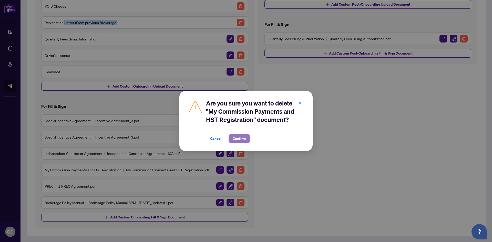
click at [241, 139] on span "Confirm" at bounding box center [239, 139] width 13 height 8
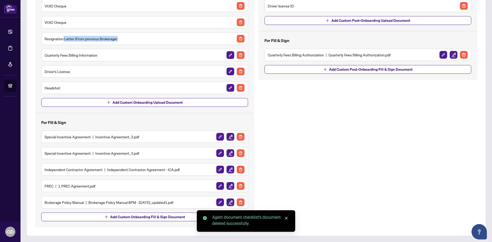
scroll to position [78, 0]
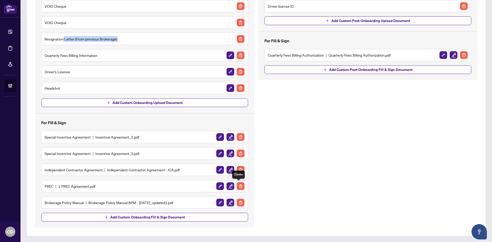
click at [241, 186] on img "button" at bounding box center [241, 187] width 8 height 8
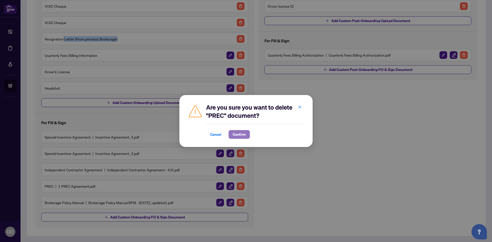
click at [244, 136] on span "Confirm" at bounding box center [239, 134] width 13 height 8
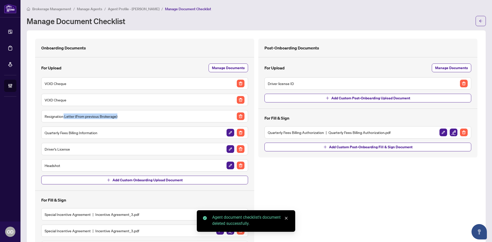
scroll to position [0, 0]
drag, startPoint x: 473, startPoint y: 23, endPoint x: 476, endPoint y: 22, distance: 3.2
click at [476, 22] on button "button" at bounding box center [481, 21] width 10 height 10
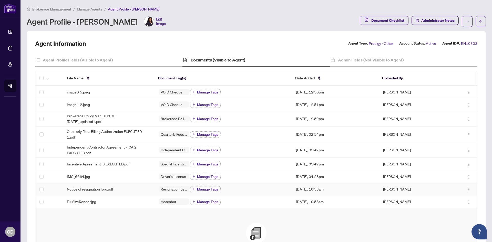
click at [118, 191] on div "Notice of resignation Ipro.pdf" at bounding box center [109, 189] width 84 height 6
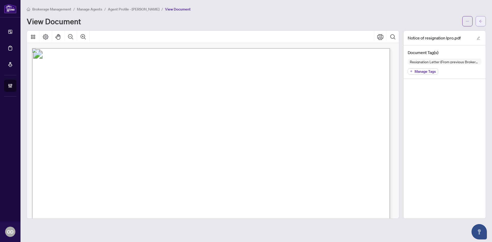
click at [485, 24] on button "button" at bounding box center [481, 21] width 10 height 10
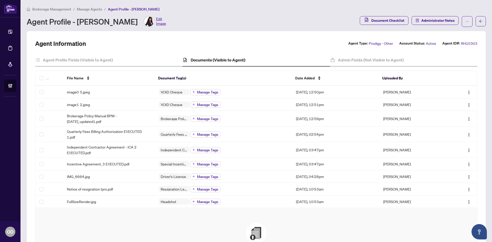
click at [62, 11] on span "Brokerage Management" at bounding box center [51, 9] width 39 height 5
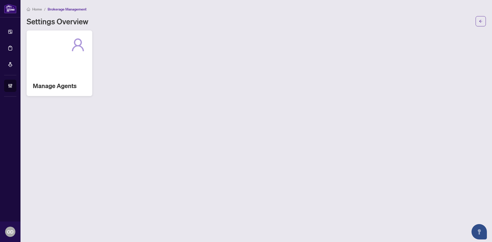
click at [63, 58] on div "Manage Agents" at bounding box center [60, 64] width 66 height 66
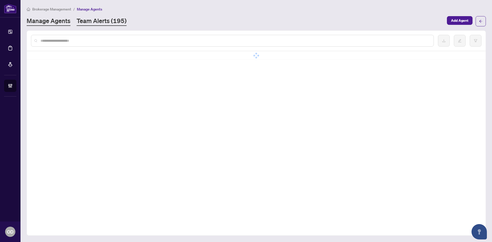
click at [109, 23] on link "Team Alerts (195)" at bounding box center [102, 21] width 50 height 9
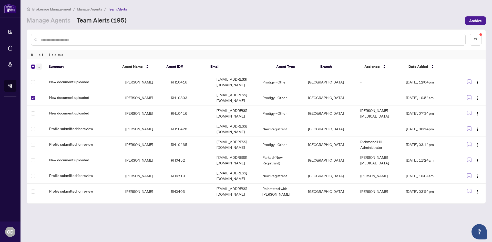
click at [36, 68] on button "button" at bounding box center [39, 67] width 6 height 6
click at [58, 109] on span "Complete Item" at bounding box center [56, 109] width 32 height 6
